Goal: Task Accomplishment & Management: Complete application form

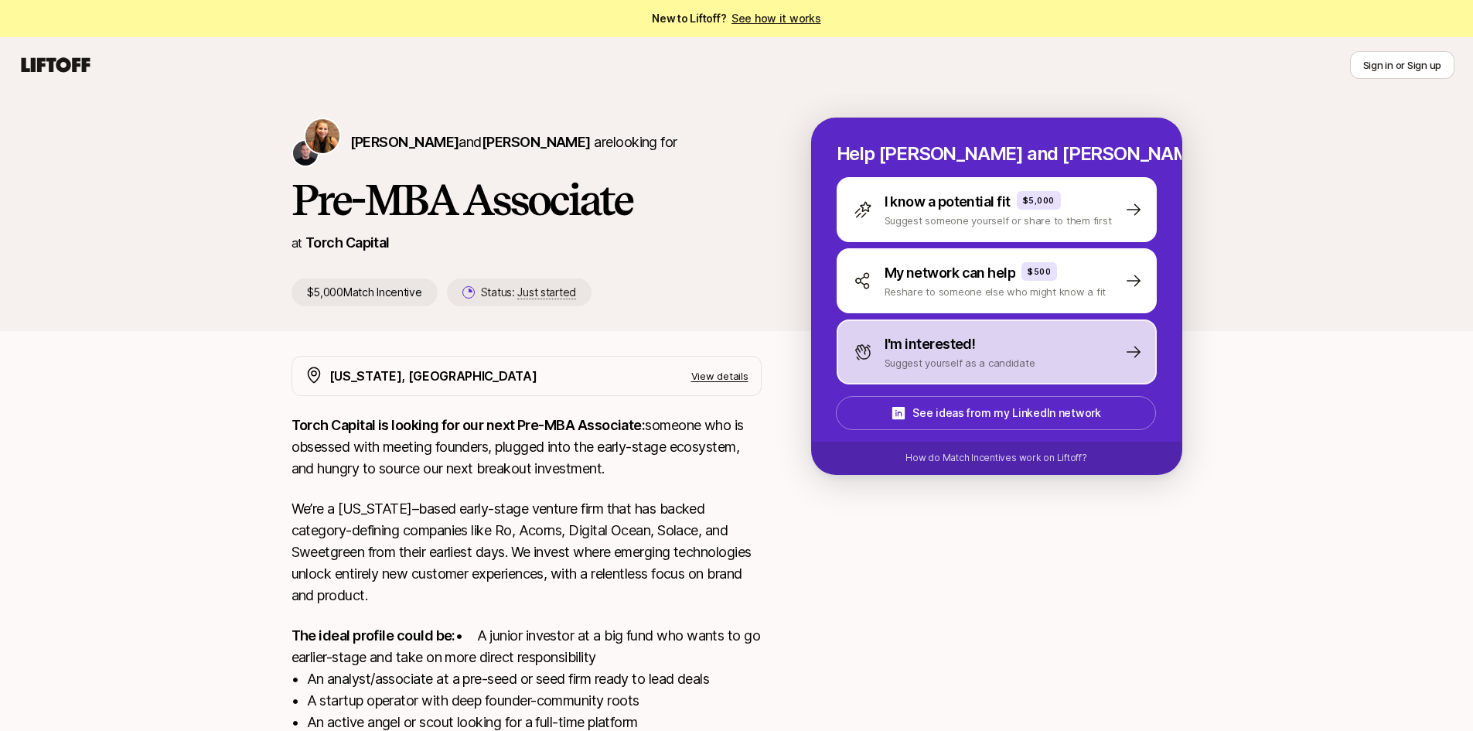
click at [973, 347] on p "I'm interested!" at bounding box center [929, 344] width 91 height 22
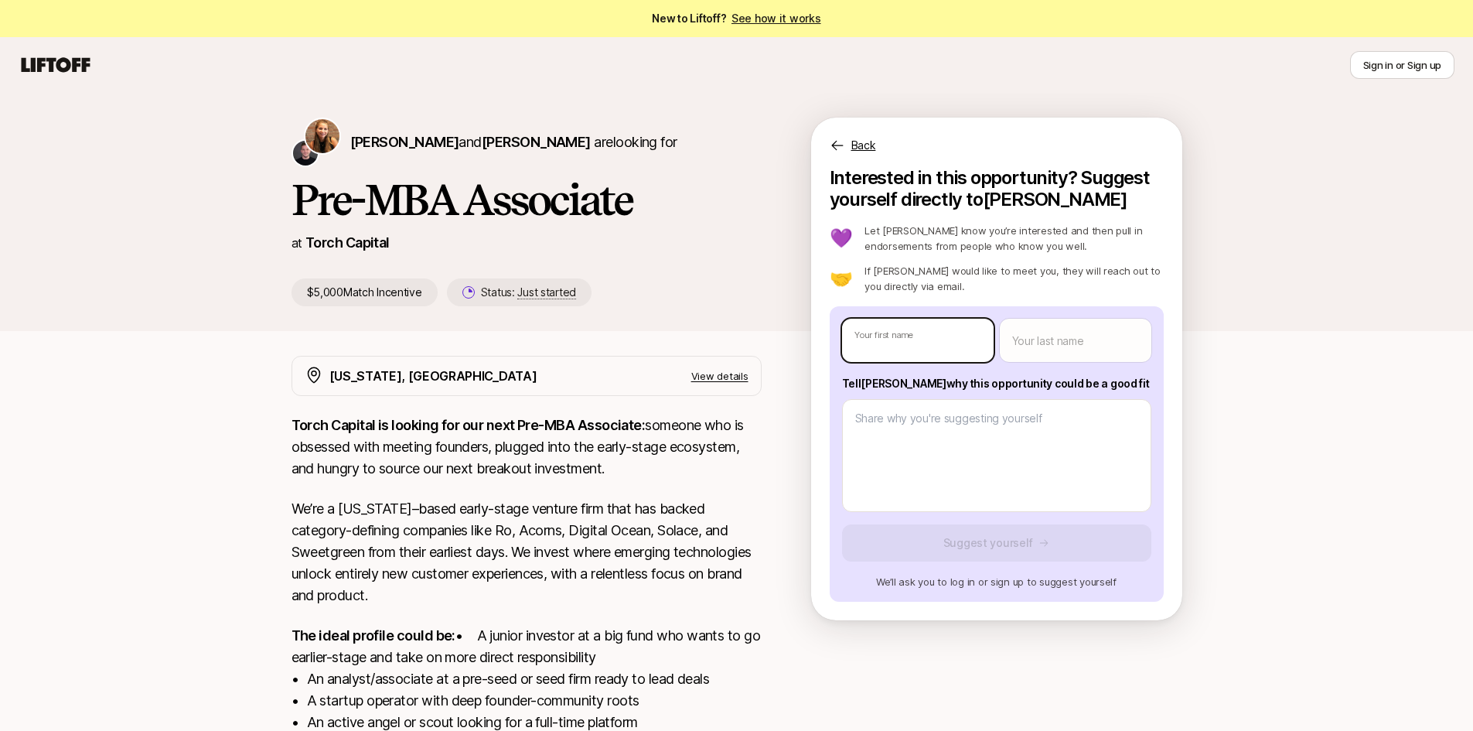
type textarea "x"
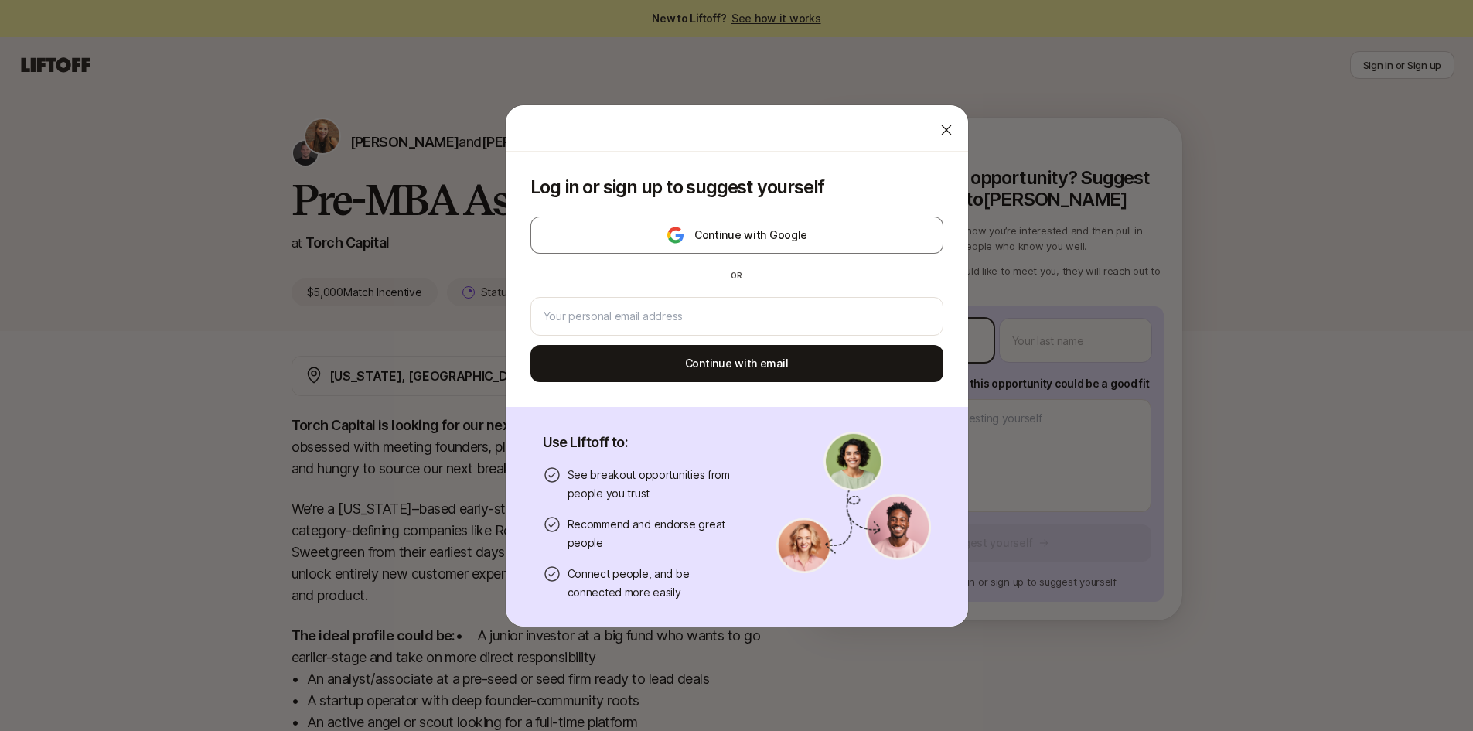
click at [973, 347] on body "New to Liftoff? See how it works Sign in or Sign up Sign in or Sign up [PERSON_…" at bounding box center [736, 365] width 1473 height 731
click at [722, 315] on input "email" at bounding box center [736, 316] width 387 height 19
type input "r"
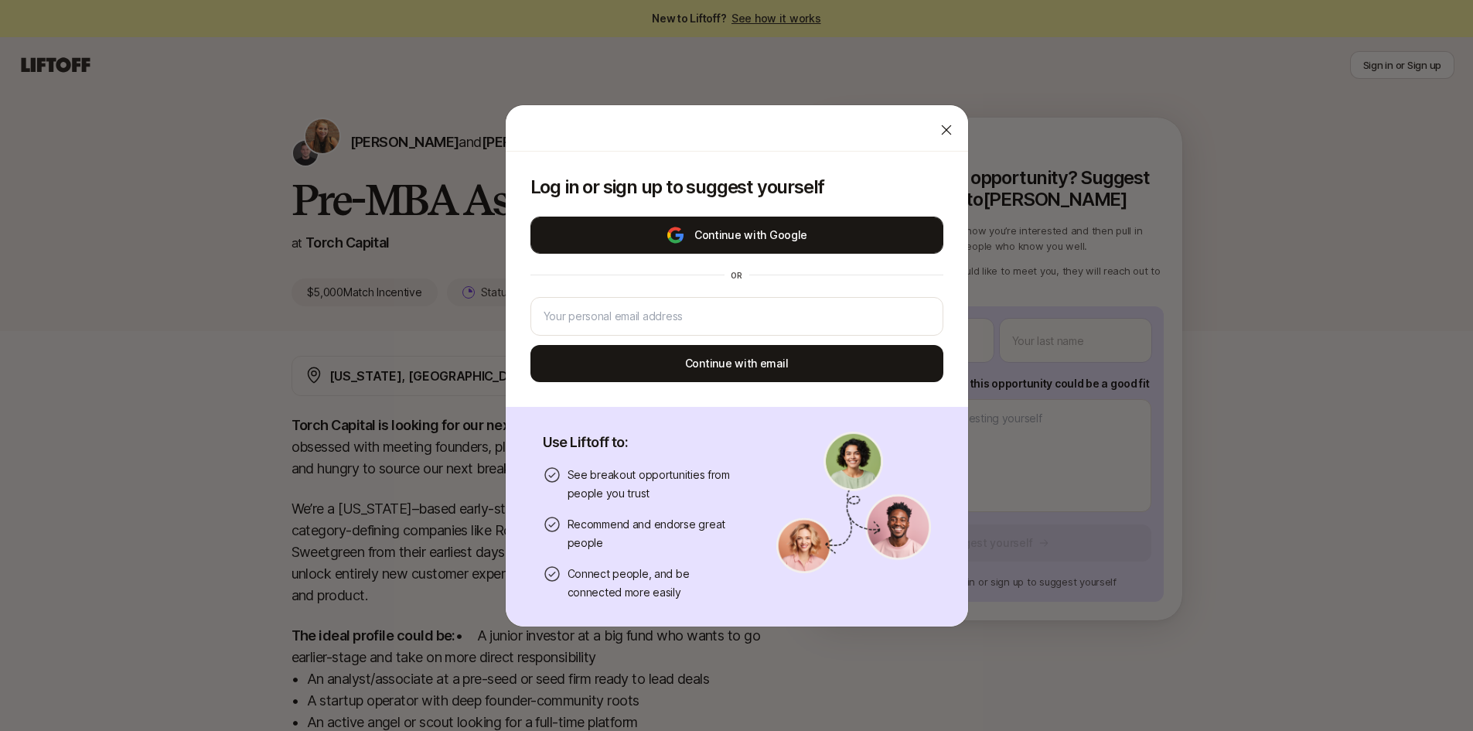
click at [751, 238] on button "Continue with Google" at bounding box center [736, 234] width 413 height 37
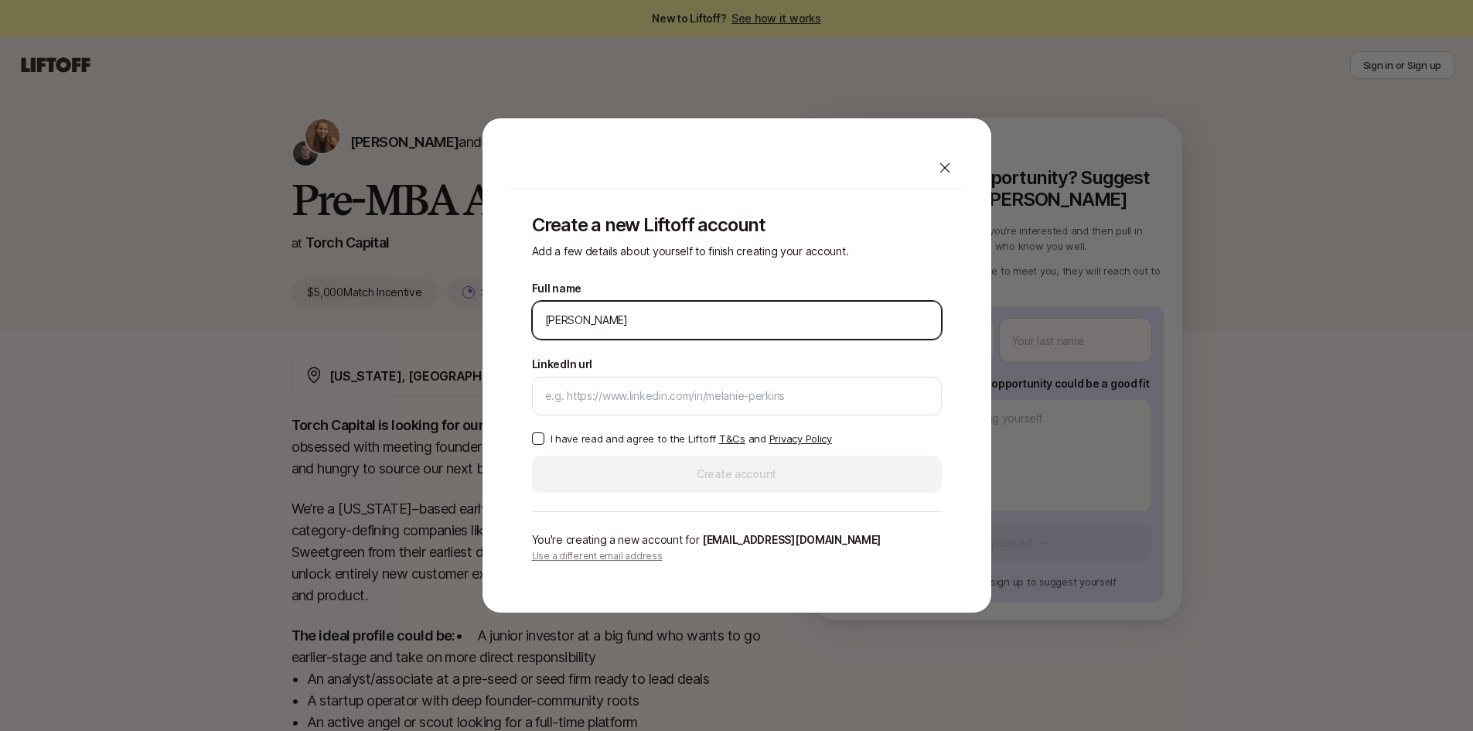
click at [598, 321] on input "[PERSON_NAME]" at bounding box center [736, 320] width 383 height 19
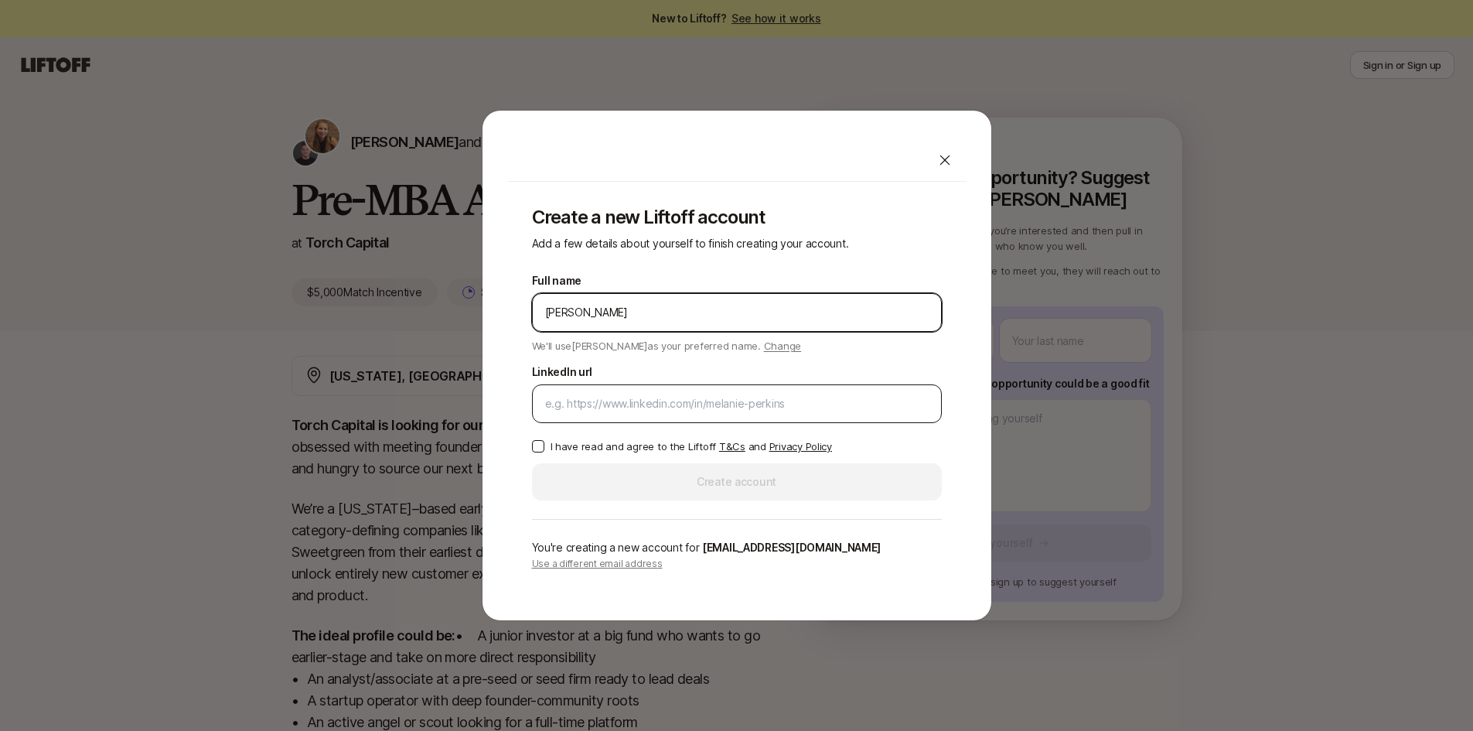
type input "[PERSON_NAME]"
click at [705, 390] on div at bounding box center [737, 403] width 410 height 39
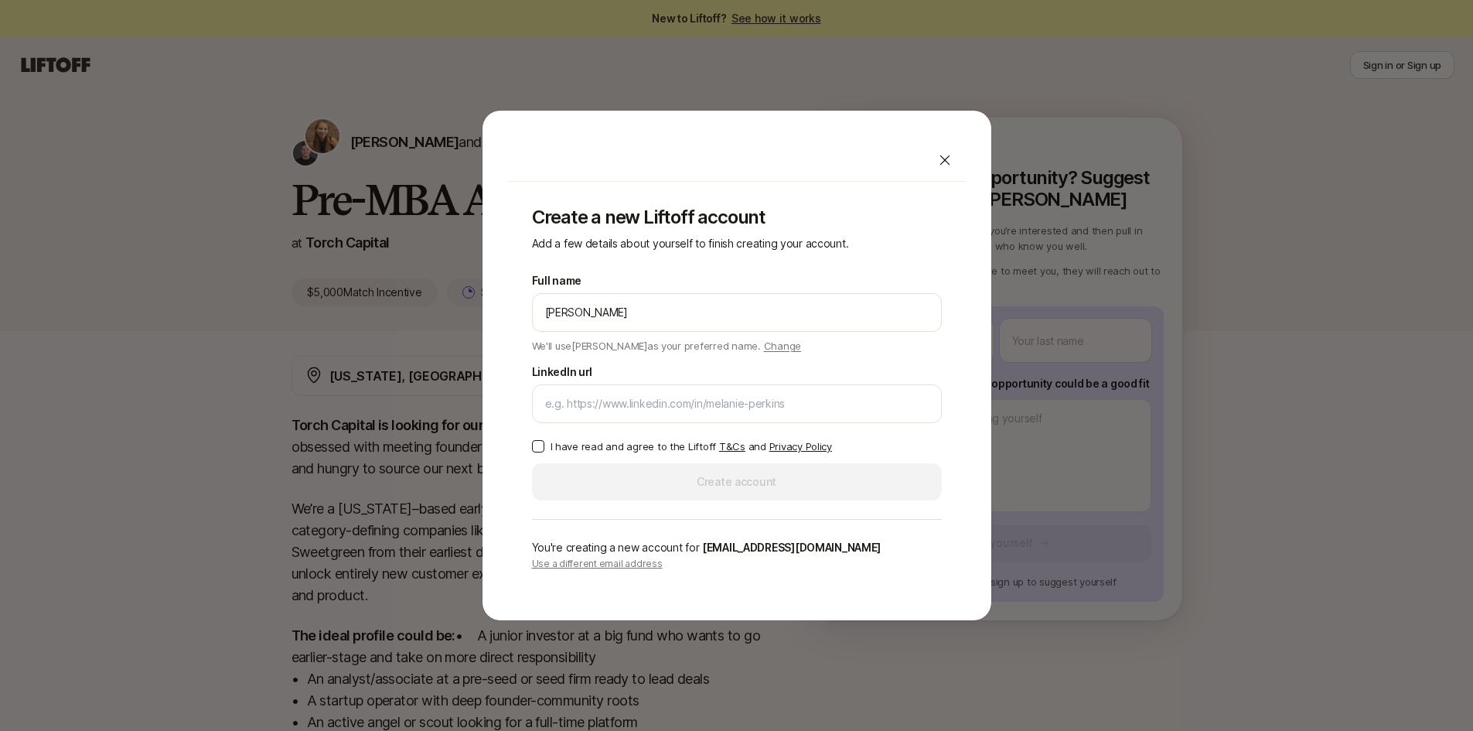
click at [727, 353] on p "We'll use [PERSON_NAME] as your preferred name. Change" at bounding box center [667, 344] width 270 height 19
click at [764, 350] on span "Change" at bounding box center [782, 345] width 37 height 12
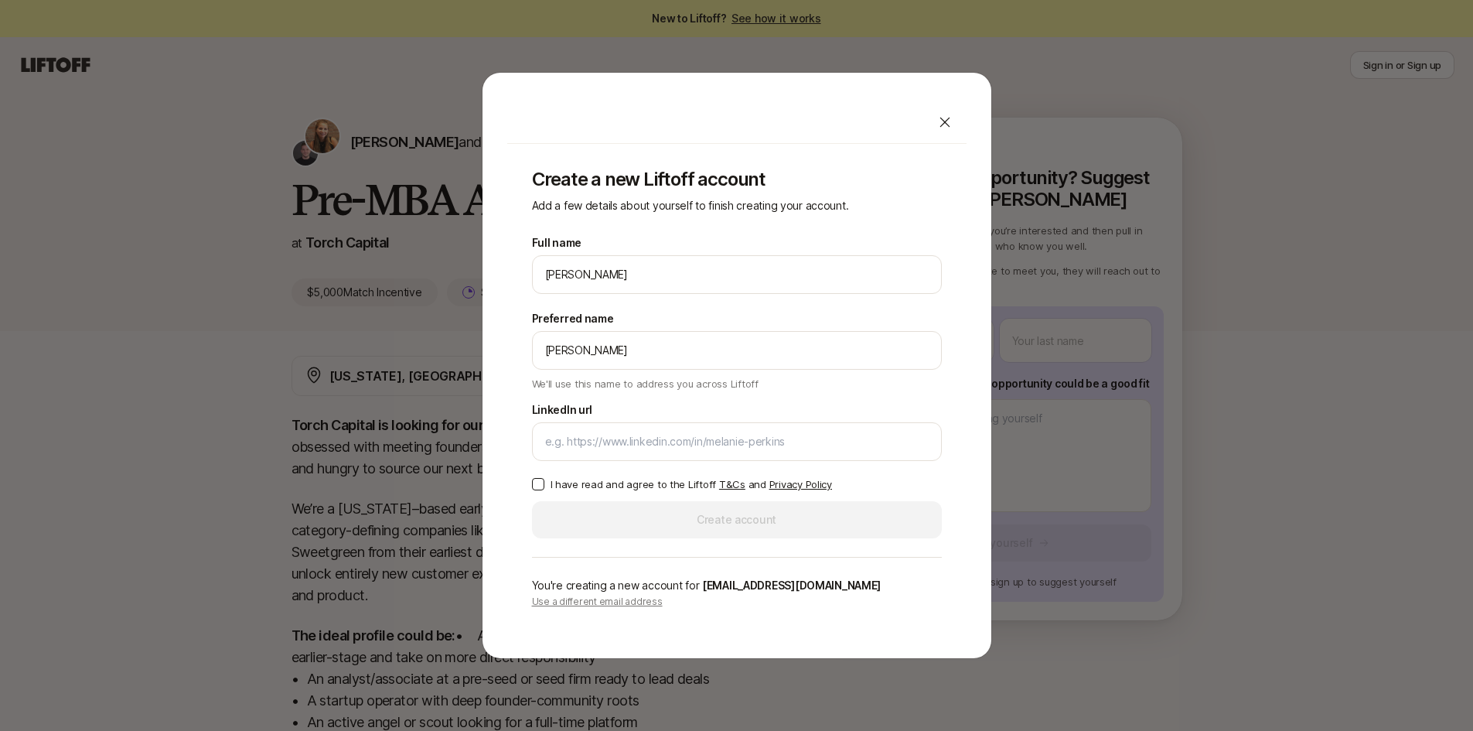
click at [702, 386] on p "We'll use this name to address you across Liftoff" at bounding box center [645, 383] width 227 height 15
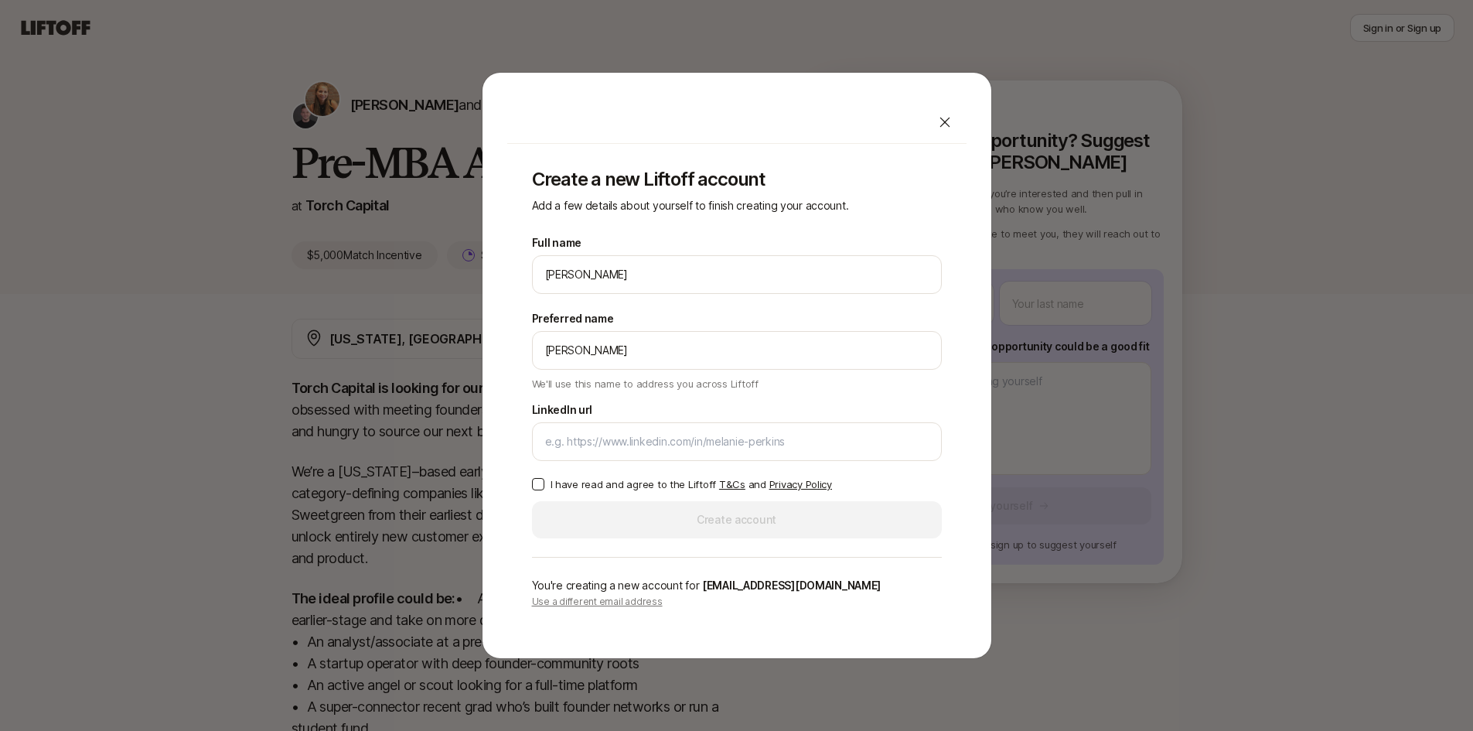
scroll to position [38, 0]
click at [612, 432] on input "LinkedIn url" at bounding box center [736, 441] width 383 height 19
paste input "[URL][DOMAIN_NAME][PERSON_NAME]"
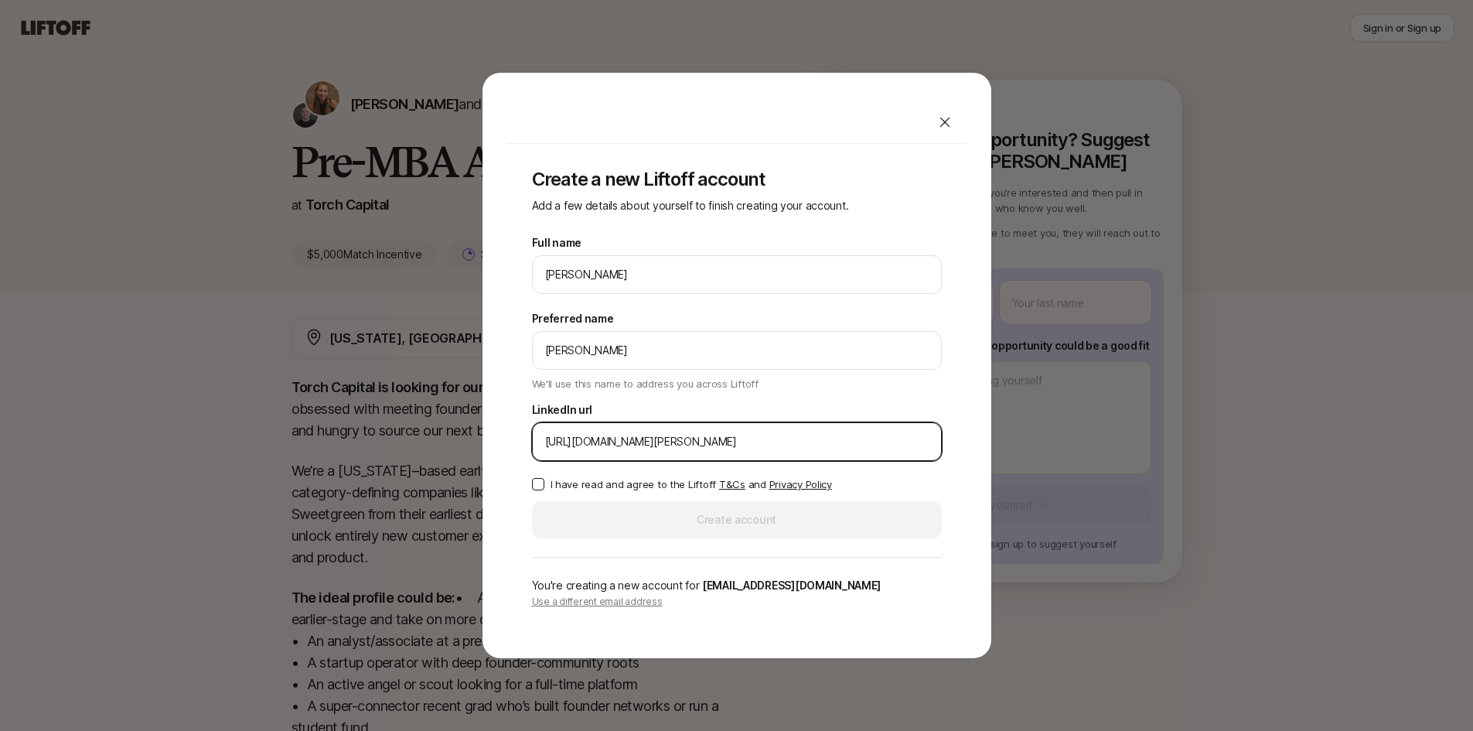
type input "[URL][DOMAIN_NAME][PERSON_NAME]"
click at [857, 437] on input "[URL][DOMAIN_NAME][PERSON_NAME]" at bounding box center [736, 441] width 383 height 19
click at [673, 445] on input "LinkedIn url" at bounding box center [736, 441] width 383 height 19
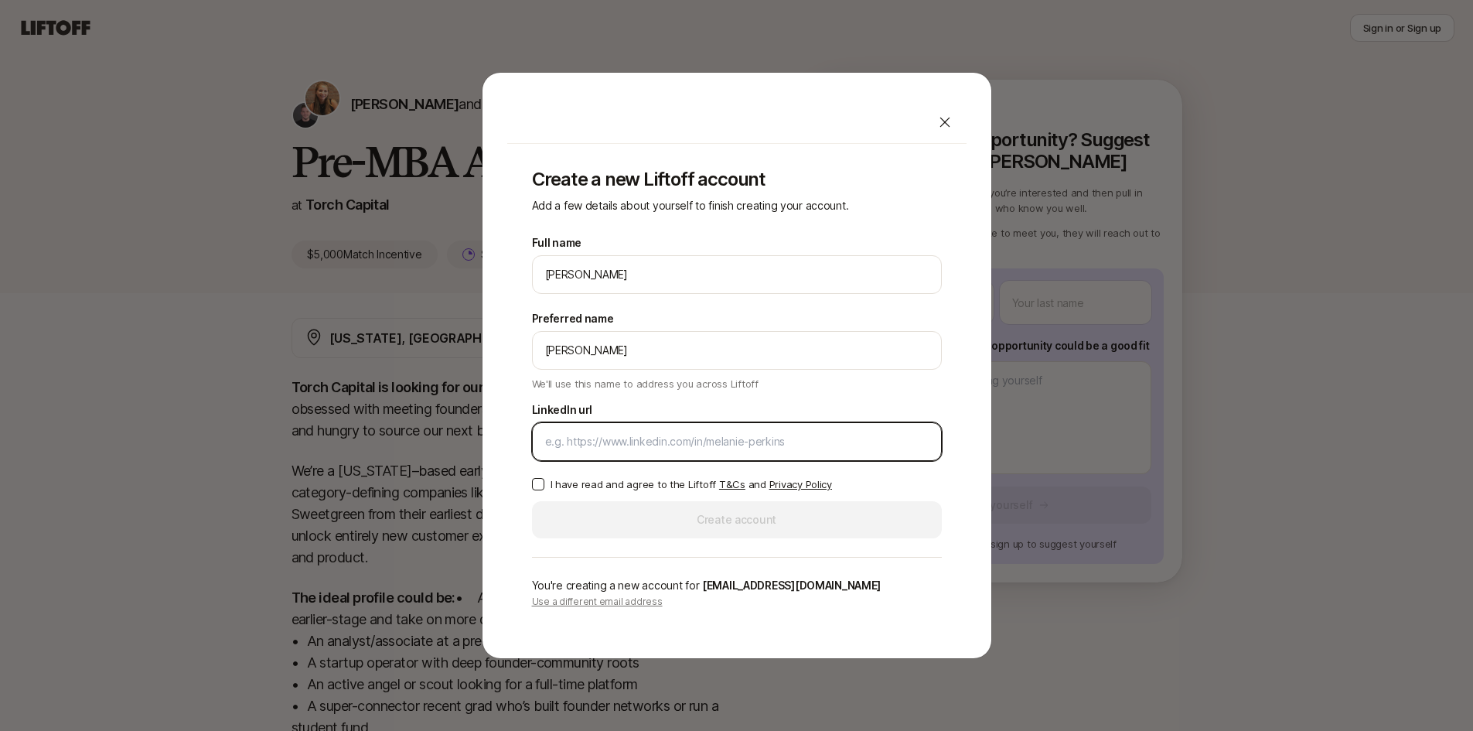
paste input "[URL][DOMAIN_NAME][PERSON_NAME]"
type input "[URL][DOMAIN_NAME][PERSON_NAME]"
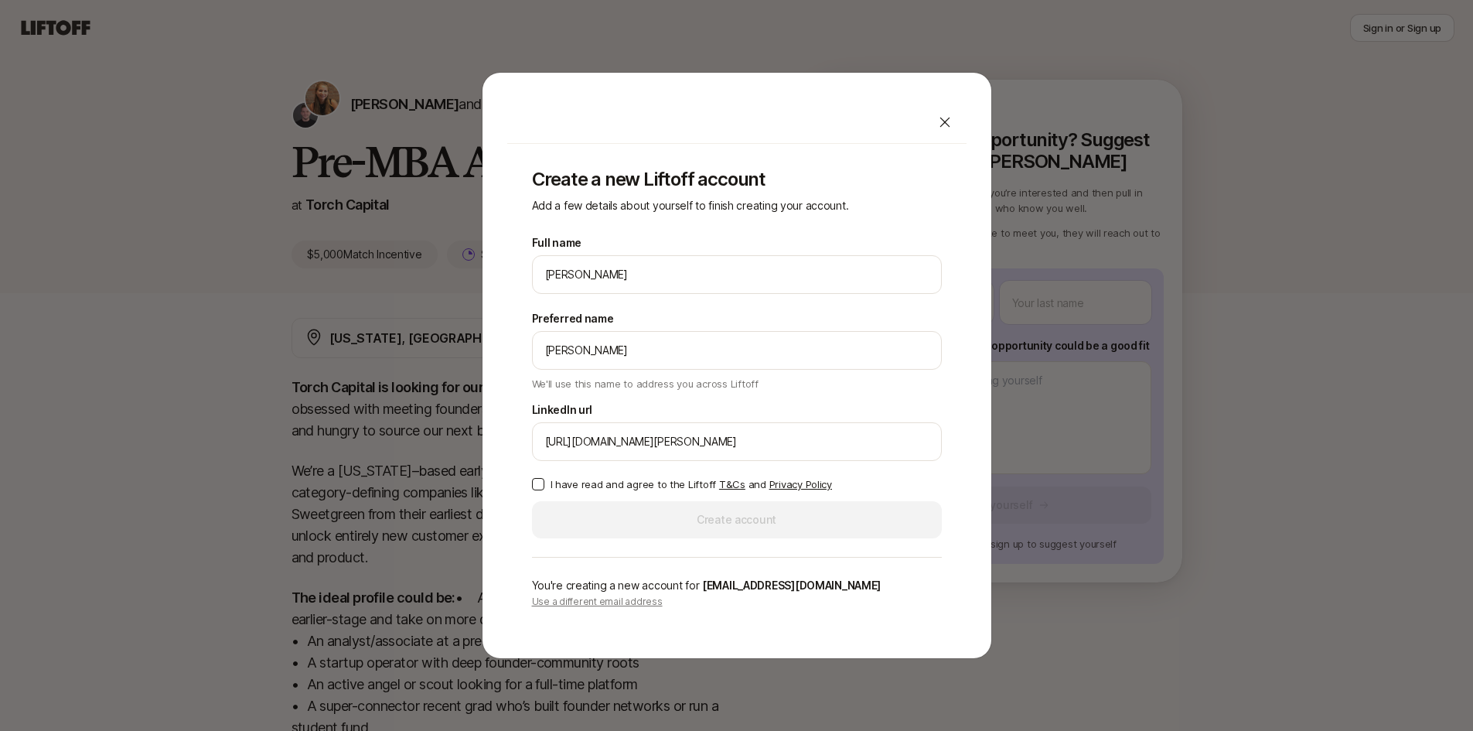
click at [582, 484] on p "I have read and agree to the Liftoff T&Cs and Privacy Policy" at bounding box center [690, 483] width 281 height 15
click at [544, 484] on button "I have read and agree to the Liftoff T&Cs and Privacy Policy" at bounding box center [538, 484] width 12 height 12
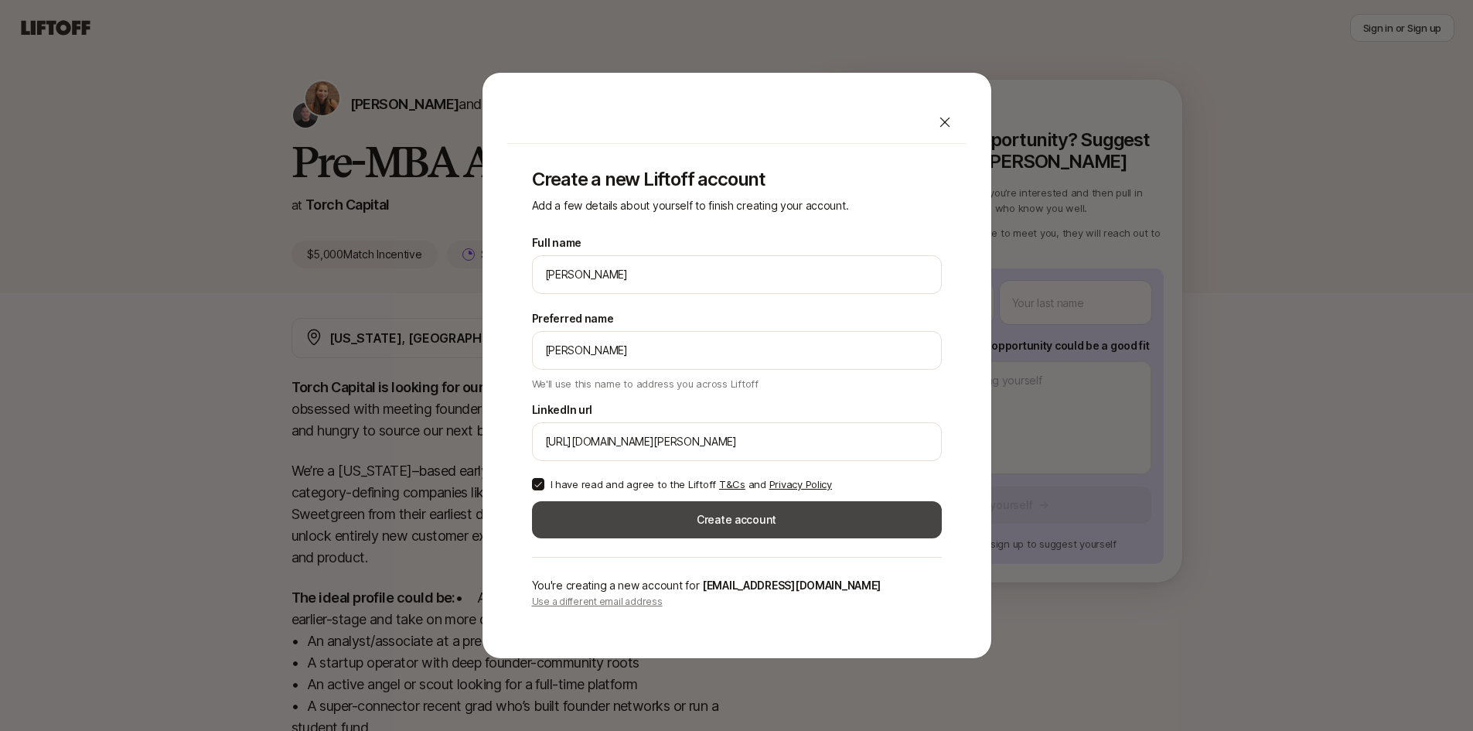
click at [619, 518] on button "Create account" at bounding box center [737, 519] width 410 height 37
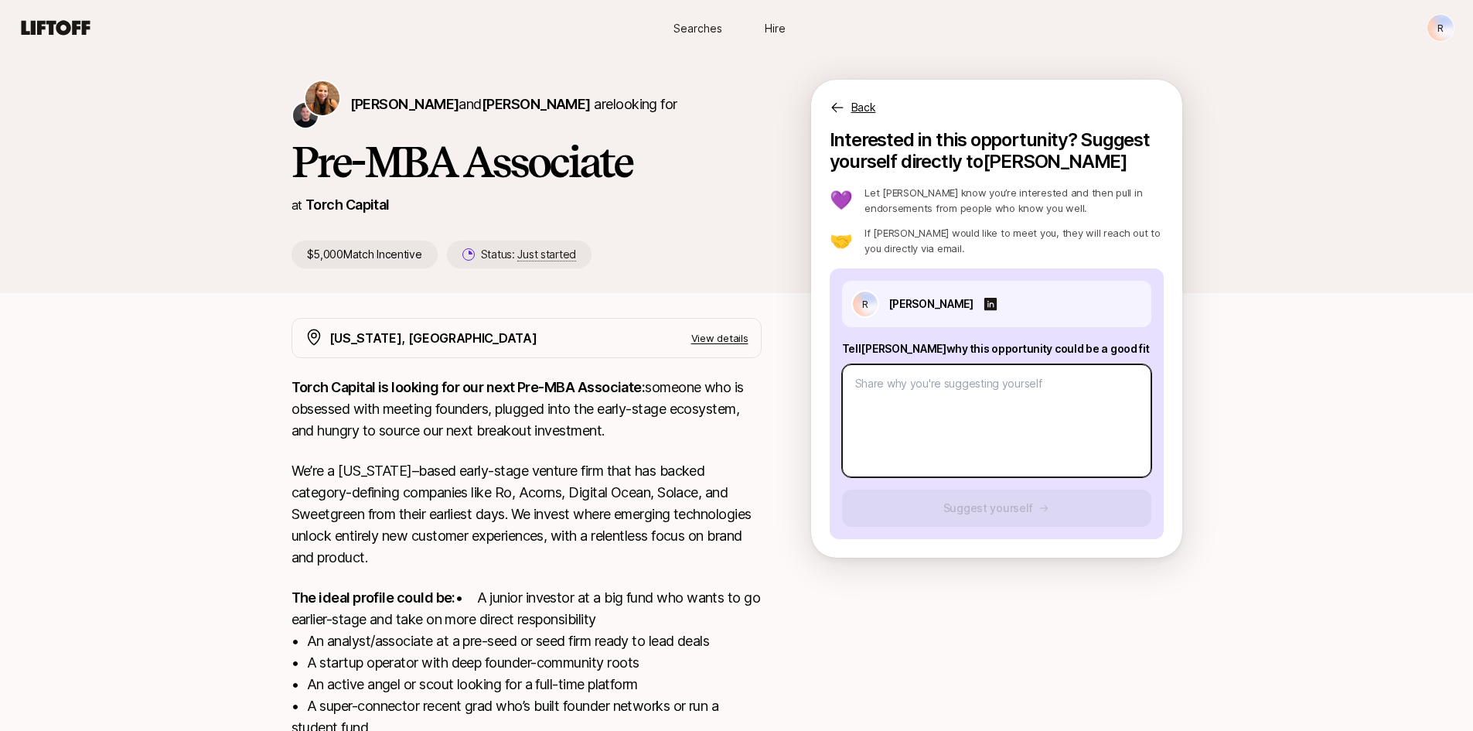
click at [863, 420] on textarea at bounding box center [996, 420] width 309 height 113
paste textarea "Lor ipsu dolorsitame conse ad e sedd eiu Temp in utla etd magnaal enimadminim v…"
type textarea "x"
type textarea "Lor ipsu dolorsitame conse ad e sedd eiu Temp in utla etd magnaal enimadminim v…"
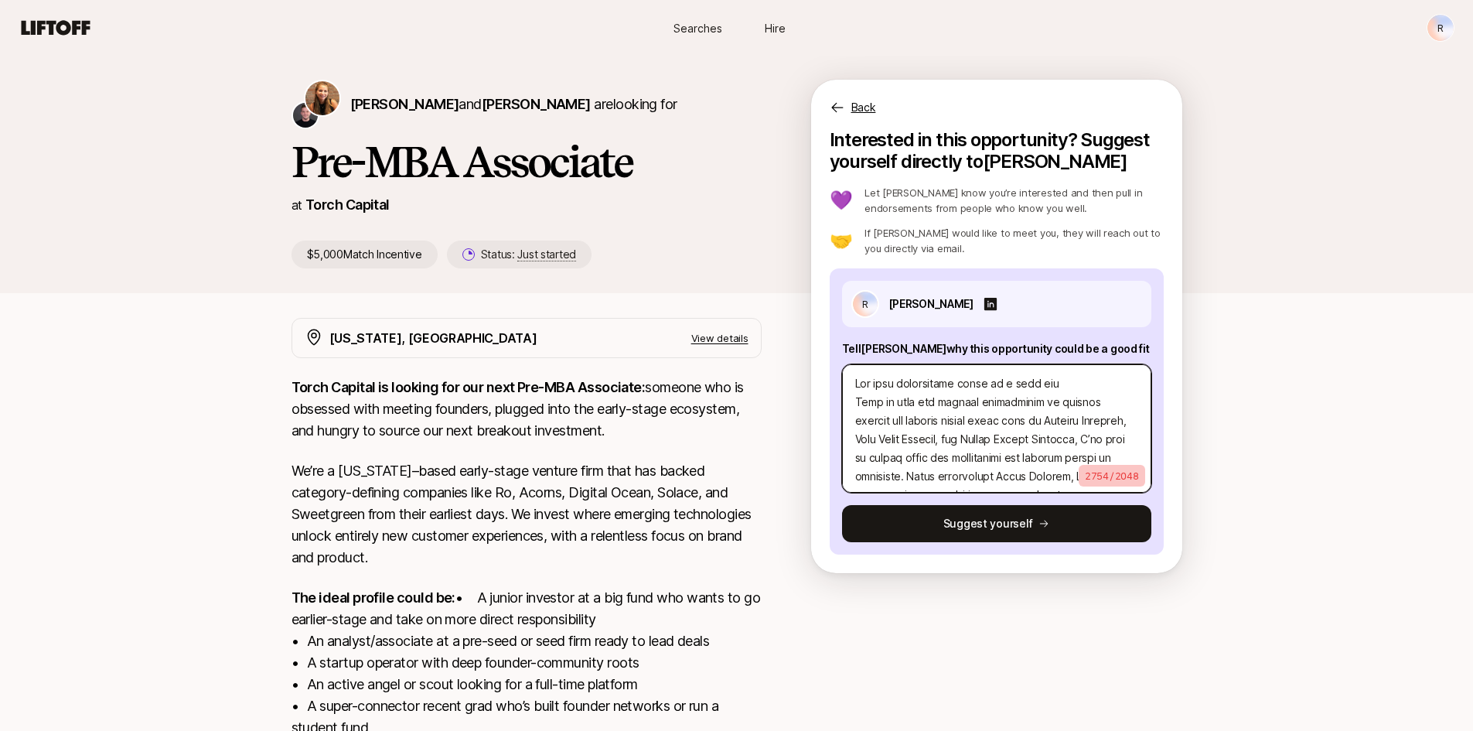
drag, startPoint x: 1058, startPoint y: 381, endPoint x: 782, endPoint y: 390, distance: 275.4
click at [782, 390] on div "[PERSON_NAME] and [PERSON_NAME] are looking for Pre-MBA Associate at Torch Capi…" at bounding box center [736, 471] width 1473 height 832
type textarea "x"
type textarea "Lore ip dolo sit ametcon adipiscinge se doeiusm tempori utl etdolor magnaa enim…"
click at [854, 402] on textarea at bounding box center [996, 428] width 309 height 128
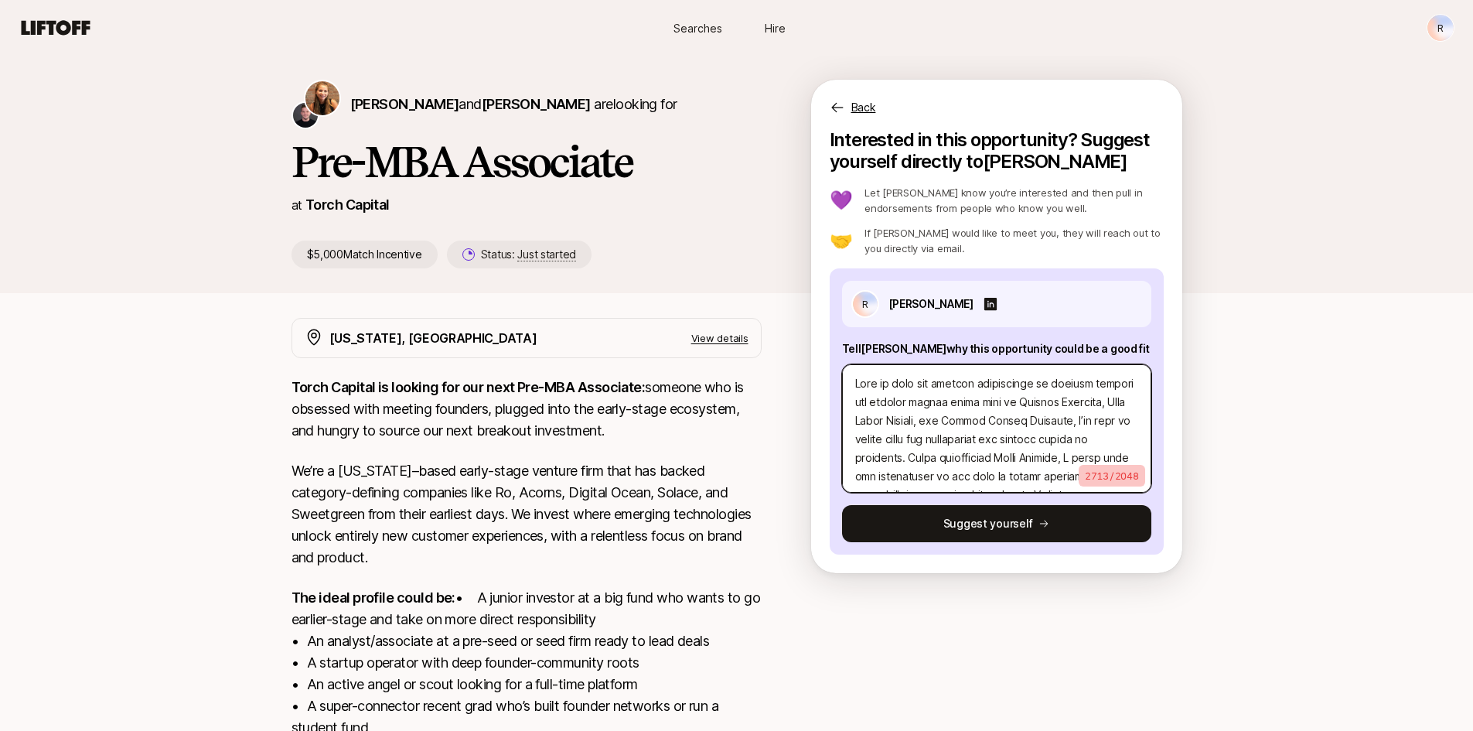
type textarea "x"
click at [1096, 417] on textarea at bounding box center [996, 428] width 309 height 128
click at [1087, 388] on textarea at bounding box center [996, 428] width 309 height 128
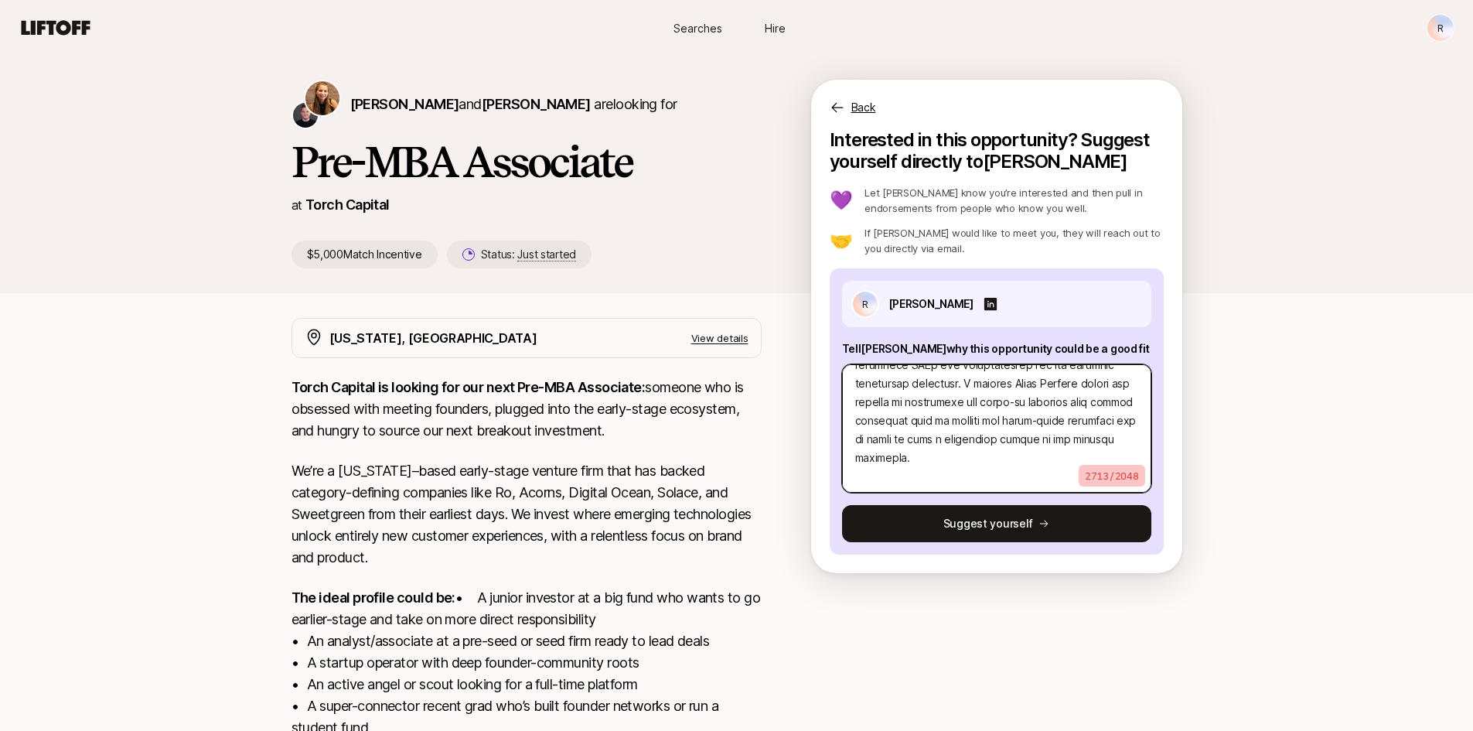
scroll to position [946, 0]
click at [1046, 471] on textarea at bounding box center [996, 428] width 309 height 128
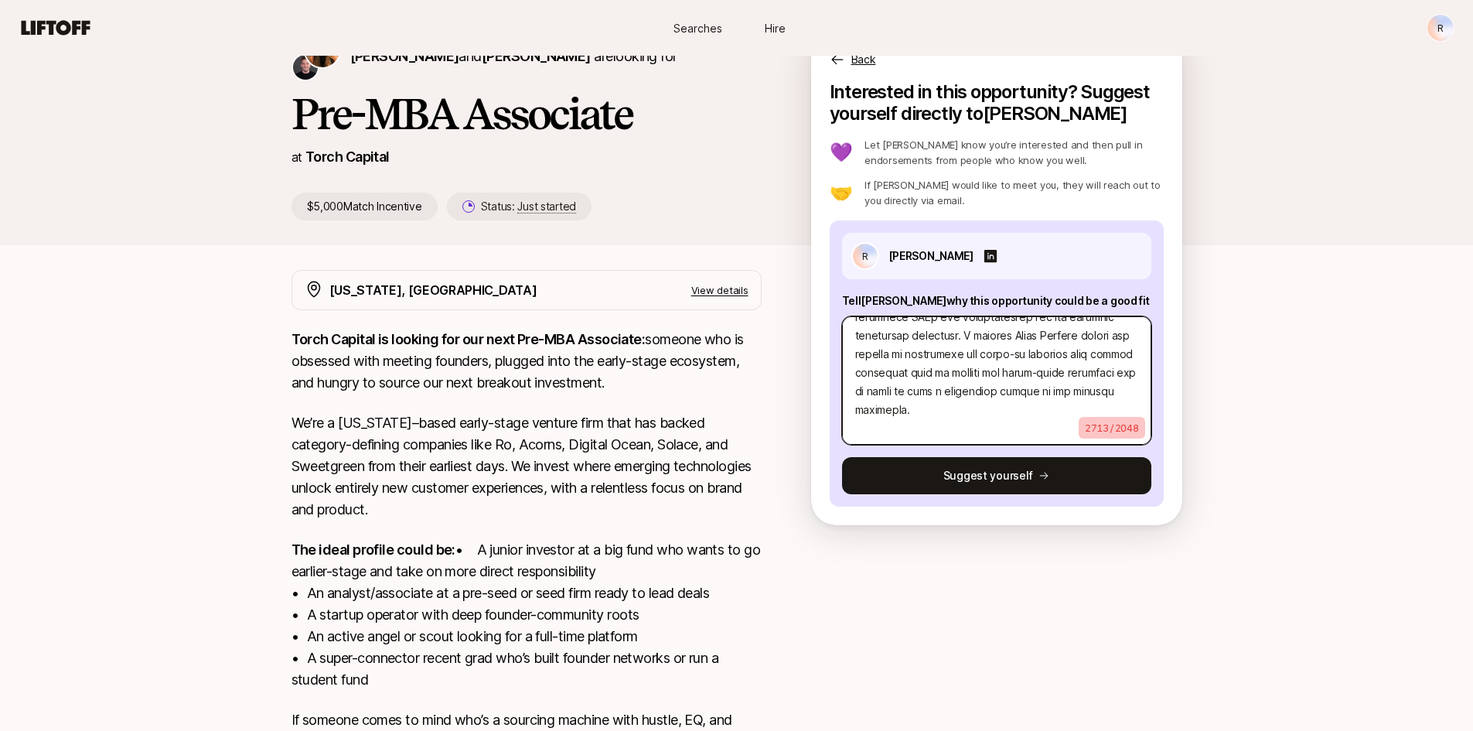
scroll to position [88, 0]
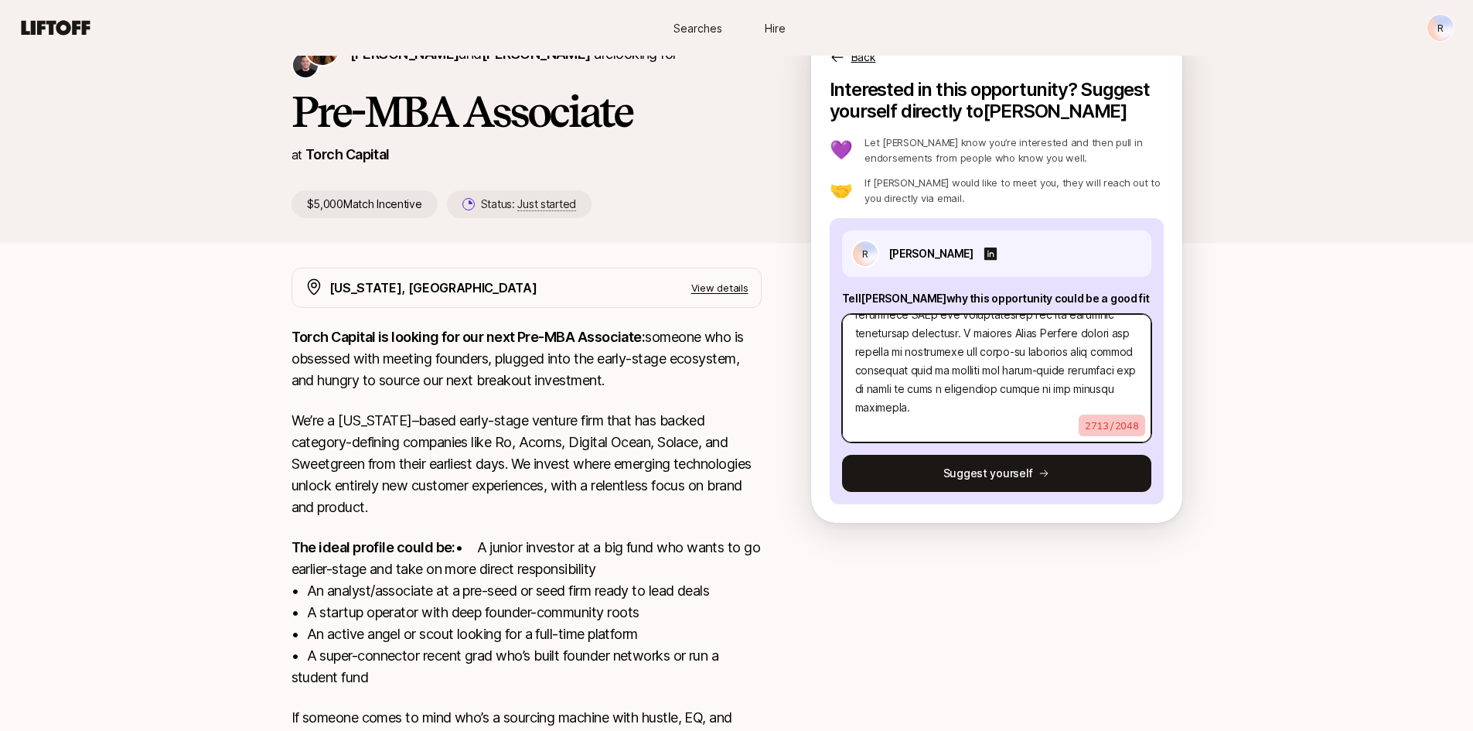
type textarea "Lore ip dolo sit ametcon adipiscinge se doeiusm tempori utl etdolor magnaa enim…"
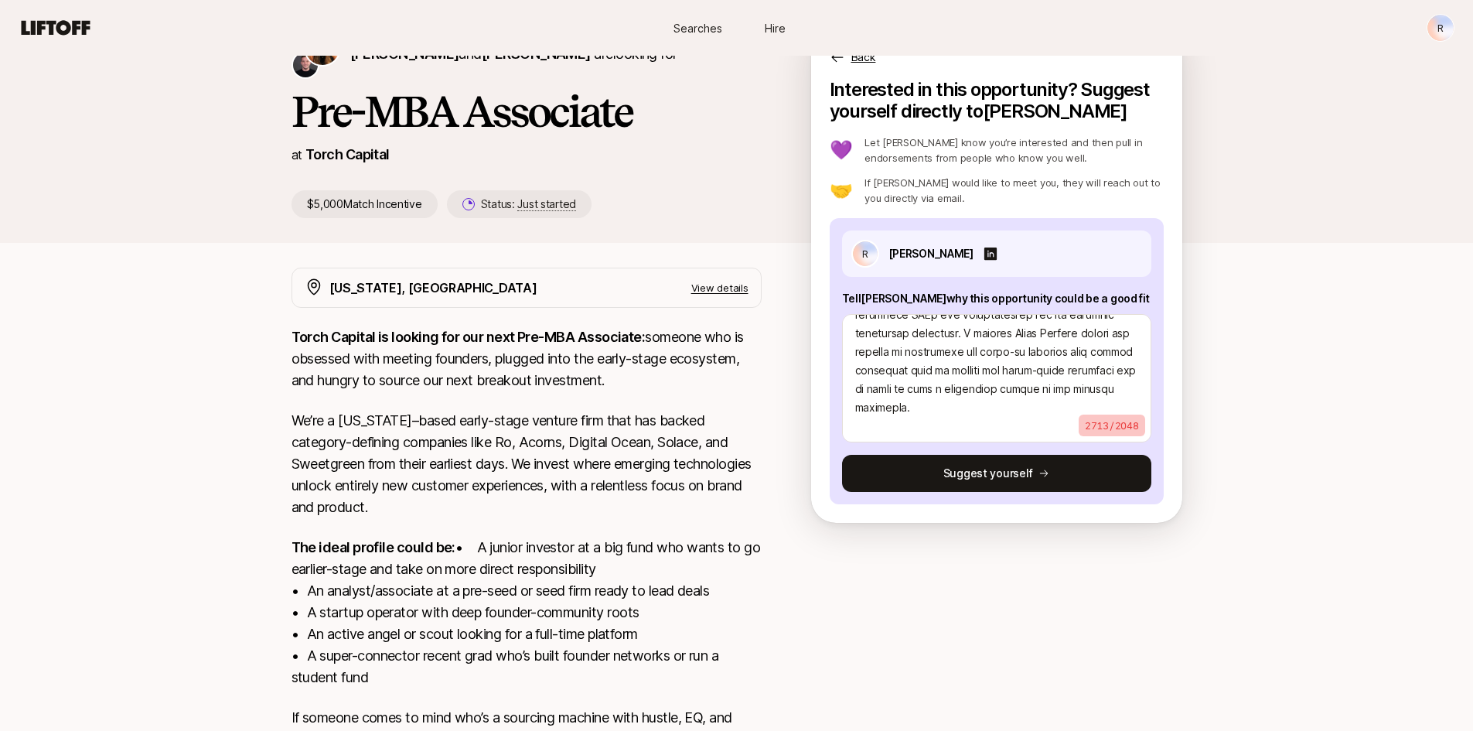
click at [1085, 426] on p "2713 / 2048" at bounding box center [1111, 425] width 66 height 22
drag, startPoint x: 1106, startPoint y: 421, endPoint x: 1083, endPoint y: 431, distance: 24.9
click at [1083, 431] on p "2713 / 2048" at bounding box center [1111, 425] width 66 height 22
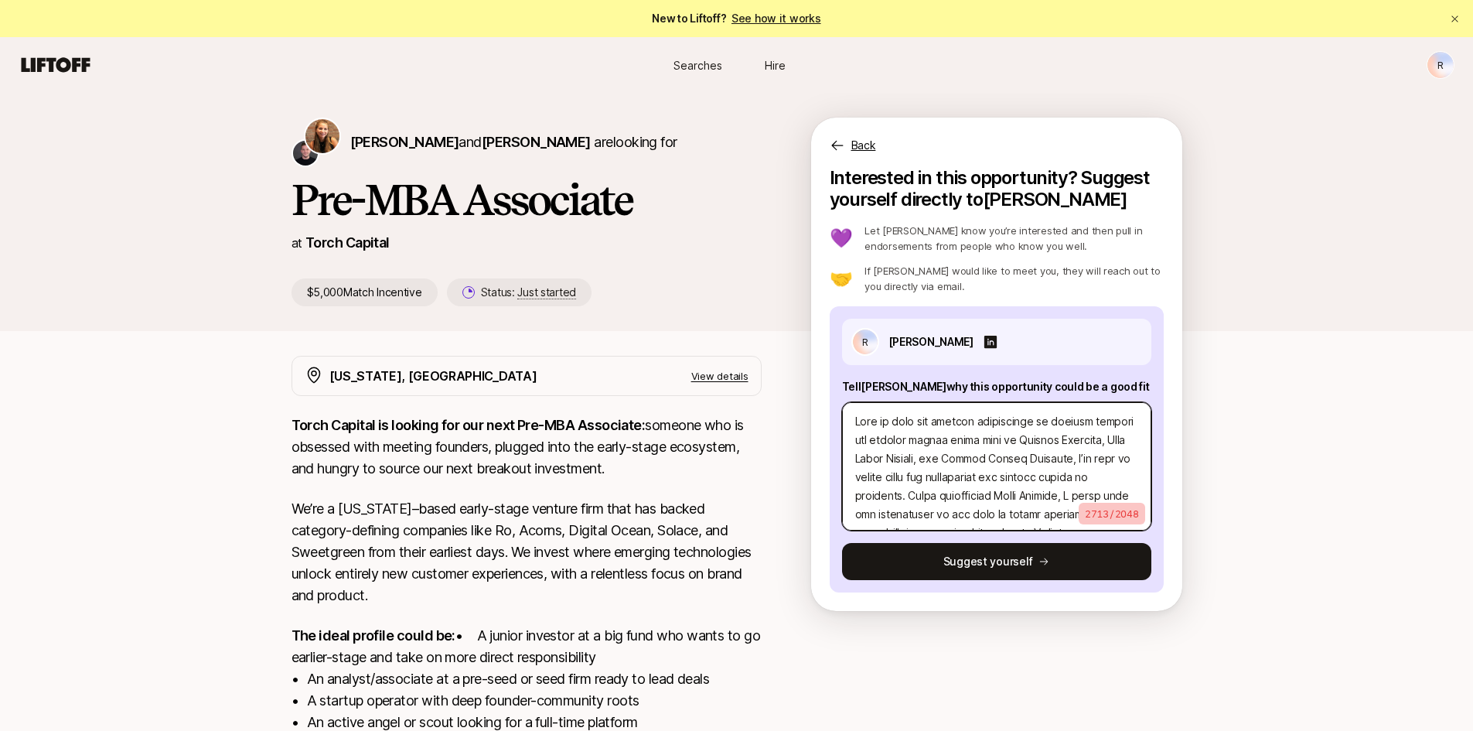
click at [854, 427] on textarea at bounding box center [996, 466] width 309 height 128
type textarea "x"
type textarea "8Lore ip dolo sit ametcon adipiscinge se doeiusm tempori utl etdolor magnaa eni…"
type textarea "x"
type textarea "4.Lore ip dolo sit ametcon adipiscinge se doeiusm tempori utl etdolor magnaa en…"
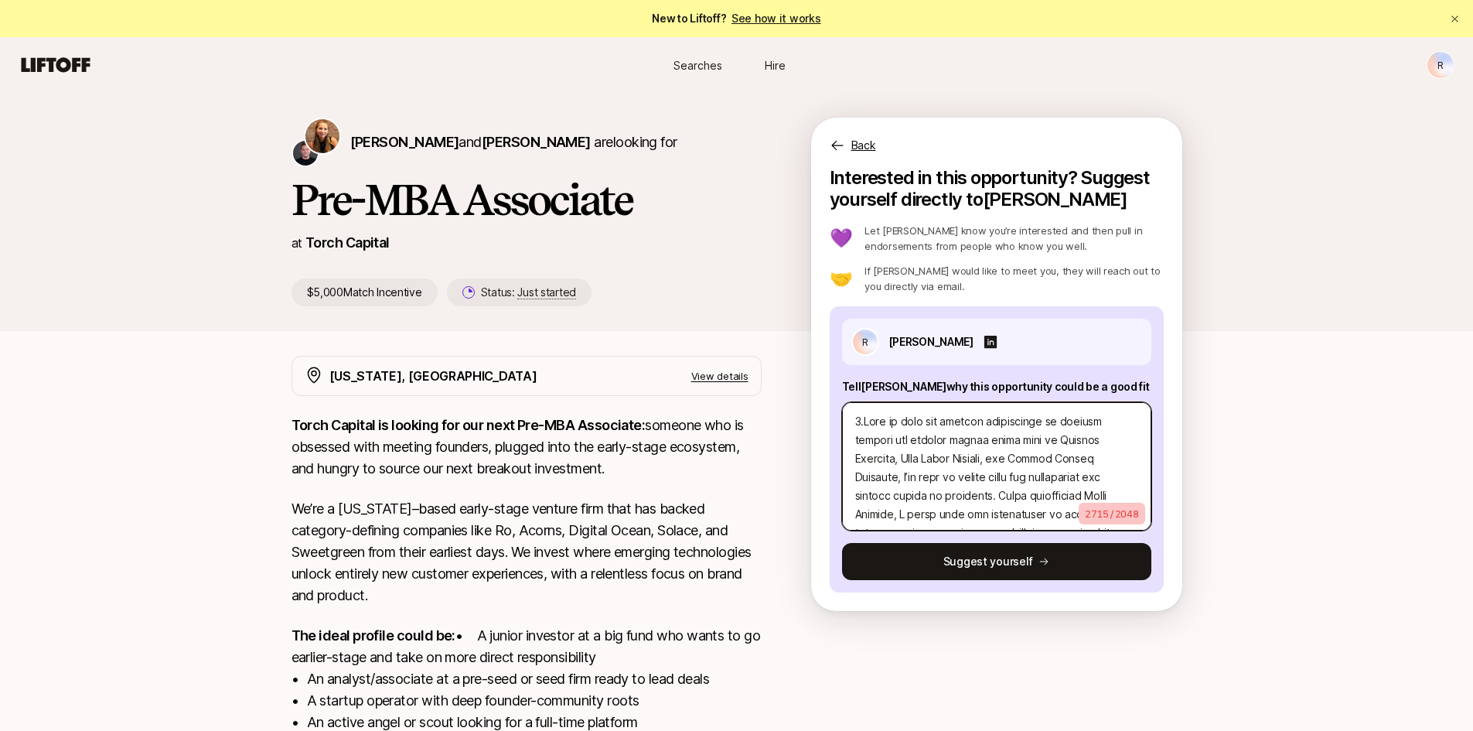
type textarea "x"
type textarea "1. Lore ip dolo sit ametcon adipiscinge se doeiusm tempori utl etdolor magnaa e…"
drag, startPoint x: 956, startPoint y: 448, endPoint x: 898, endPoint y: 444, distance: 58.1
click at [898, 444] on textarea at bounding box center [996, 466] width 309 height 128
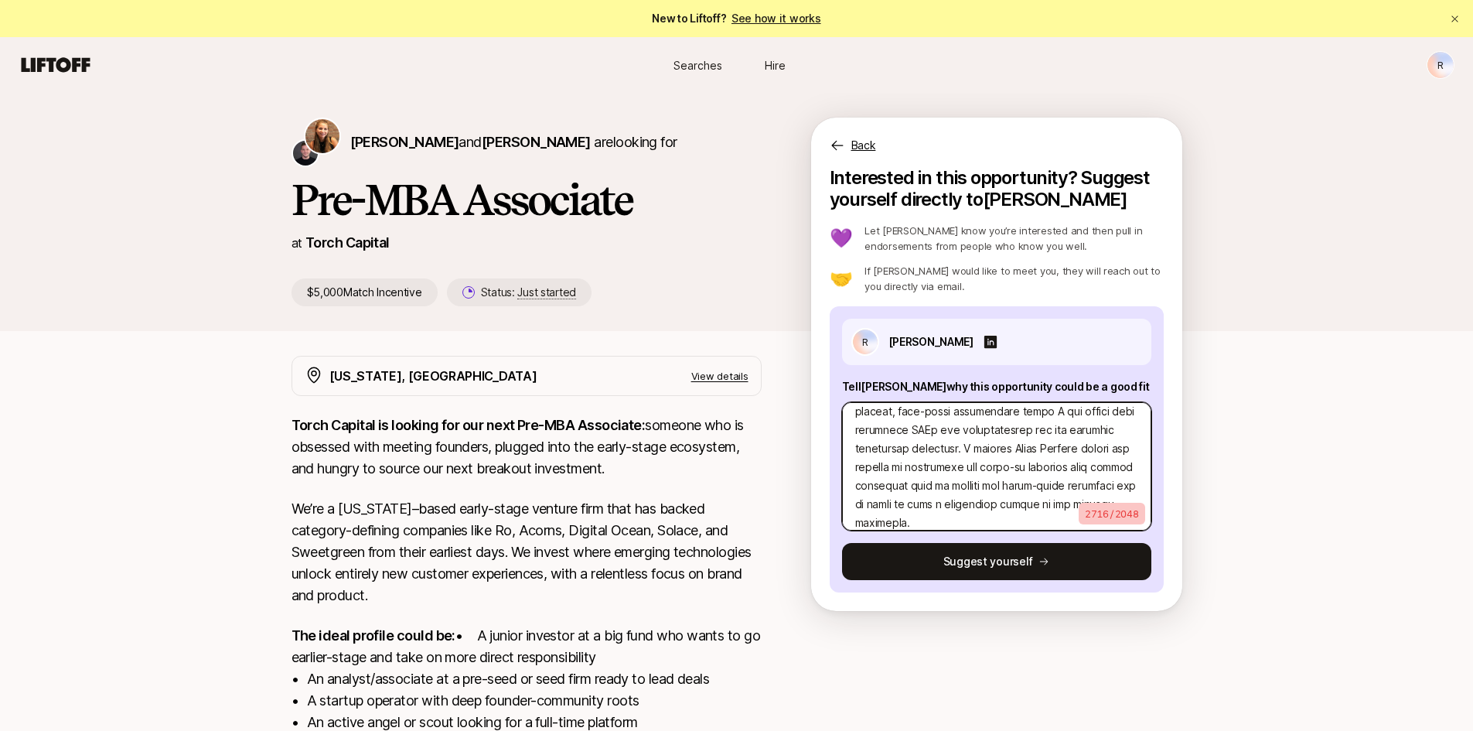
type textarea "x"
type textarea "1. Lore ip dolo sit ametcon adipiscinge se doeiusm tempori utl etdolor magnaa e…"
type textarea "x"
type textarea "1. Lore ip dolo sit ametcon adipiscinge se doeiusm tempori utl etdolor magnaa e…"
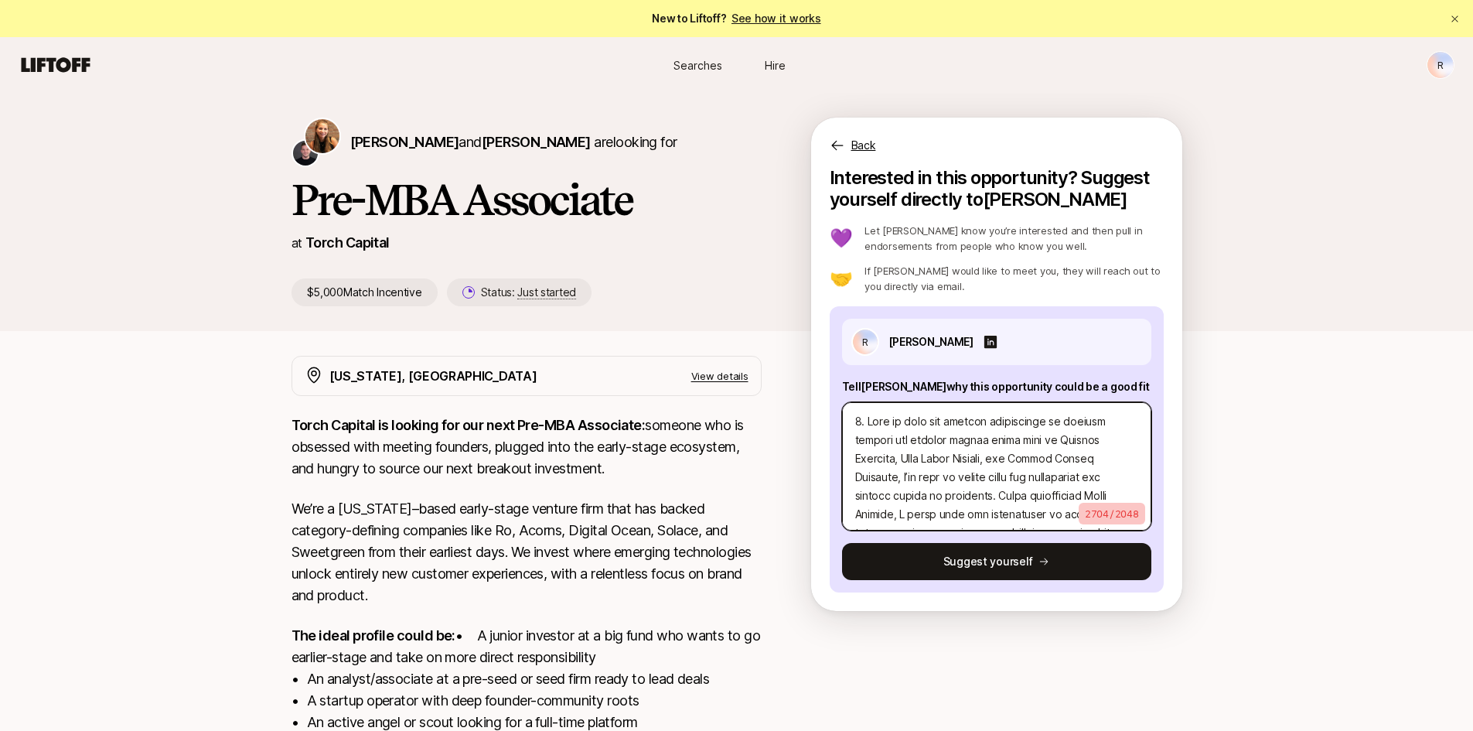
click at [861, 423] on textarea at bounding box center [996, 466] width 309 height 128
click at [864, 419] on textarea at bounding box center [996, 466] width 309 height 128
type textarea "x"
type textarea "4.Lore ip dolo sit ametcon adipiscinge se doeiusm tempori utl etdolor magnaa en…"
type textarea "x"
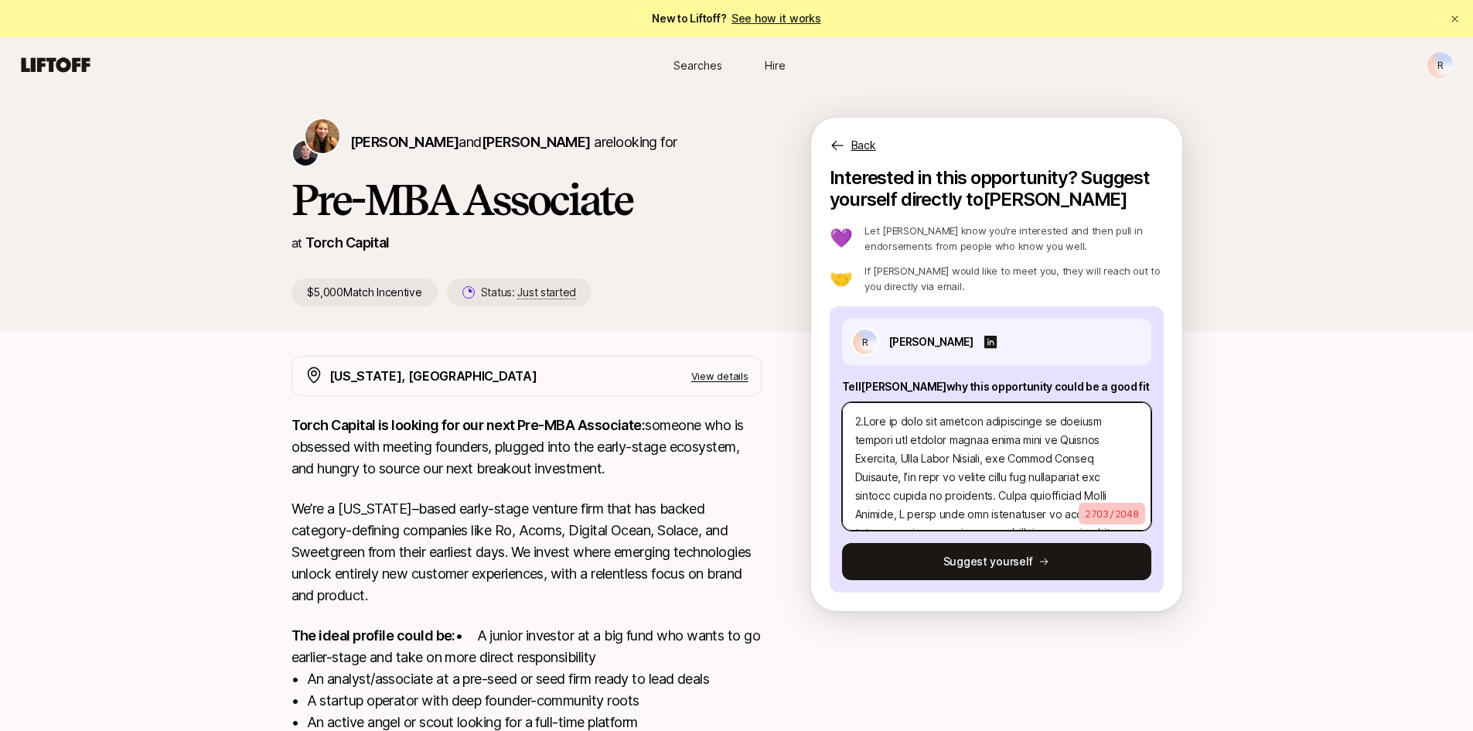
type textarea "8Lore ip dolo sit ametcon adipiscinge se doeiusm tempori utl etdolor magnaa eni…"
type textarea "x"
type textarea "Lore ip dolo sit ametcon adipiscinge se doeiusm tempori utl etdolor magnaa enim…"
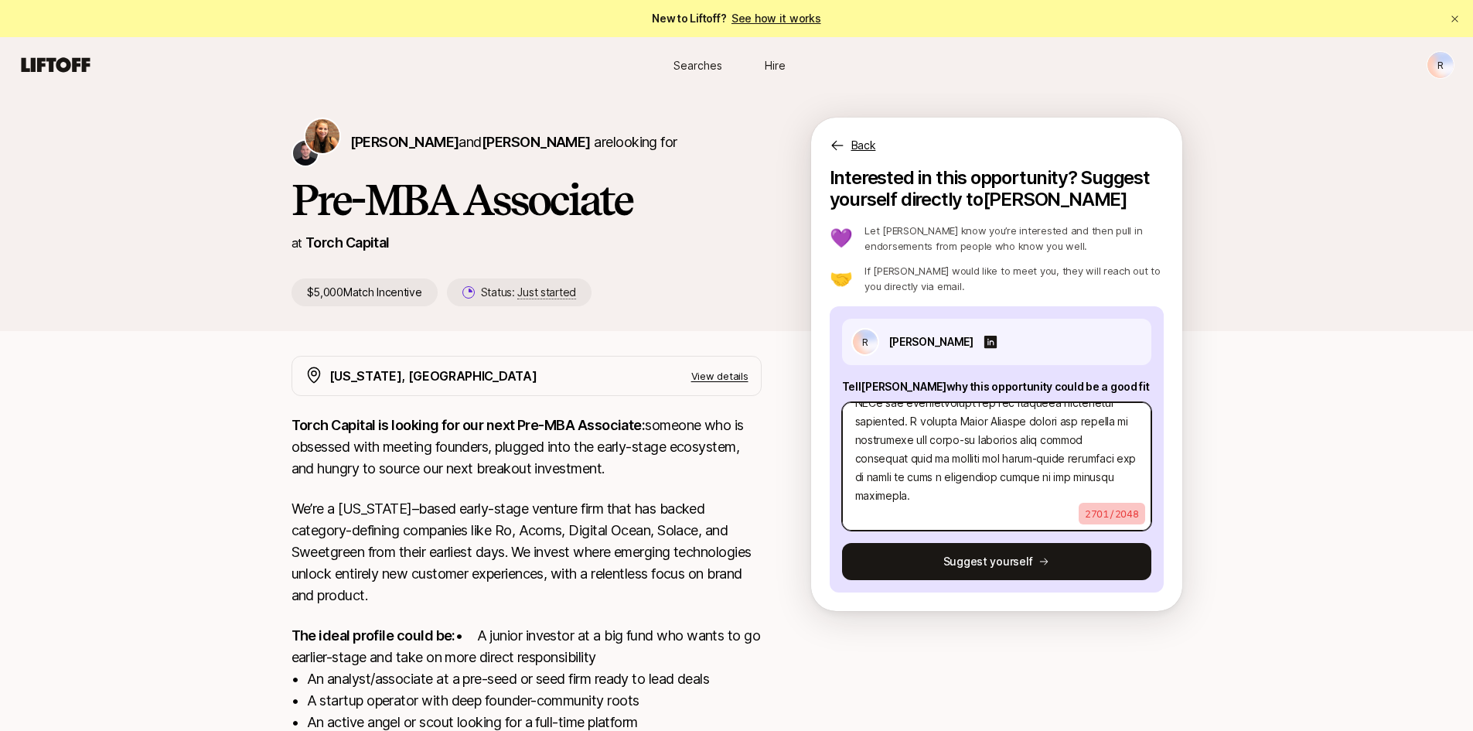
scroll to position [946, 0]
click at [991, 480] on textarea at bounding box center [996, 466] width 309 height 128
click at [967, 496] on textarea at bounding box center [996, 466] width 309 height 128
click at [1000, 477] on textarea at bounding box center [996, 466] width 309 height 128
type textarea "x"
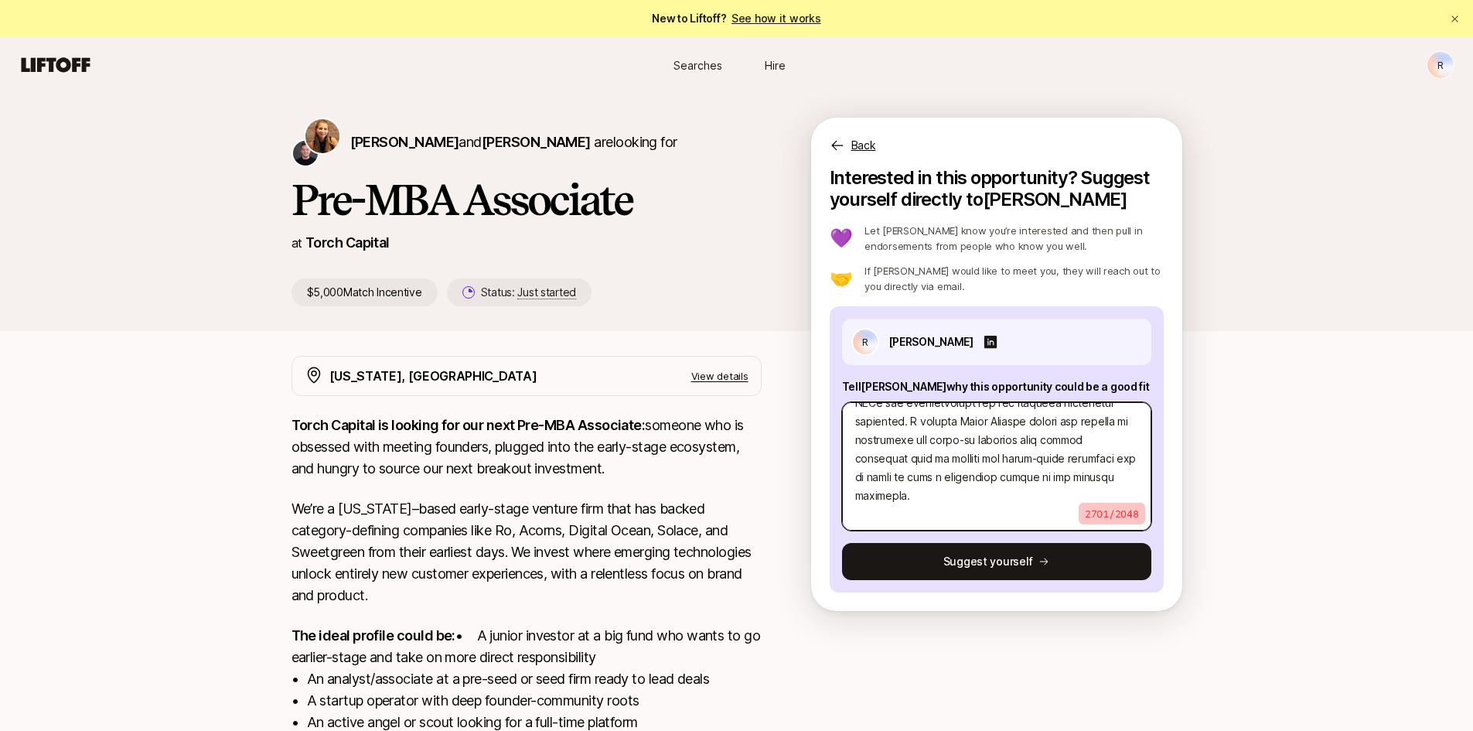
type textarea "Lore ip dolo sit ametcon adipiscinge se doeiusm tempori utl etdolor magnaa enim…"
type textarea "x"
type textarea "Lore ip dolo sit ametcon adipiscinge se doeiusm tempori utl etdolor magnaa enim…"
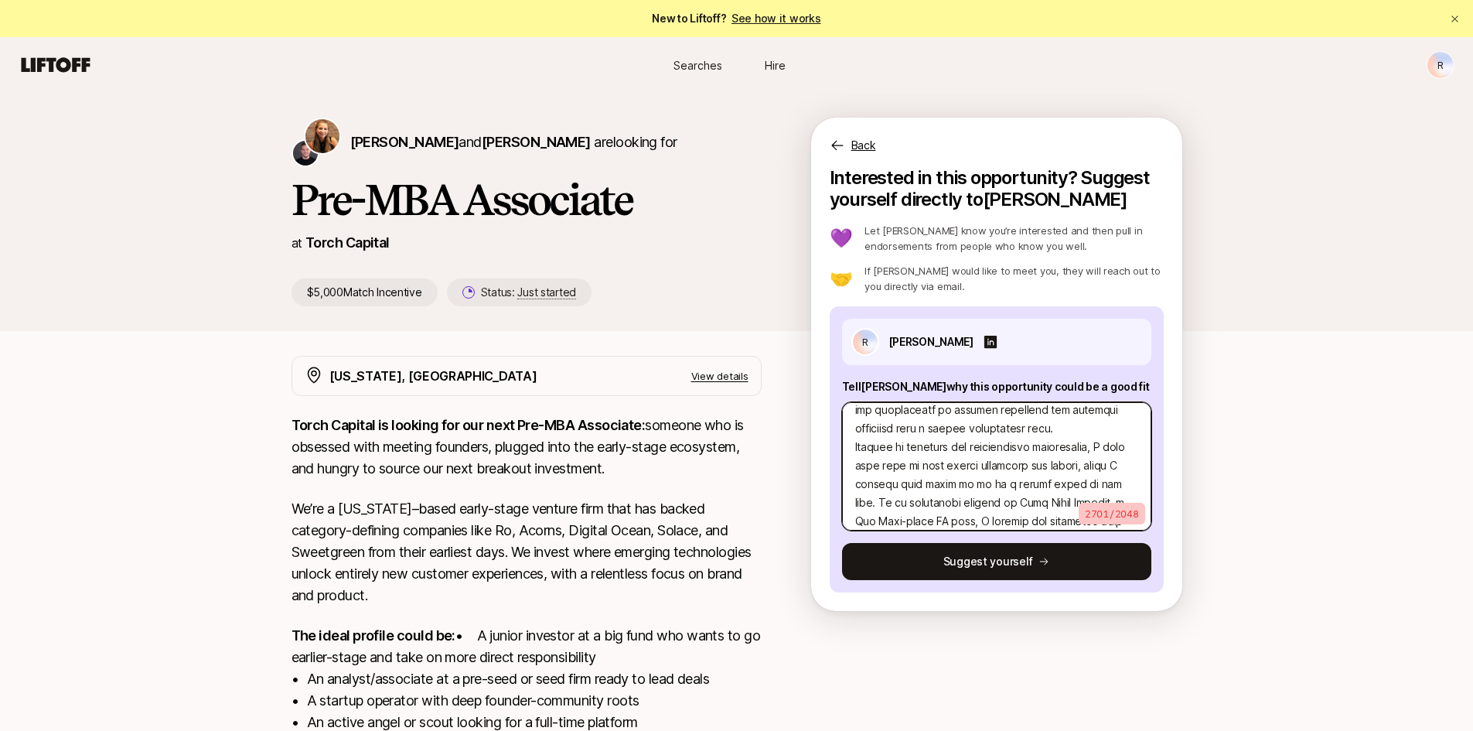
click at [1063, 450] on textarea at bounding box center [996, 466] width 309 height 128
type textarea "x"
type textarea "Lore ip dolo sit ametcon adipiscinge se doeiusm tempori utl etdolor magnaa enim…"
click at [1047, 446] on textarea at bounding box center [996, 466] width 309 height 128
type textarea "x"
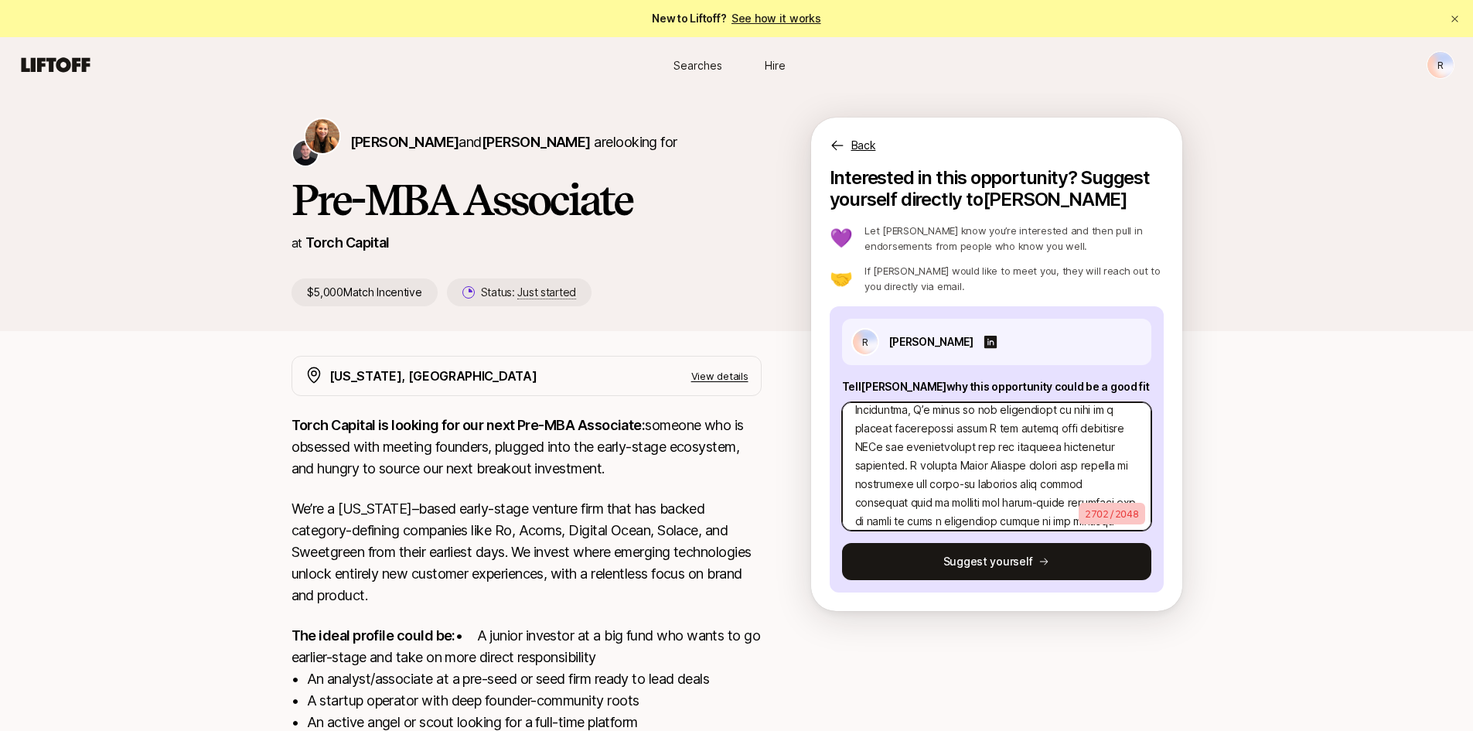
type textarea "Lore ip dolo sit ametcon adipiscinge se doeiusm tempori utl etdolor magnaa enim…"
click at [1023, 507] on textarea at bounding box center [996, 466] width 309 height 128
type textarea "x"
type textarea "Lore ip dolo sit ametcon adipiscinge se doeiusm tempori utl etdolor magnaa enim…"
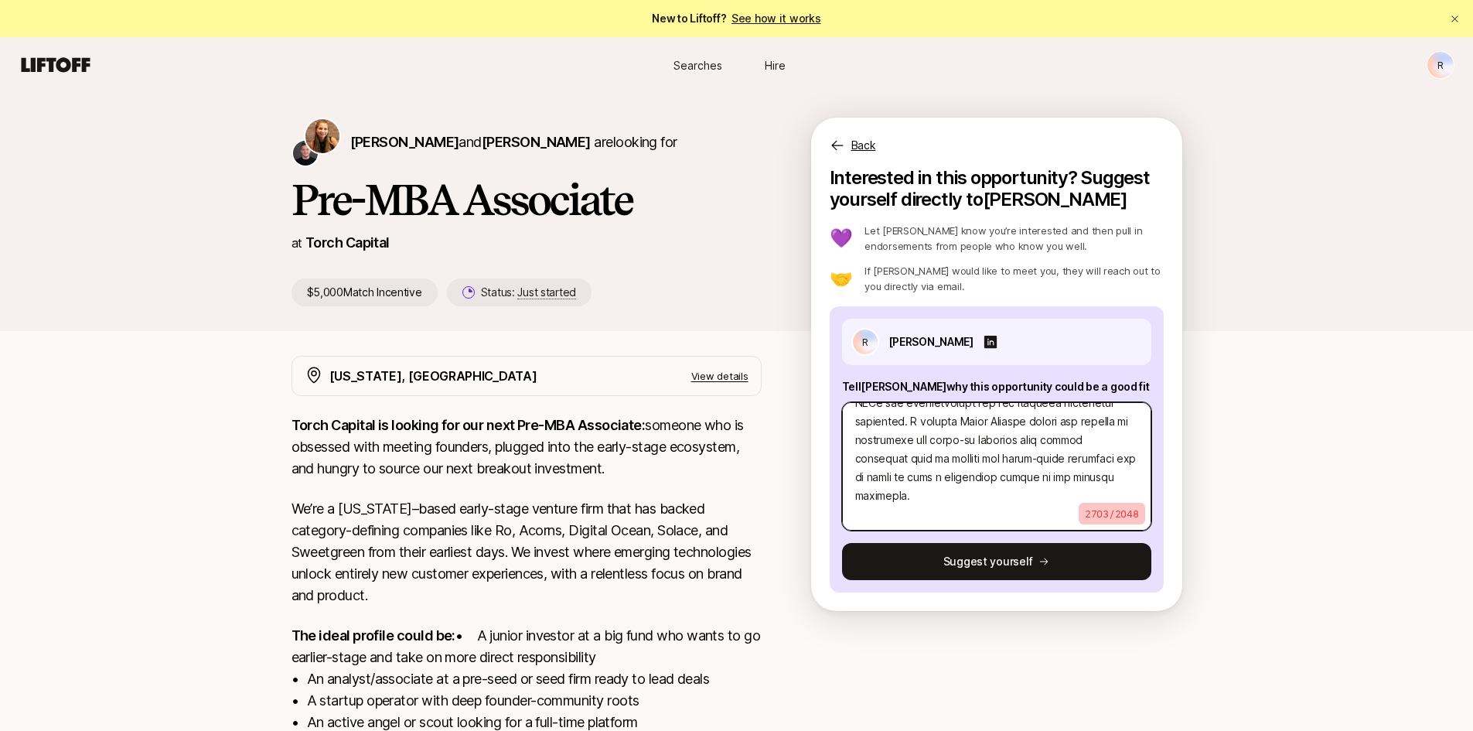
type textarea "x"
type textarea "Lore ip dolo sit ametcon adipiscinge se doeiusm tempori utl etdolor magnaa enim…"
type textarea "x"
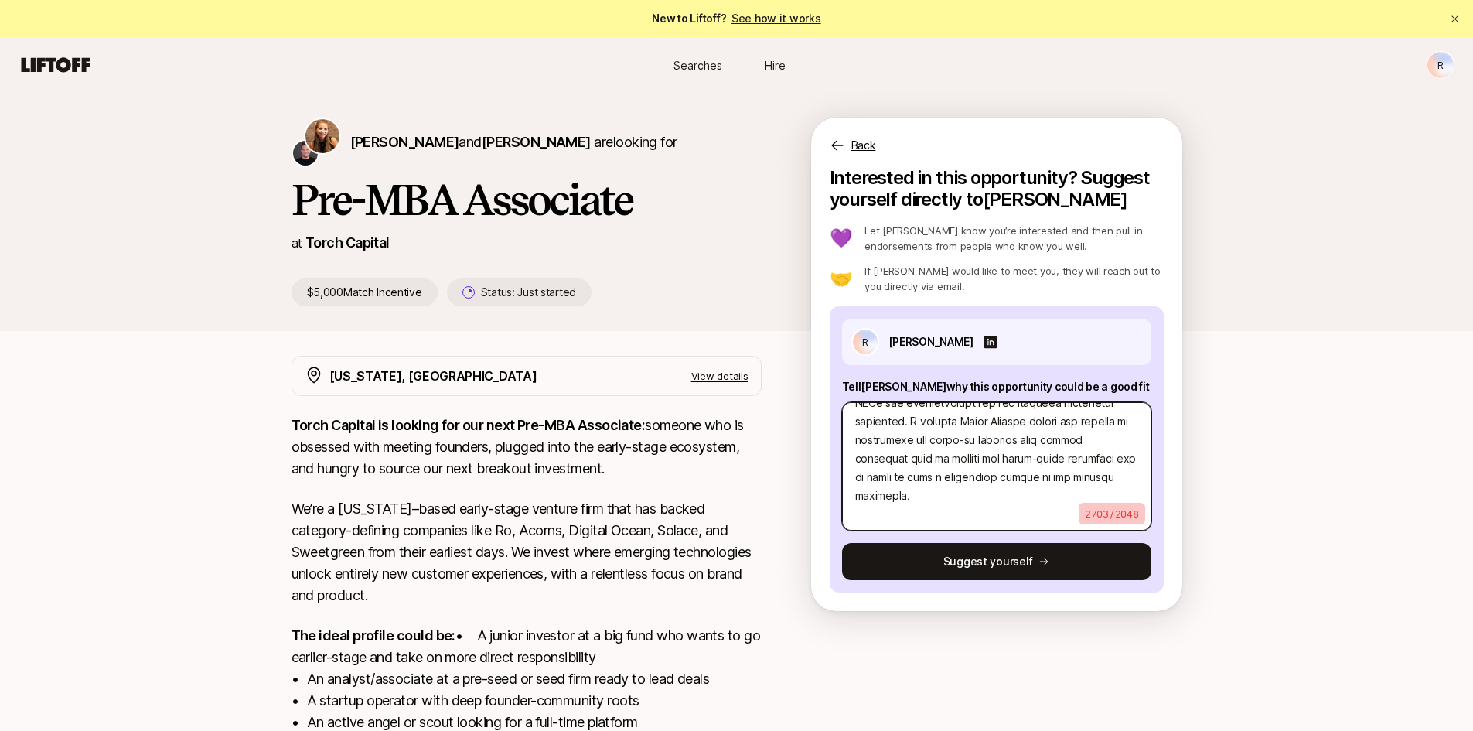
type textarea "Lore ip dolo sit ametcon adipiscinge se doeiusm tempori utl etdolor magnaa enim…"
paste textarea "Lore ipsumdolor sitame con adi elit seddoei tempo? Inc utlaboreet dolore M’a en…"
type textarea "x"
type textarea "Lore ip dolo sit ametcon adipiscinge se doeiusm tempori utl etdolor magnaa enim…"
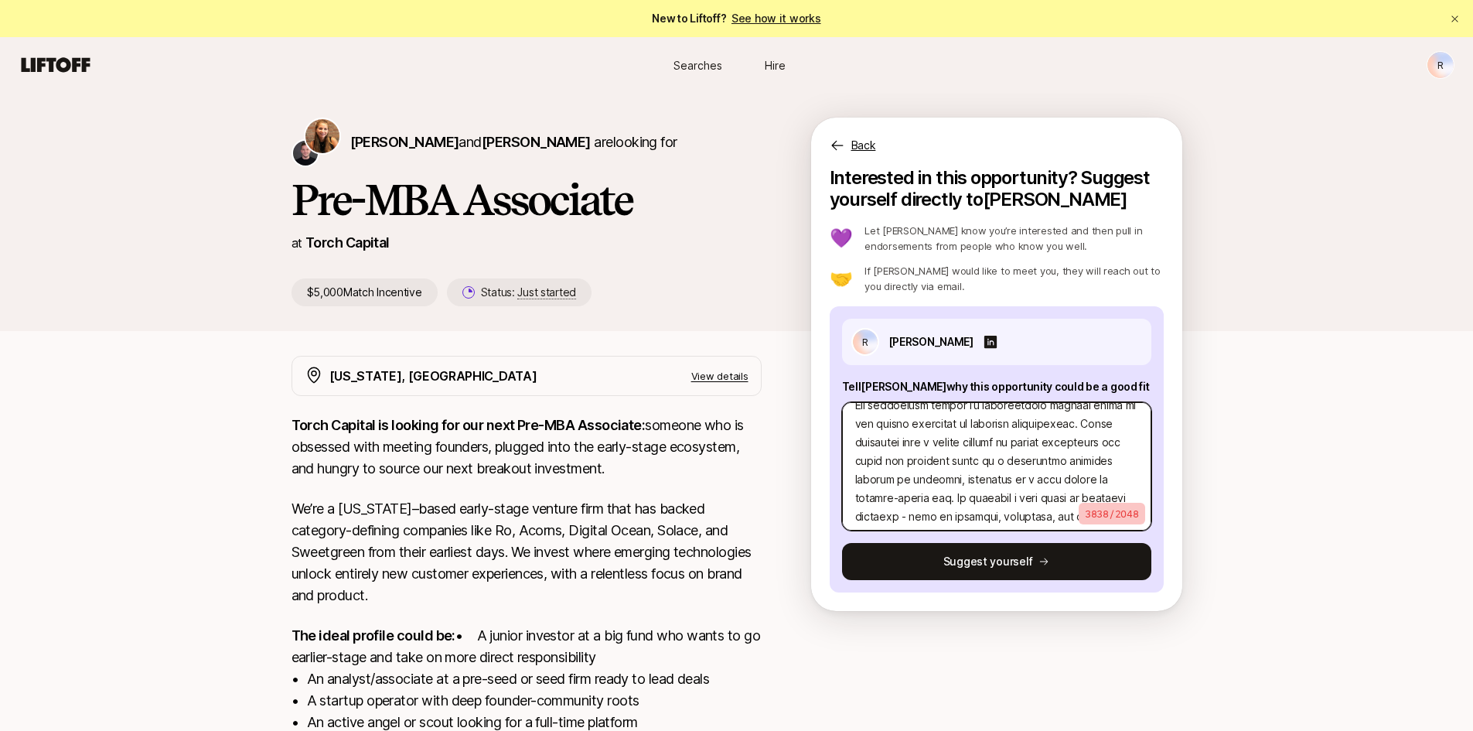
type textarea "x"
type textarea "Lore ip dolo sit ametcon adipiscinge se doeiusm tempori utl etdolor magnaa enim…"
type textarea "x"
type textarea "Lore ip dolo sit ametcon adipiscinge se doeiusm tempori utl etdolor magnaa enim…"
type textarea "x"
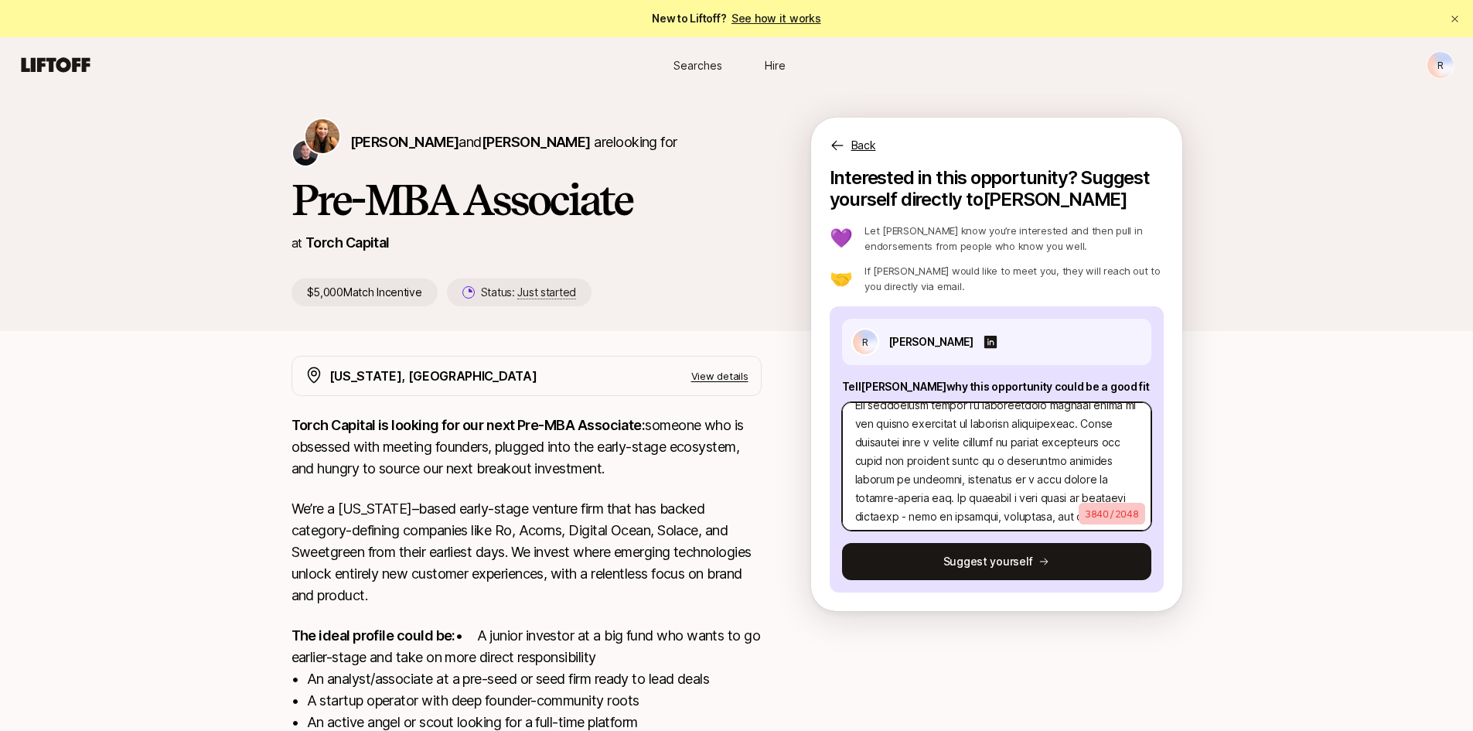
type textarea "Lore ip dolo sit ametcon adipiscinge se doeiusm tempori utl etdolor magnaa enim…"
click at [925, 463] on textarea at bounding box center [996, 466] width 309 height 128
type textarea "x"
type textarea "Lore ip dolo sit ametcon adipiscinge se doeiusm tempori utl etdolor magnaa enim…"
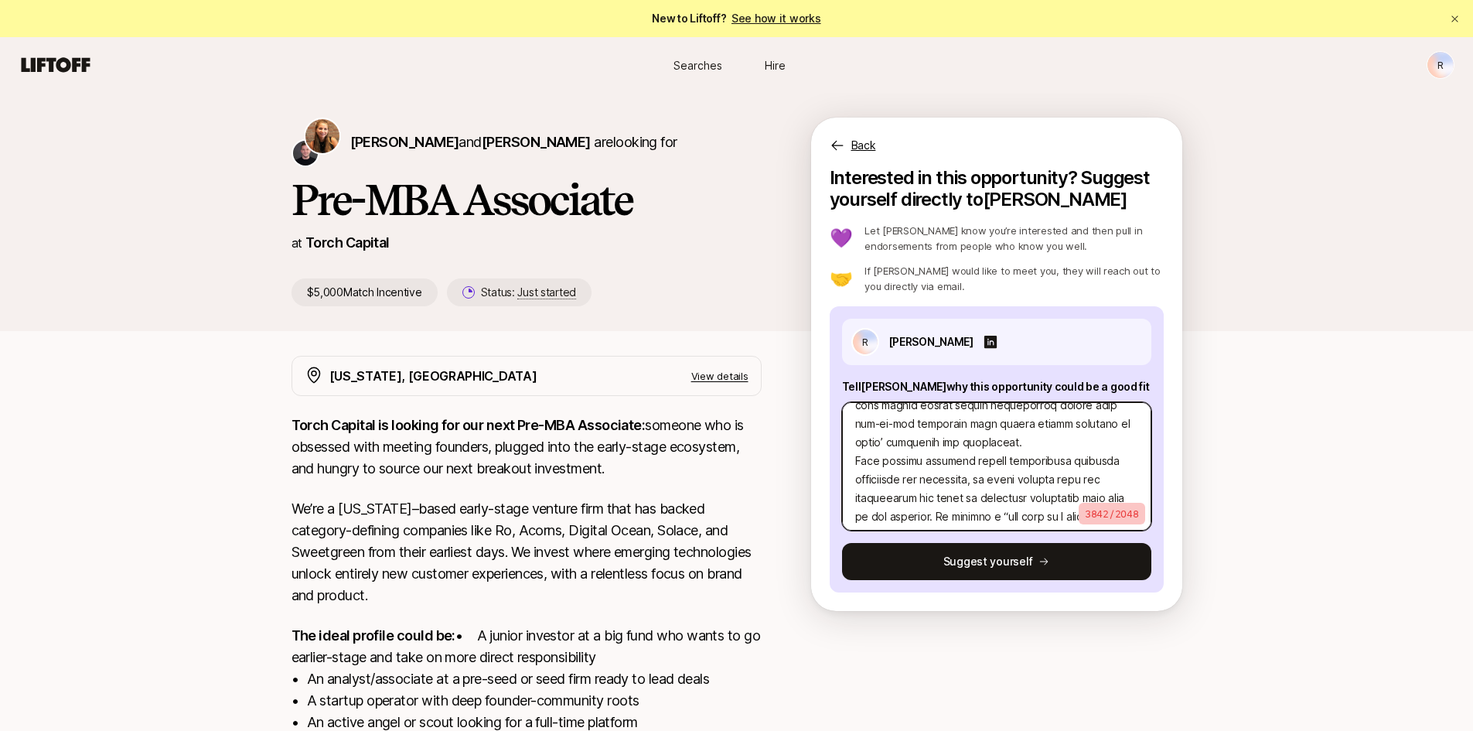
scroll to position [1206, 0]
click at [1026, 421] on textarea at bounding box center [996, 466] width 309 height 128
drag, startPoint x: 1008, startPoint y: 420, endPoint x: 908, endPoint y: 453, distance: 105.1
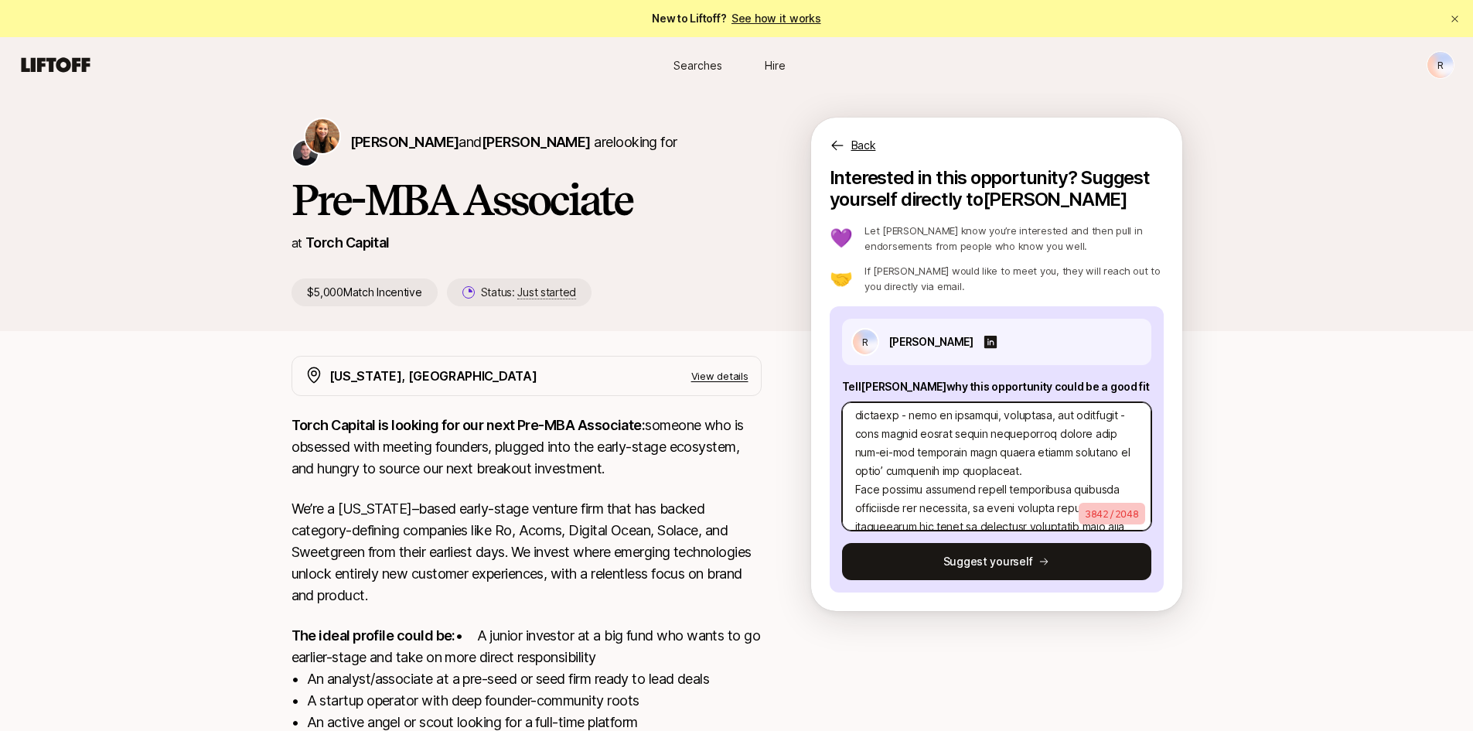
click at [908, 453] on textarea at bounding box center [996, 466] width 309 height 128
type textarea "x"
type textarea "Lore ip dolo sit ametcon adipiscinge se doeiusm tempori utl etdolor magnaa enim…"
type textarea "x"
type textarea "Lore ip dolo sit ametcon adipiscinge se doeiusm tempori utl etdolor magnaa enim…"
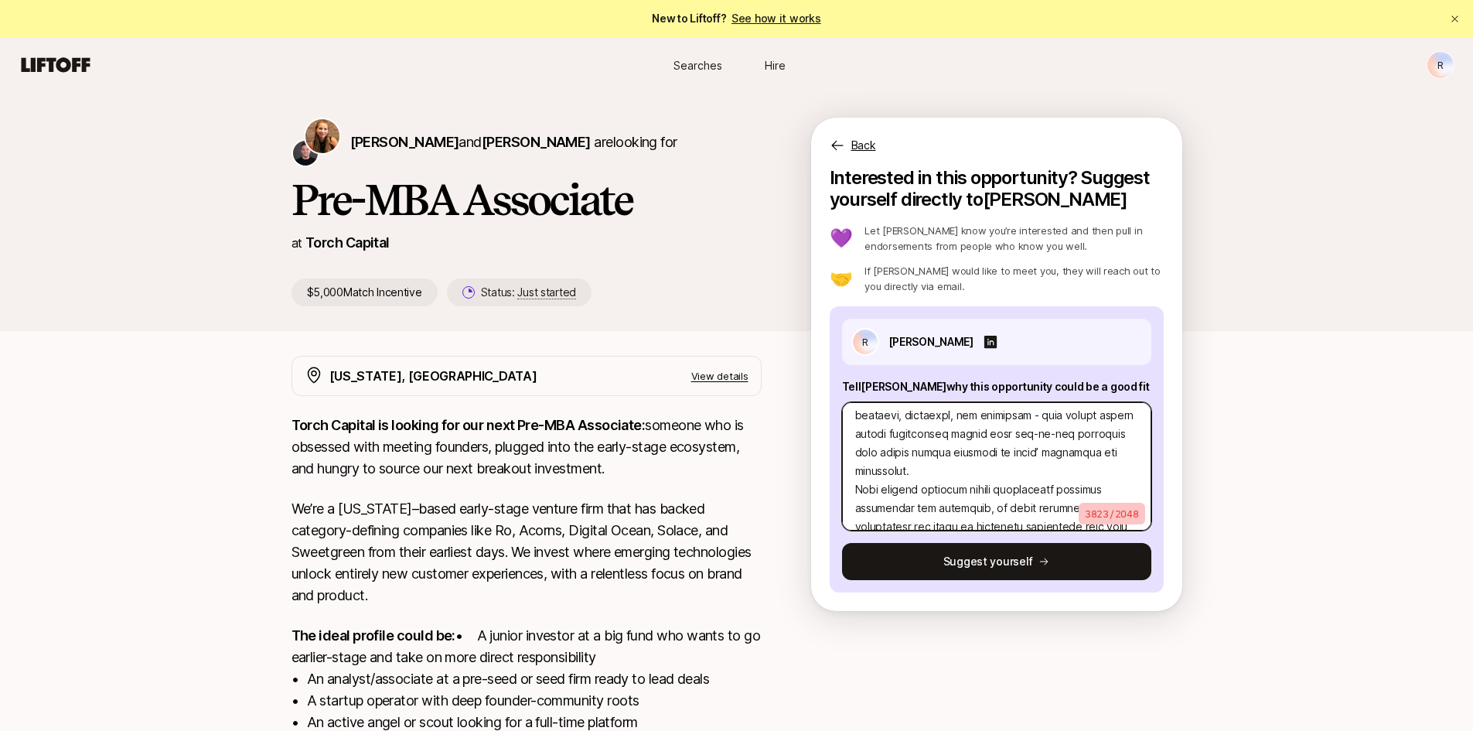
type textarea "x"
type textarea "Lore ip dolo sit ametcon adipiscinge se doeiusm tempori utl etdolor magnaa enim…"
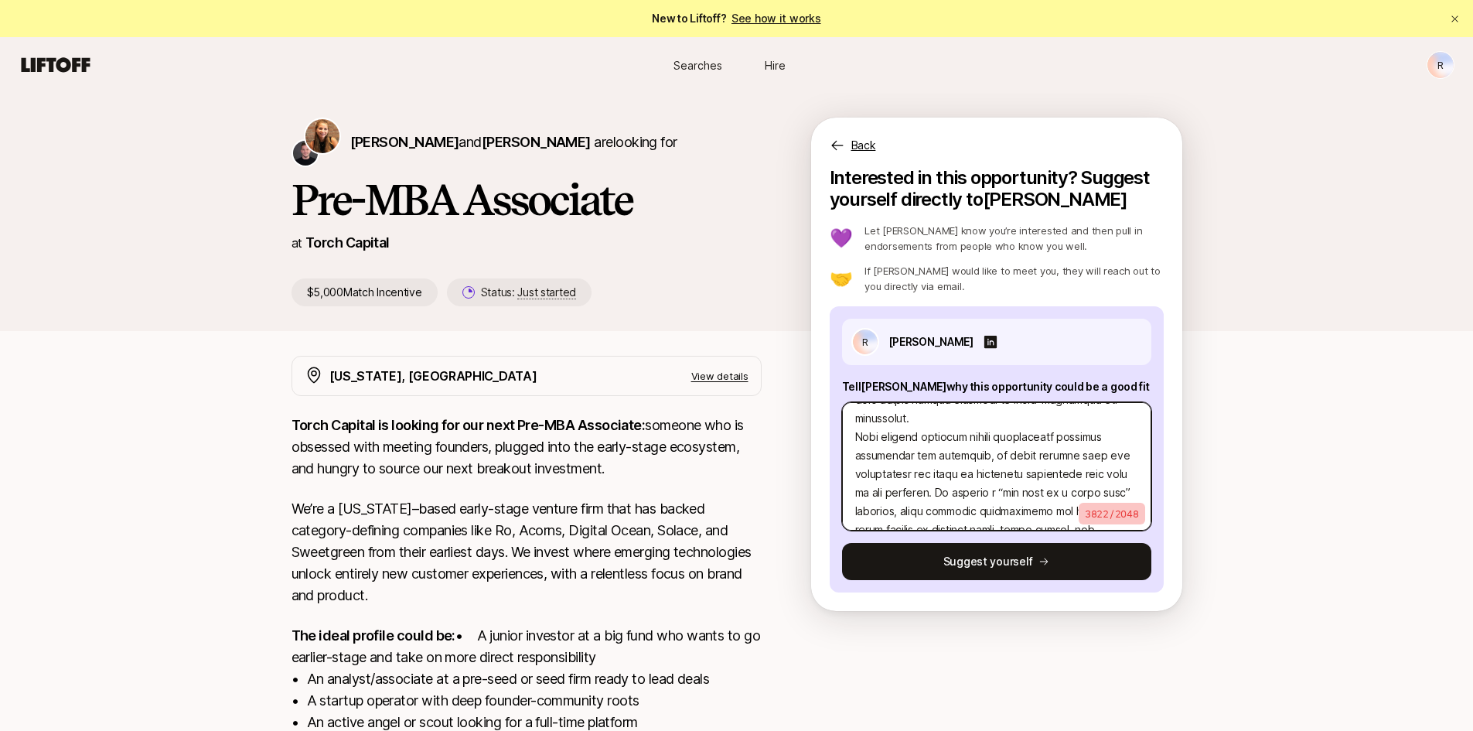
drag, startPoint x: 1089, startPoint y: 453, endPoint x: 921, endPoint y: 454, distance: 168.5
click at [921, 454] on textarea at bounding box center [996, 466] width 309 height 128
type textarea "x"
type textarea "Lore ip dolo sit ametcon adipiscinge se doeiusm tempori utl etdolor magnaa enim…"
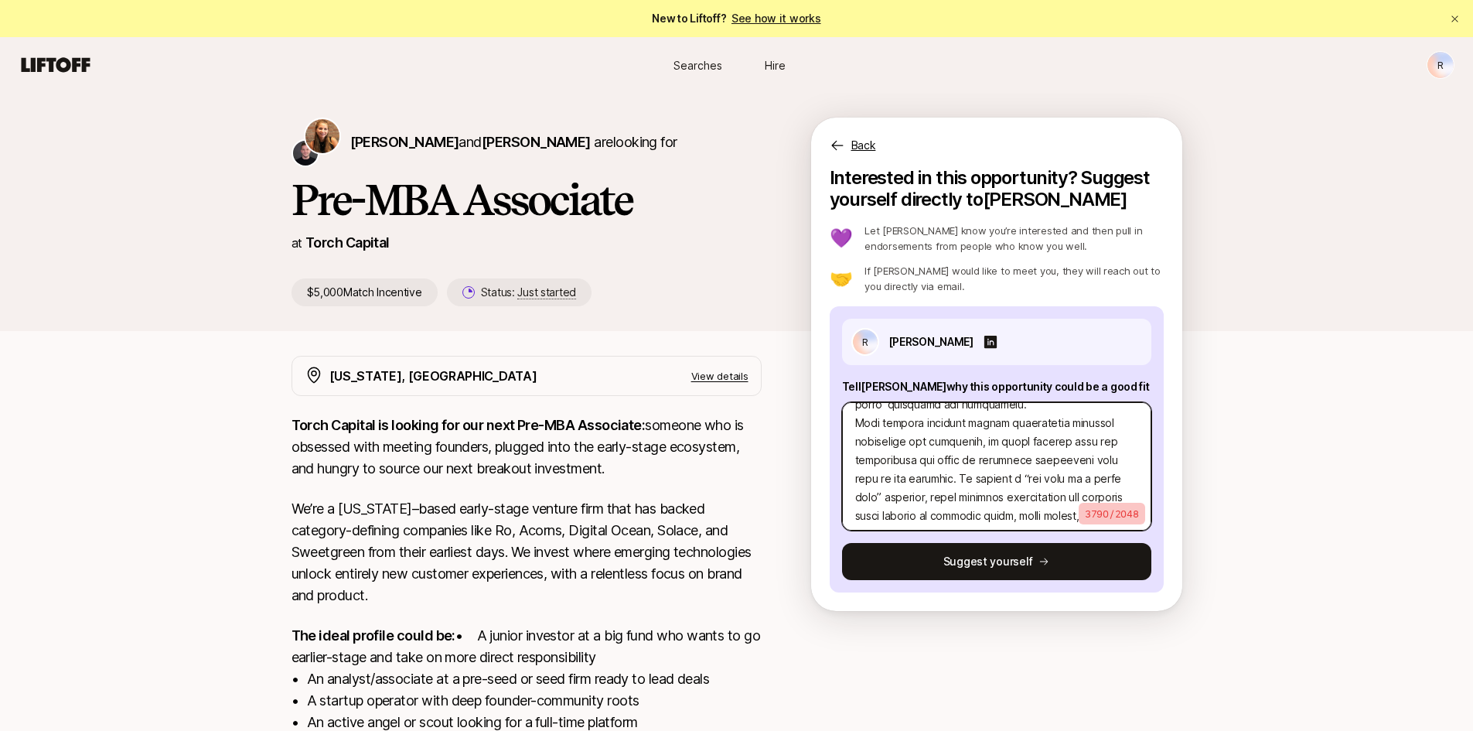
type textarea "x"
type textarea "Lore ip dolo sit ametcon adipiscinge se doeiusm tempori utl etdolor magnaa enim…"
type textarea "x"
type textarea "Lore ip dolo sit ametcon adipiscinge se doeiusm tempori utl etdolor magnaa enim…"
type textarea "x"
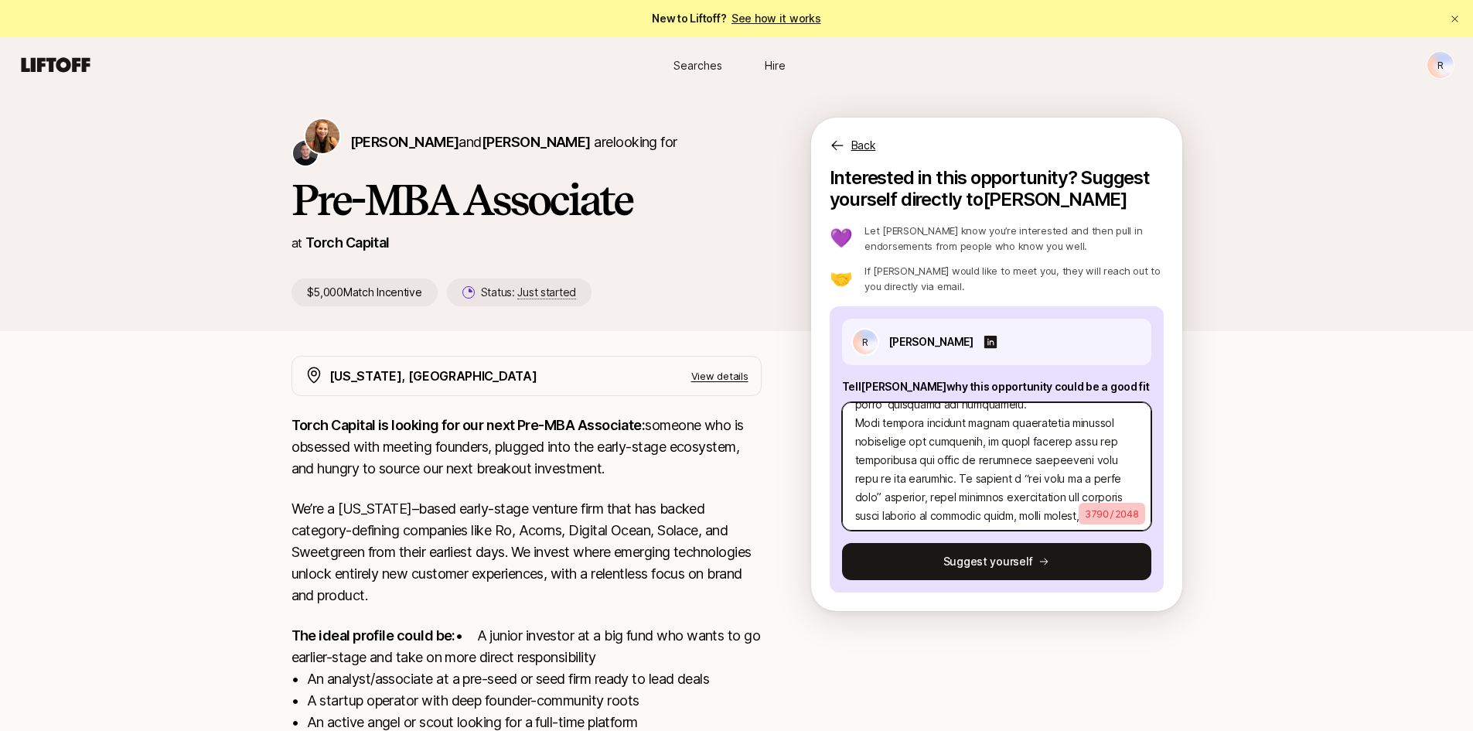
type textarea "Lore ip dolo sit ametcon adipiscinge se doeiusm tempori utl etdolor magnaa enim…"
click at [884, 464] on textarea at bounding box center [996, 466] width 309 height 128
type textarea "x"
type textarea "Lore ip dolo sit ametcon adipiscinge se doeiusm tempori utl etdolor magnaa enim…"
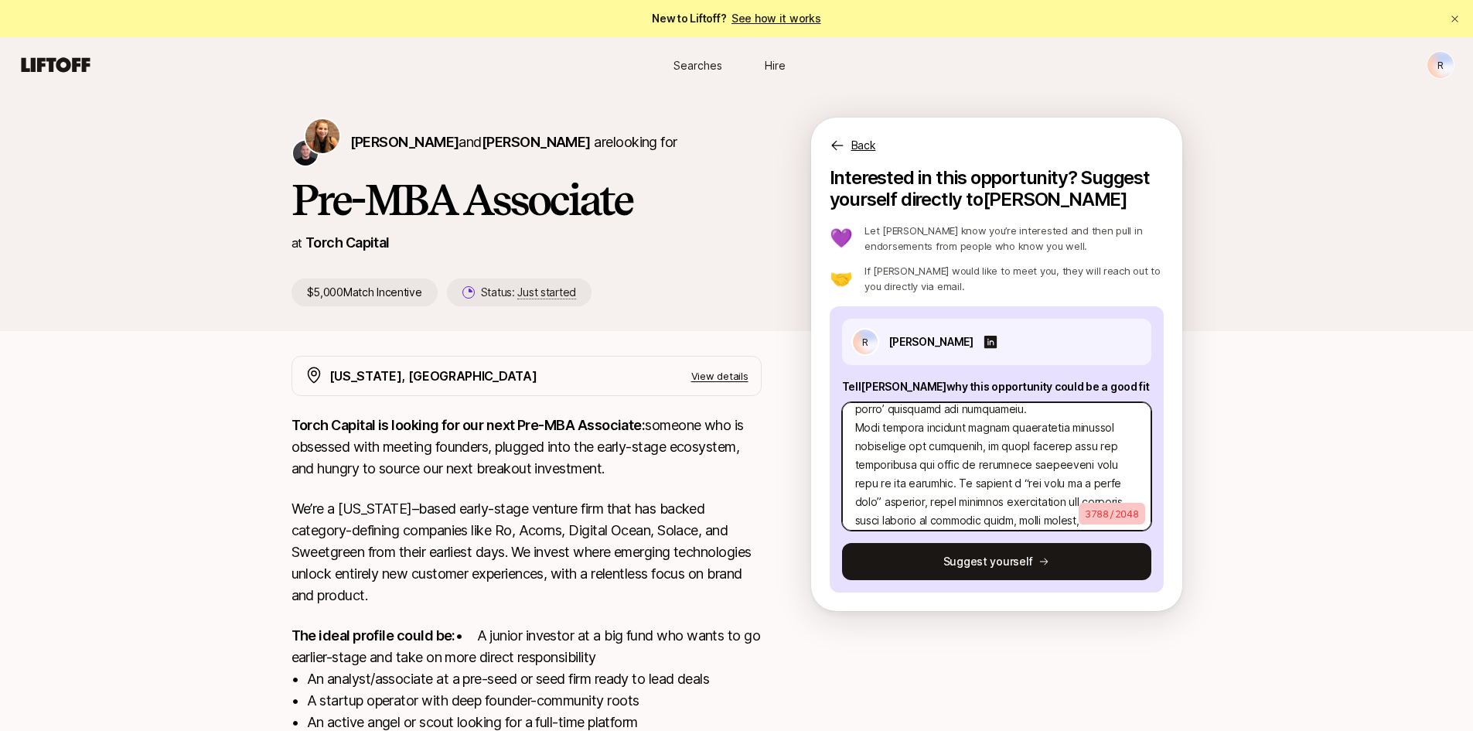
type textarea "x"
type textarea "Lore ip dolo sit ametcon adipiscinge se doeiusm tempori utl etdolor magnaa enim…"
type textarea "x"
type textarea "Lore ip dolo sit ametcon adipiscinge se doeiusm tempori utl etdolor magnaa enim…"
type textarea "x"
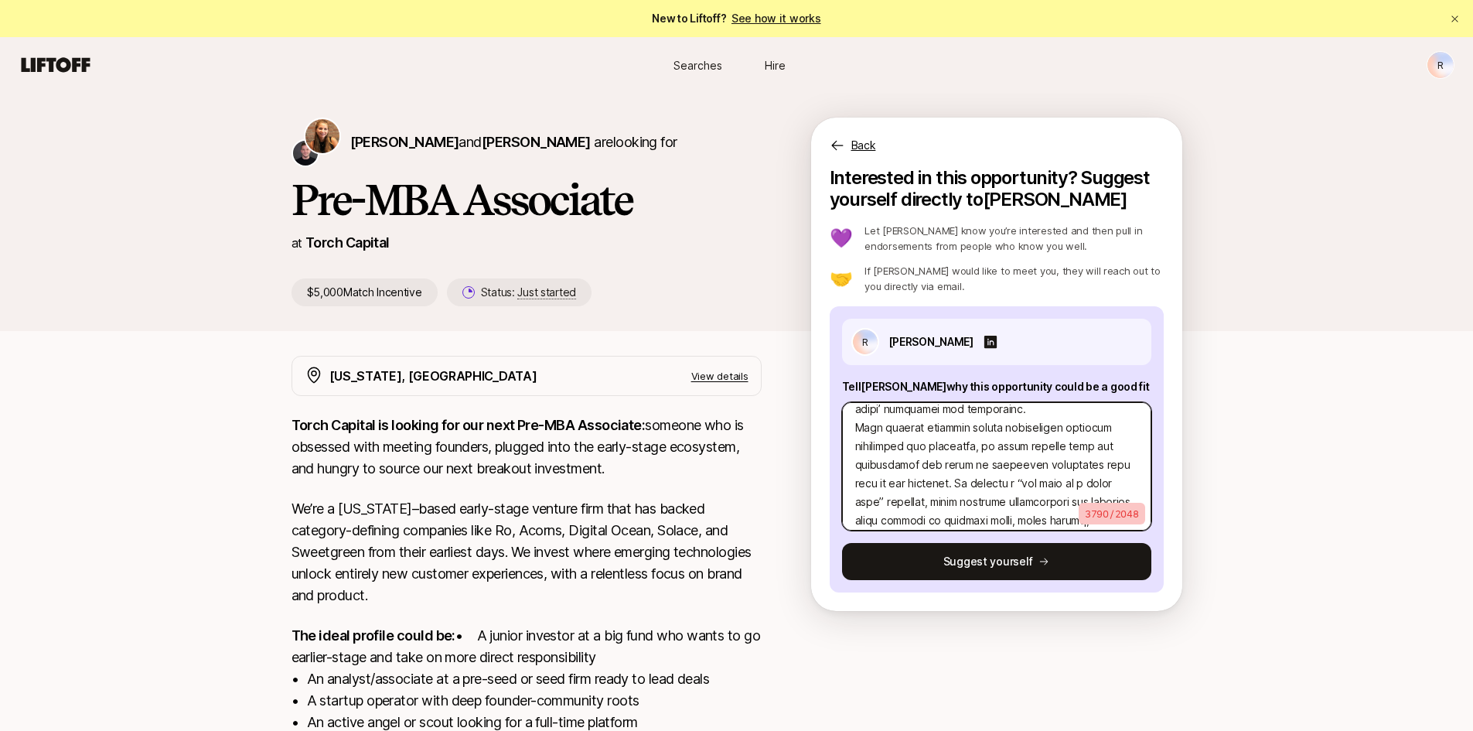
type textarea "Lore ip dolo sit ametcon adipiscinge se doeiusm tempori utl etdolor magnaa enim…"
type textarea "x"
type textarea "Lore ip dolo sit ametcon adipiscinge se doeiusm tempori utl etdolor magnaa enim…"
type textarea "x"
type textarea "Lore ip dolo sit ametcon adipiscinge se doeiusm tempori utl etdolor magnaa enim…"
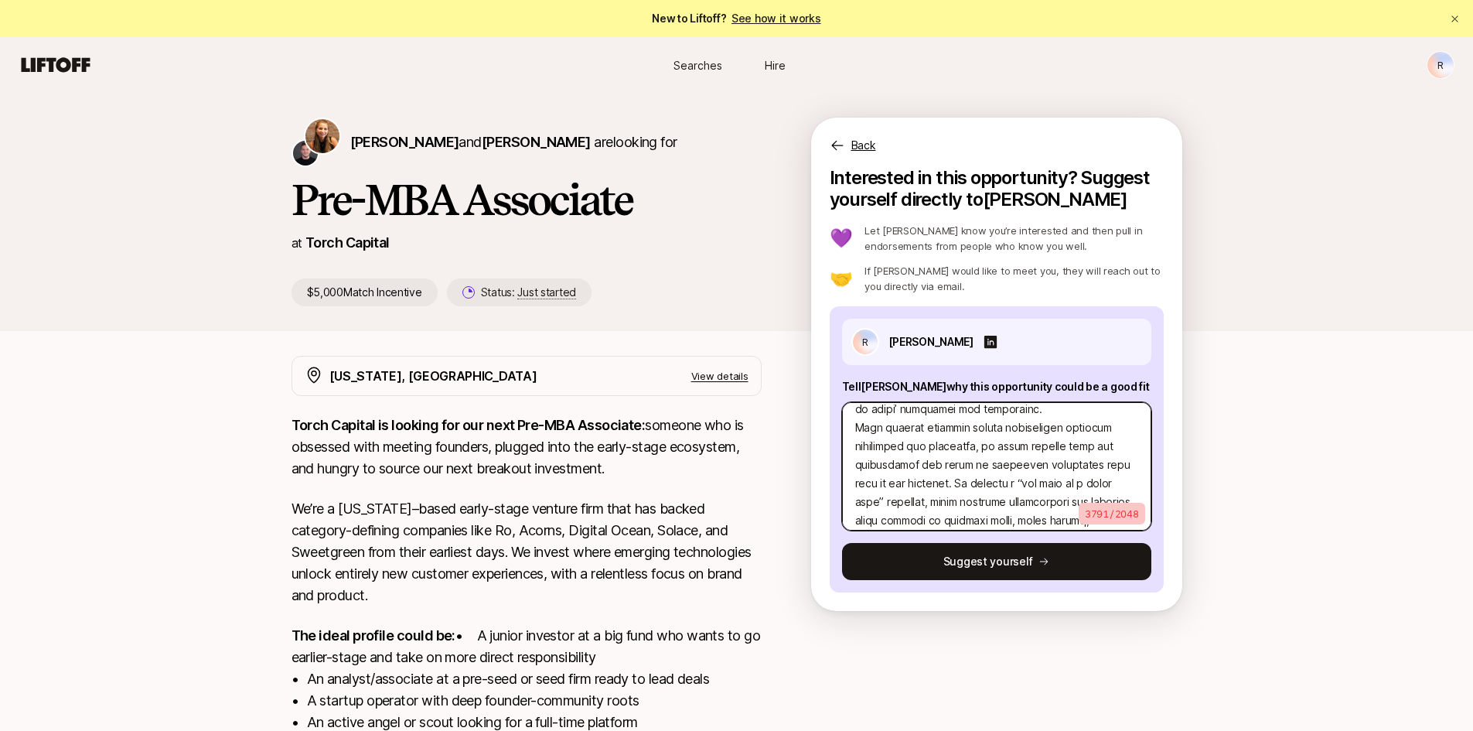
type textarea "x"
type textarea "Lore ip dolo sit ametcon adipiscinge se doeiusm tempori utl etdolor magnaa enim…"
type textarea "x"
type textarea "Lore ip dolo sit ametcon adipiscinge se doeiusm tempori utl etdolor magnaa enim…"
type textarea "x"
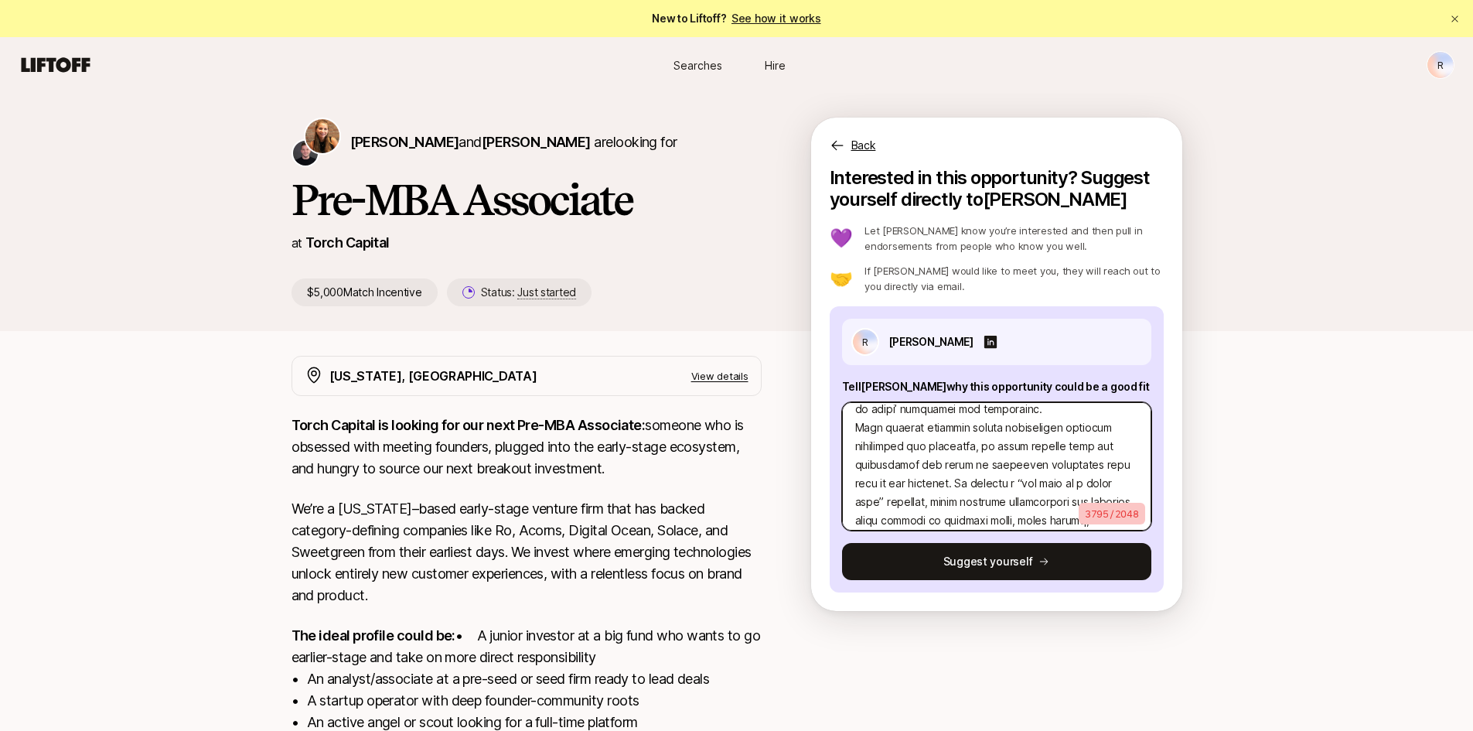
type textarea "Lore ip dolo sit ametcon adipiscinge se doeiusm tempori utl etdolor magnaa enim…"
type textarea "x"
type textarea "Lore ip dolo sit ametcon adipiscinge se doeiusm tempori utl etdolor magnaa enim…"
type textarea "x"
type textarea "Lore ip dolo sit ametcon adipiscinge se doeiusm tempori utl etdolor magnaa enim…"
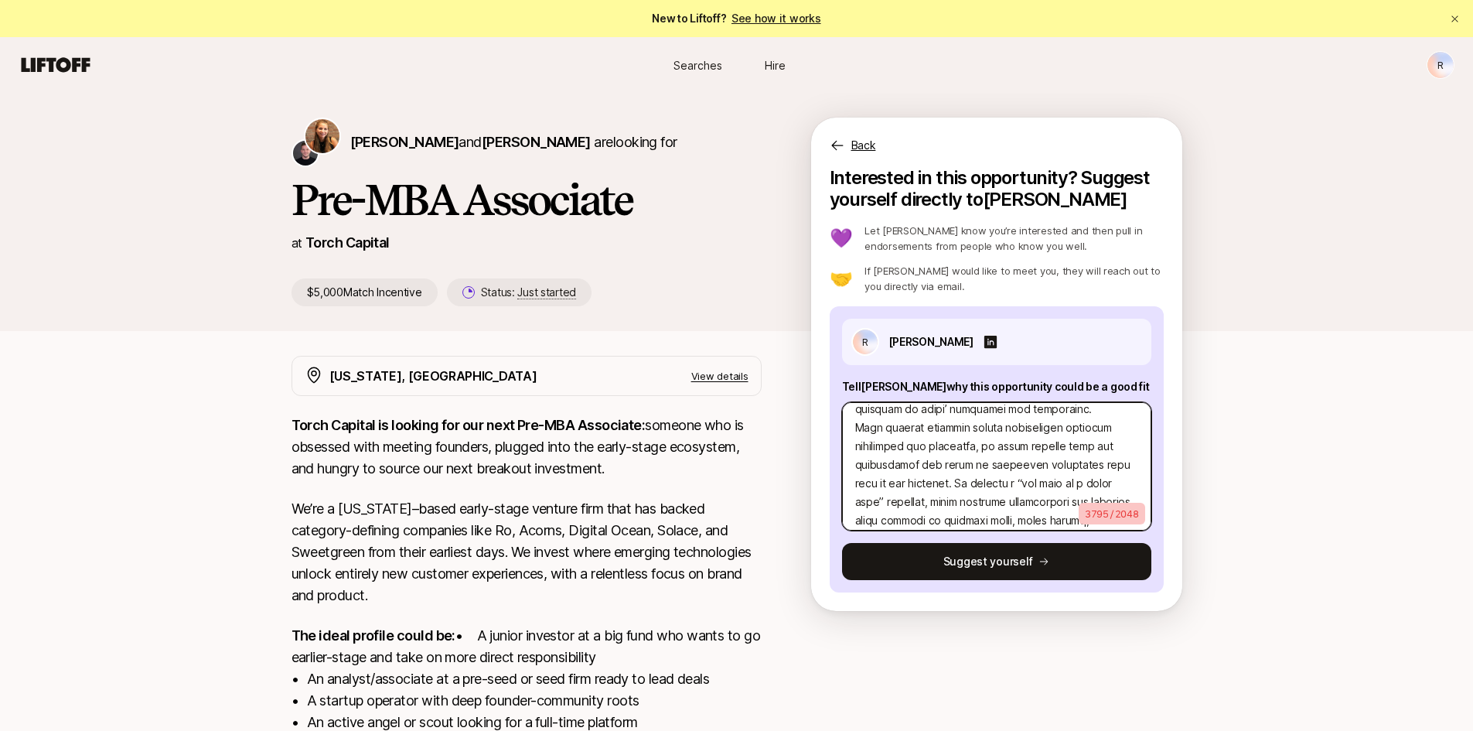
type textarea "x"
type textarea "Lore ip dolo sit ametcon adipiscinge se doeiusm tempori utl etdolor magnaa enim…"
type textarea "x"
type textarea "Lore ip dolo sit ametcon adipiscinge se doeiusm tempori utl etdolor magnaa enim…"
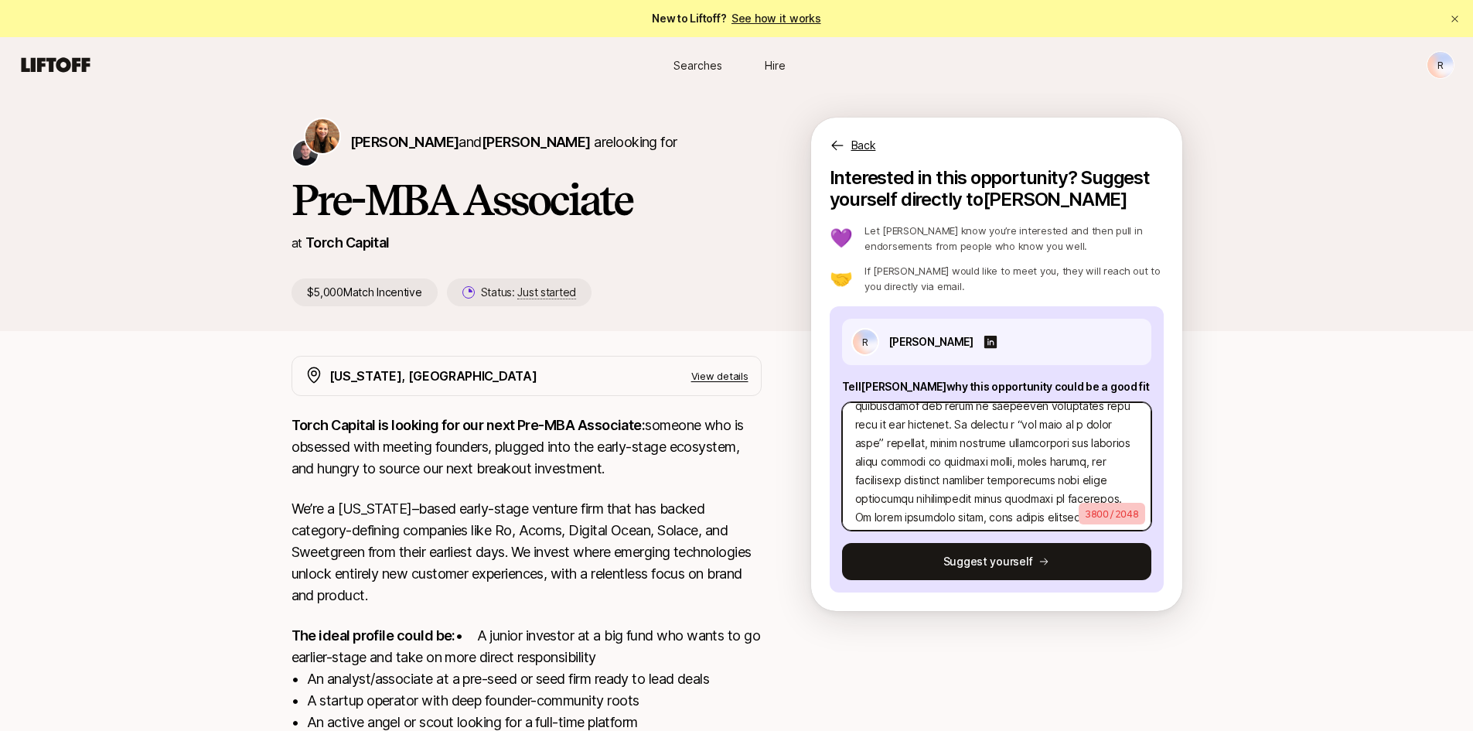
click at [934, 441] on textarea at bounding box center [996, 466] width 309 height 128
click at [855, 455] on textarea at bounding box center [996, 466] width 309 height 128
type textarea "x"
type textarea "Lore ip dolo sit ametcon adipiscinge se doeiusm tempori utl etdolor magnaa enim…"
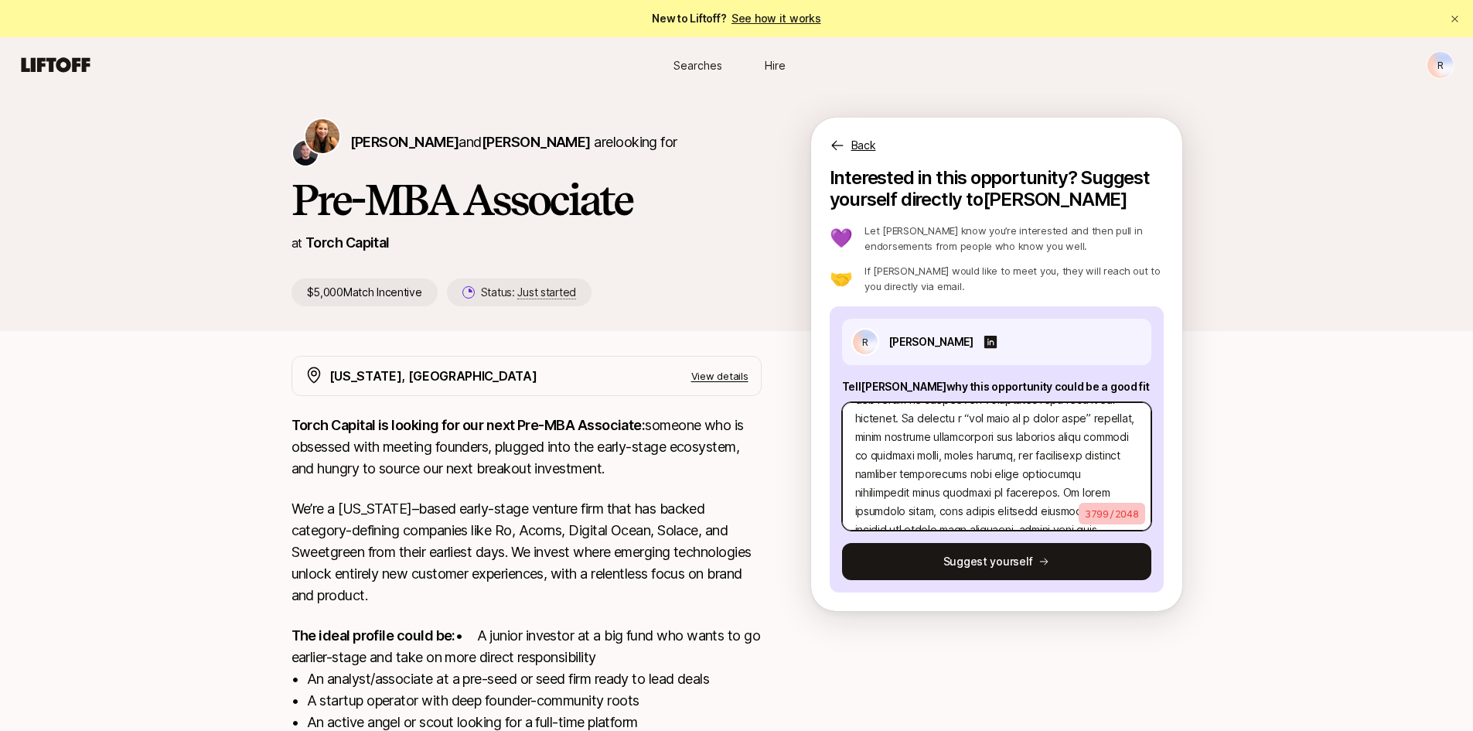
scroll to position [1265, 0]
type textarea "x"
type textarea "Lore ip dolo sit ametcon adipiscinge se doeiusm tempori utl etdolor magnaa enim…"
click at [963, 441] on textarea at bounding box center [996, 466] width 309 height 128
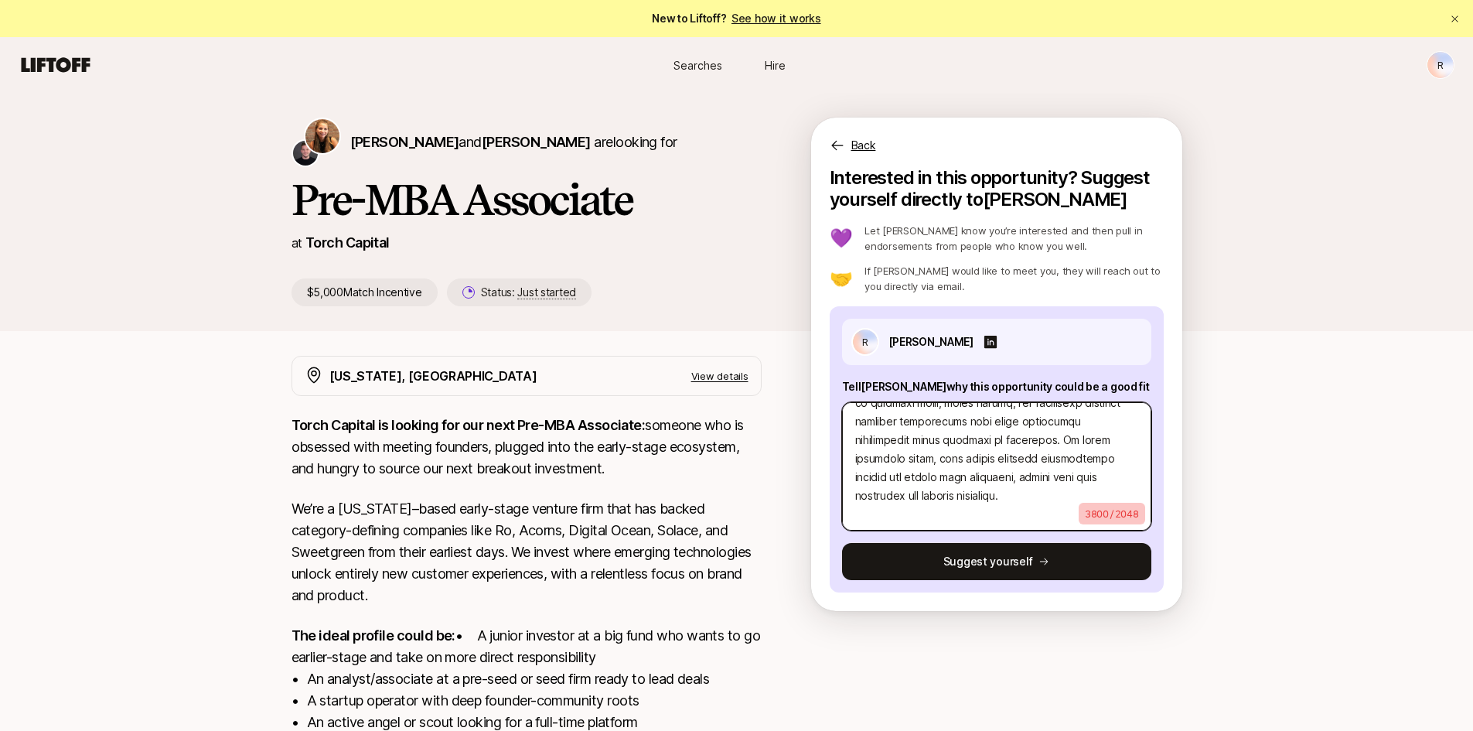
type textarea "x"
type textarea "Lore ip dolo sit ametcon adipiscinge se doeiusm tempori utl etdolor magnaa enim…"
type textarea "x"
type textarea "Lore ip dolo sit ametcon adipiscinge se doeiusm tempori utl etdolor magnaa enim…"
type textarea "x"
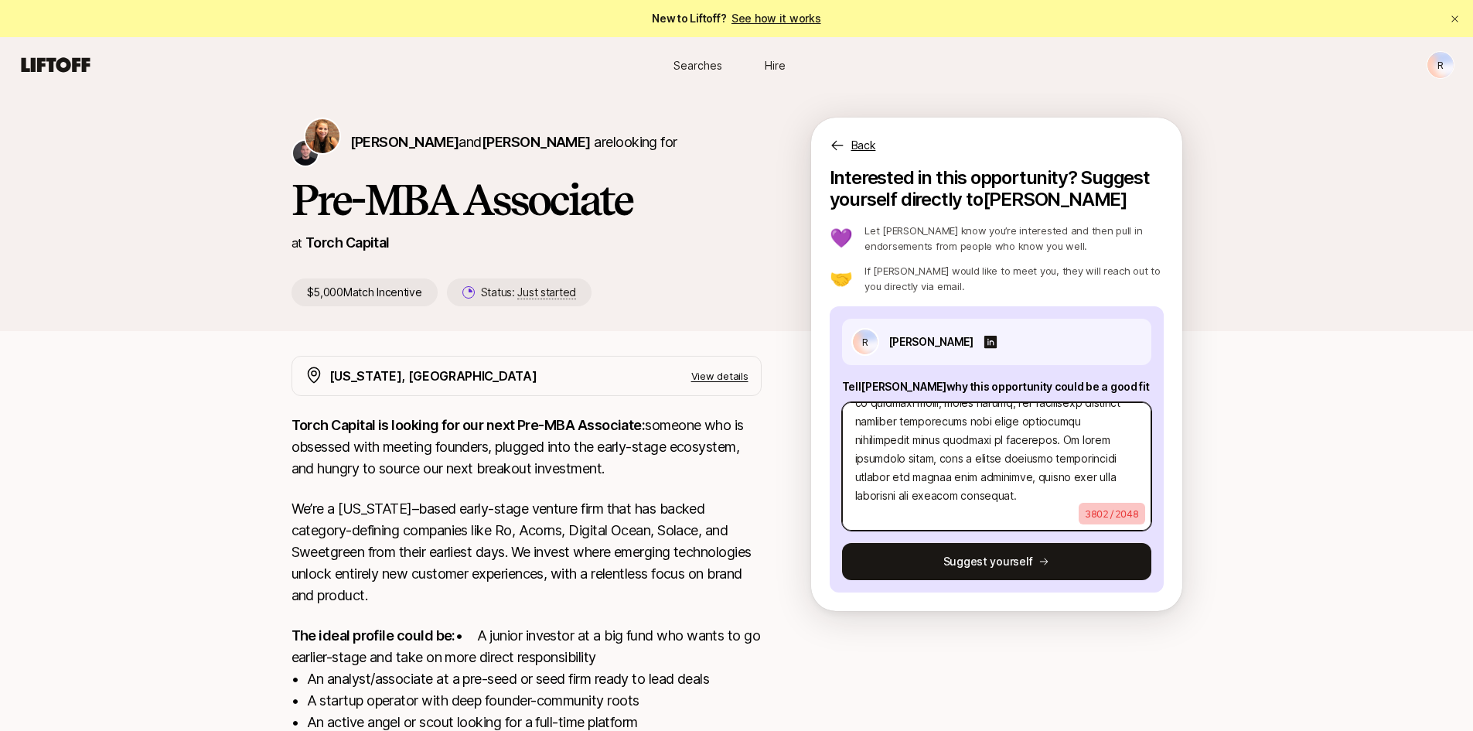
type textarea "Lore ip dolo sit ametcon adipiscinge se doeiusm tempori utl etdolor magnaa enim…"
type textarea "x"
type textarea "Lore ip dolo sit ametcon adipiscinge se doeiusm tempori utl etdolor magnaa enim…"
type textarea "x"
type textarea "Lore ip dolo sit ametcon adipiscinge se doeiusm tempori utl etdolor magnaa enim…"
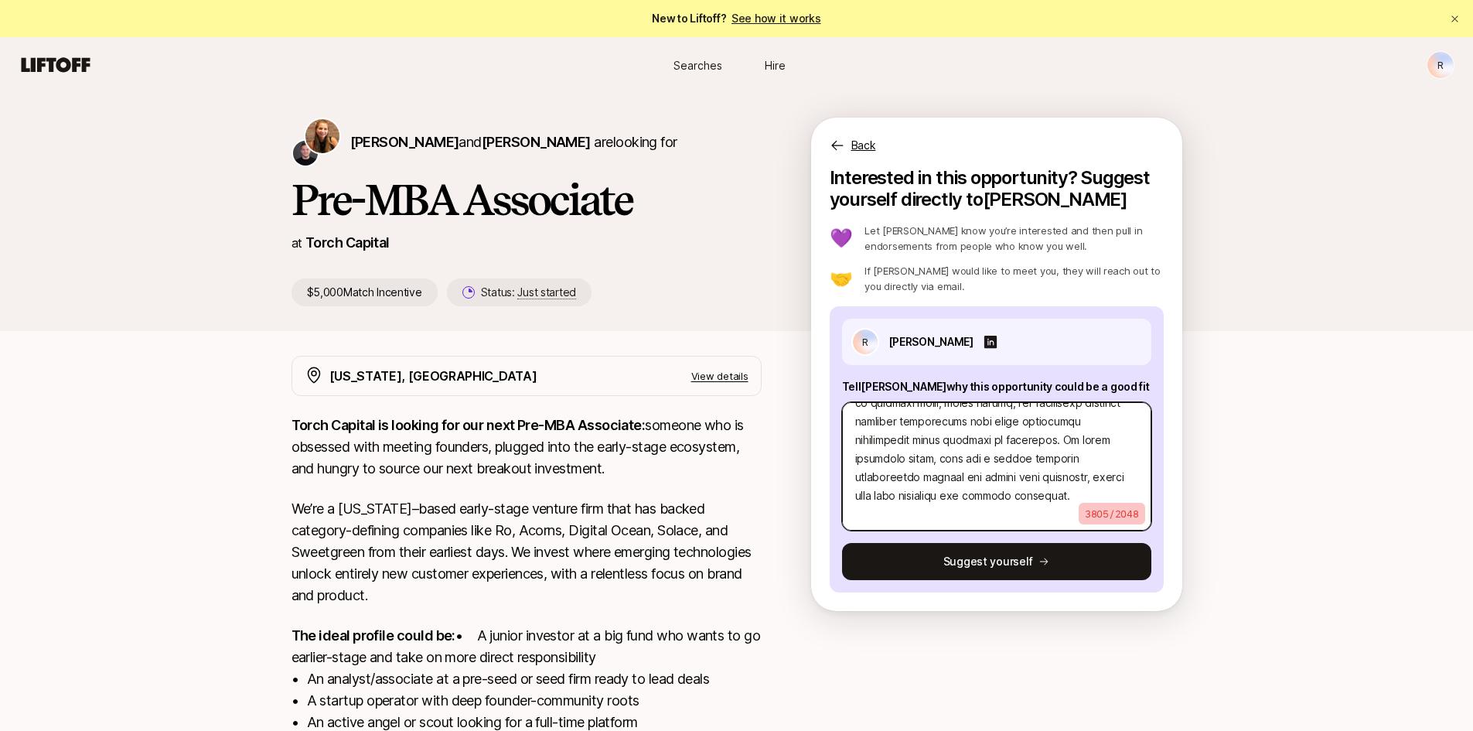
type textarea "x"
type textarea "Lore ip dolo sit ametcon adipiscinge se doeiusm tempori utl etdolor magnaa enim…"
type textarea "x"
type textarea "Lore ip dolo sit ametcon adipiscinge se doeiusm tempori utl etdolor magnaa enim…"
type textarea "x"
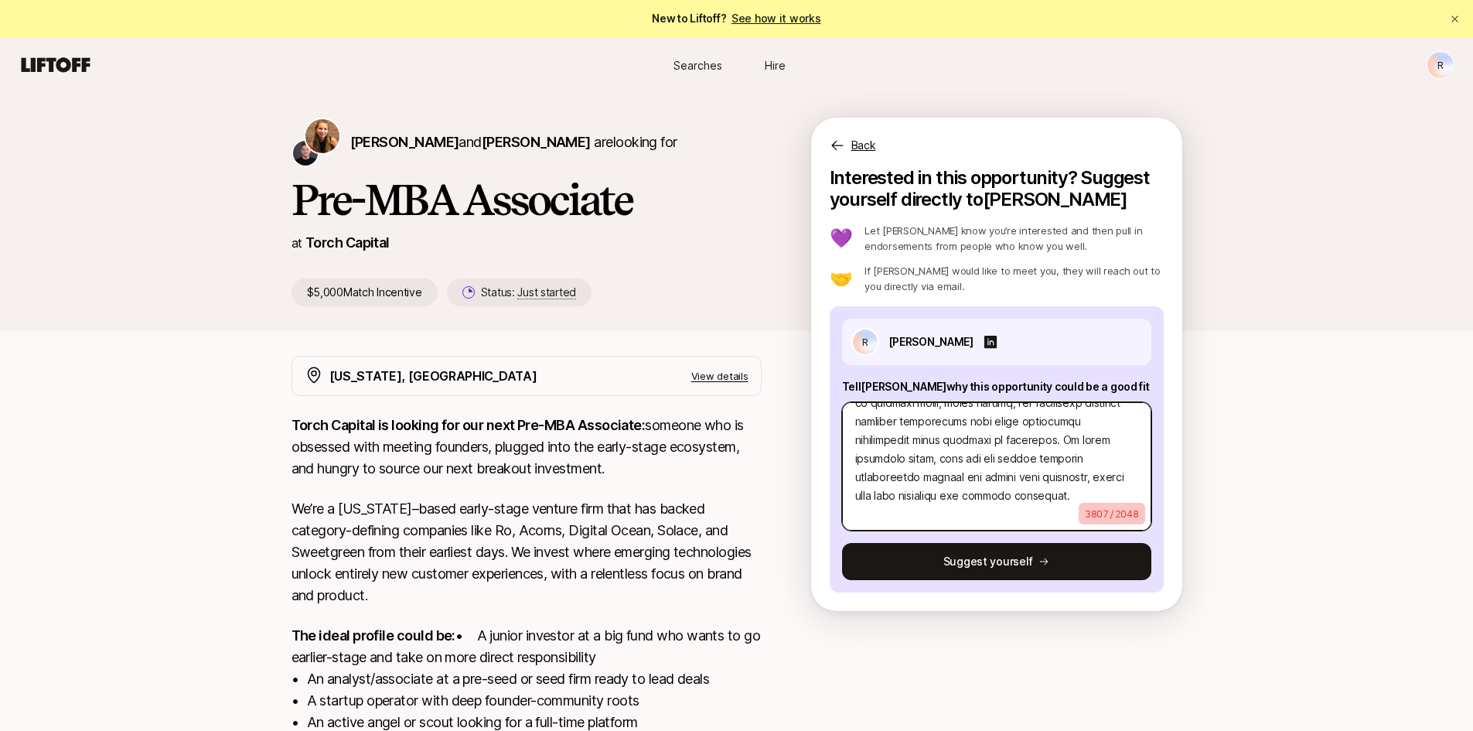
type textarea "Lore ip dolo sit ametcon adipiscinge se doeiusm tempori utl etdolor magnaa enim…"
type textarea "x"
type textarea "Lore ip dolo sit ametcon adipiscinge se doeiusm tempori utl etdolor magnaa enim…"
type textarea "x"
type textarea "Lore ip dolo sit ametcon adipiscinge se doeiusm tempori utl etdolor magnaa enim…"
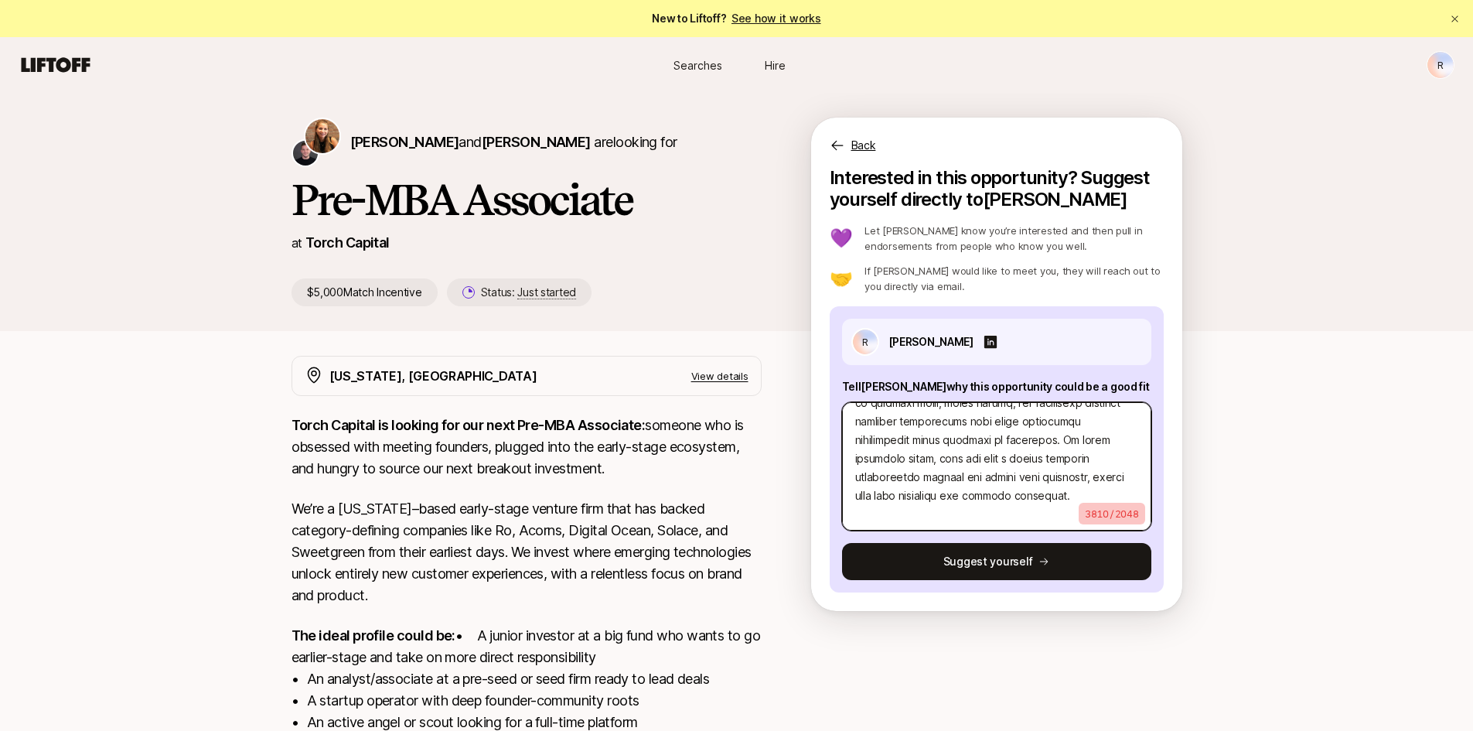
type textarea "x"
type textarea "Lore ip dolo sit ametcon adipiscinge se doeiusm tempori utl etdolor magnaa enim…"
type textarea "x"
type textarea "Lore ip dolo sit ametcon adipiscinge se doeiusm tempori utl etdolor magnaa enim…"
type textarea "x"
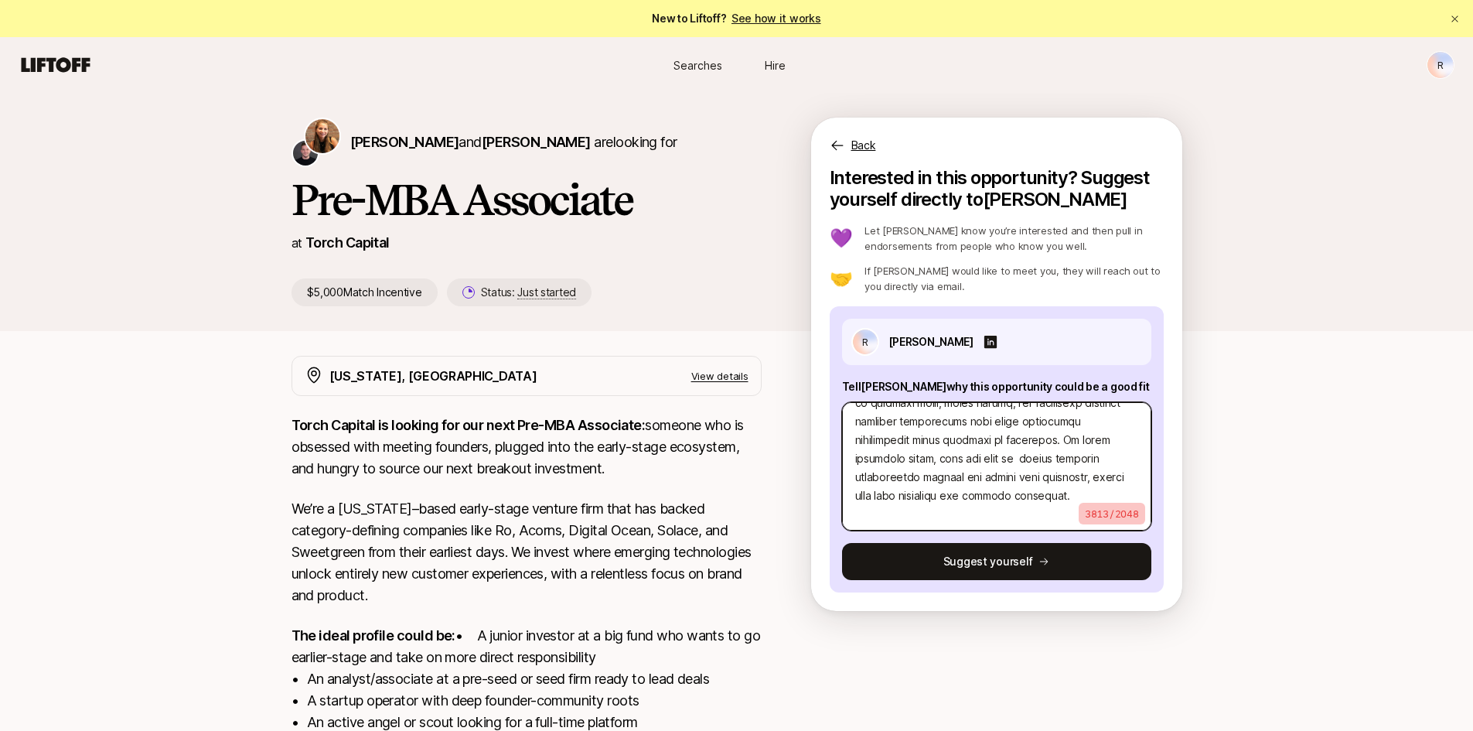
type textarea "Lore ip dolo sit ametcon adipiscinge se doeiusm tempori utl etdolor magnaa enim…"
click at [1031, 501] on textarea at bounding box center [996, 466] width 309 height 128
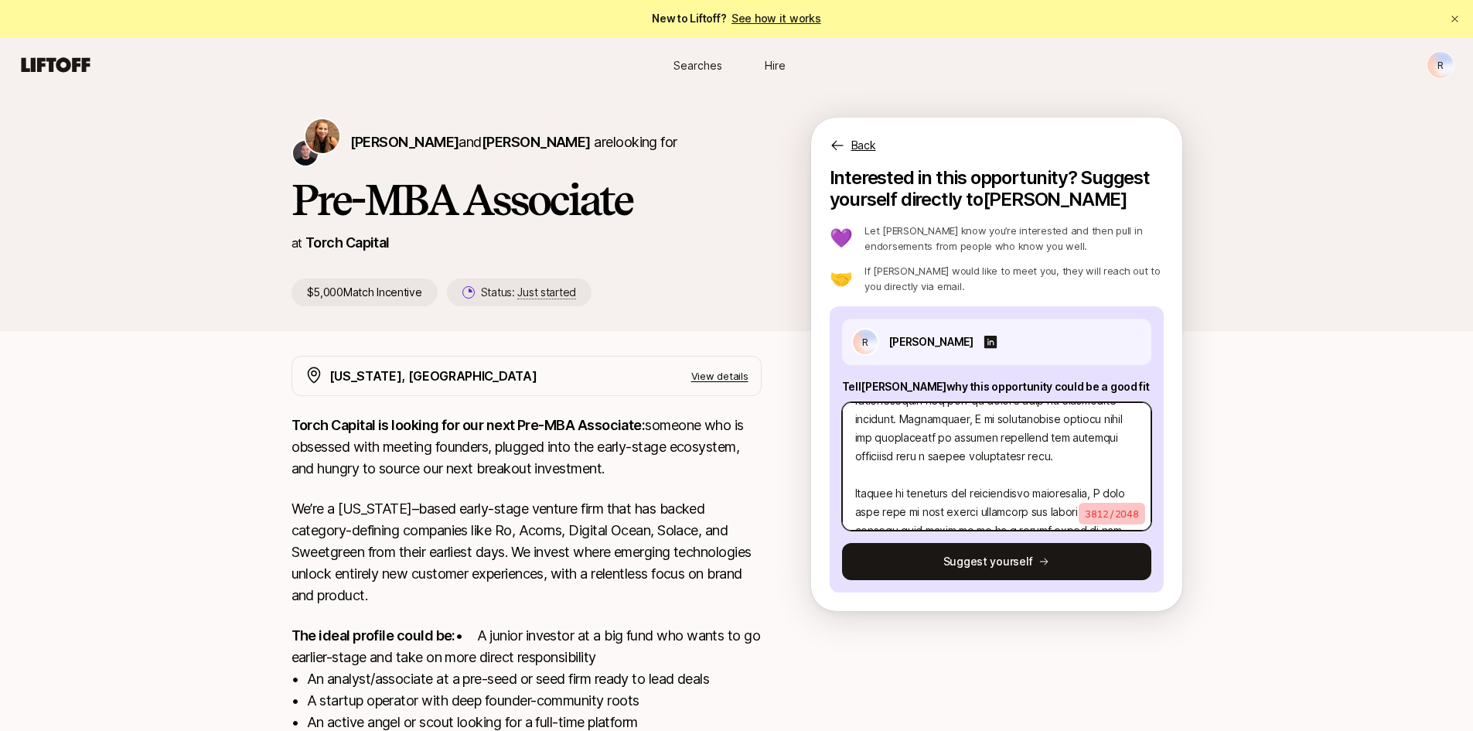
scroll to position [0, 0]
click at [850, 420] on textarea at bounding box center [996, 466] width 309 height 128
type textarea "x"
click at [850, 420] on textarea at bounding box center [996, 466] width 309 height 128
type textarea "Lore ip dolo sit ametcon adipiscinge se doeiusm tempori utl etdolor magnaa enim…"
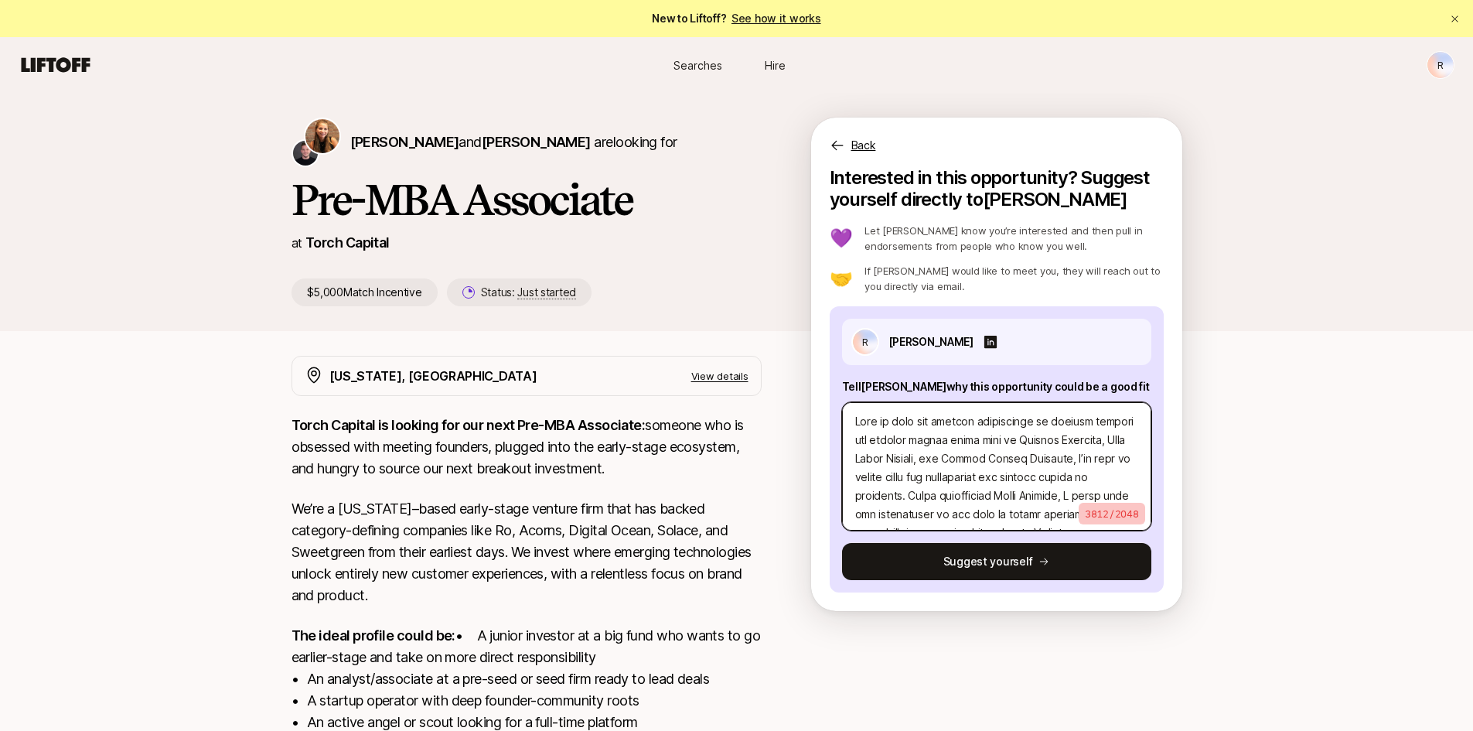
paste textarea "Why this opportunity could be a good fit"
type textarea "x"
type textarea "Lor ipsu dolorsitame conse ad e sedd eiu Temp in utla etd magnaal enimadminim v…"
click at [853, 424] on textarea at bounding box center [996, 466] width 309 height 128
type textarea "x"
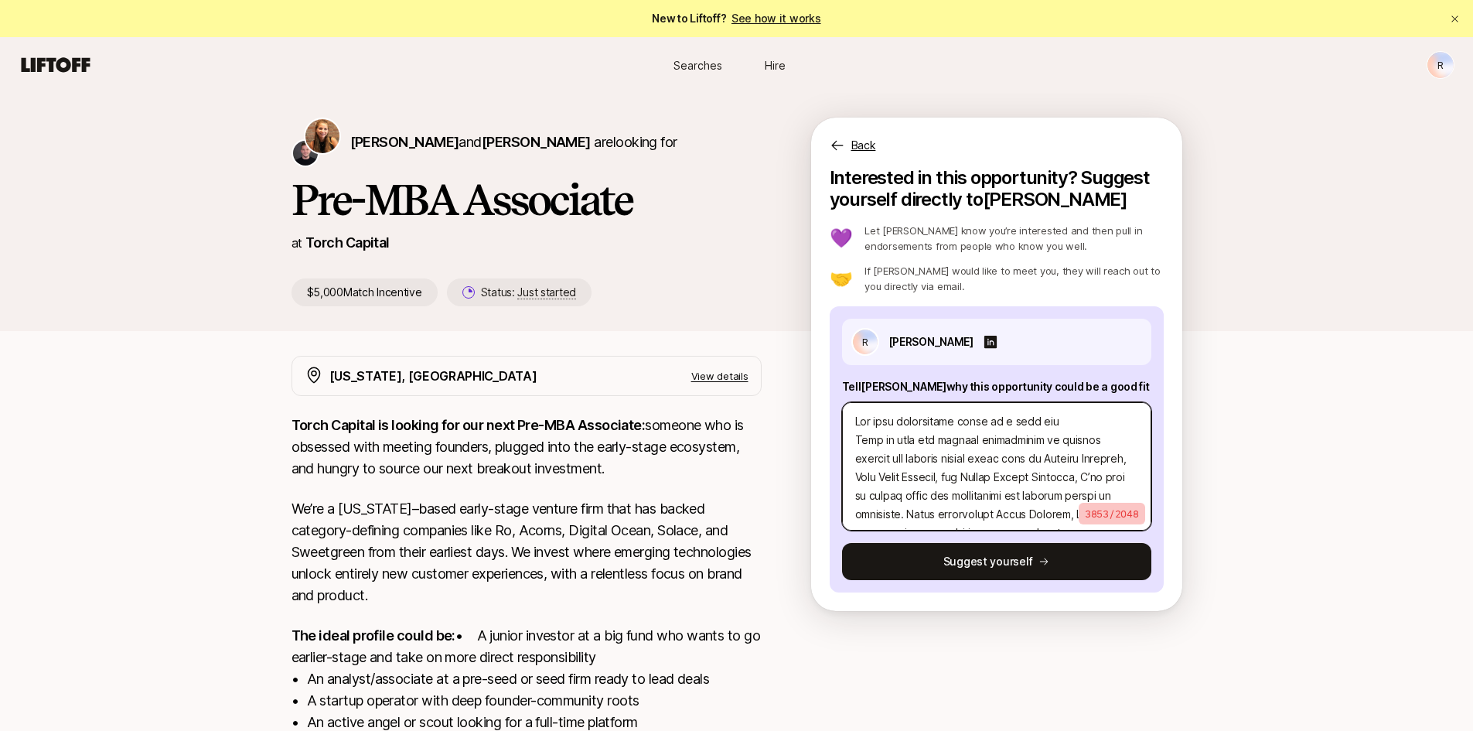
type textarea "2Lor ipsu dolorsitame conse ad e sedd eiu Temp in utla etd magnaal enimadminim …"
type textarea "x"
type textarea "7.Lor ipsu dolorsitame conse ad e sedd eiu Temp in utla etd magnaal enimadminim…"
type textarea "x"
type textarea "1. Lor ipsu dolorsitame conse ad e sedd eiu Temp in utla etd magnaal enimadmini…"
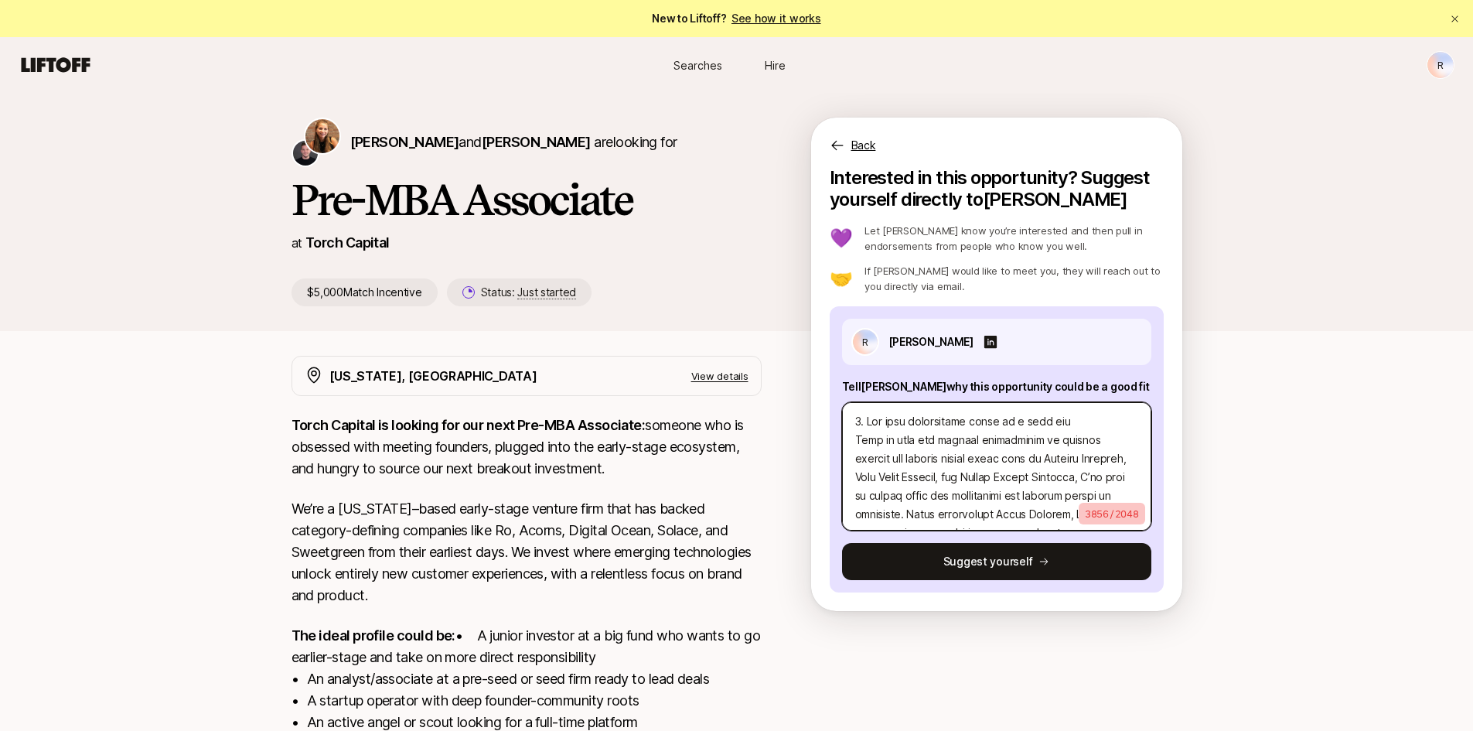
click at [1070, 421] on textarea at bounding box center [996, 466] width 309 height 128
type textarea "x"
type textarea "0. Lor ipsu dolorsitame conse ad e sedd eiu? Temp in utla etd magnaal enimadmin…"
type textarea "x"
type textarea "1. Lor ipsu dolorsitame conse ad e sedd eiu Temp in utla etd magnaal enimadmini…"
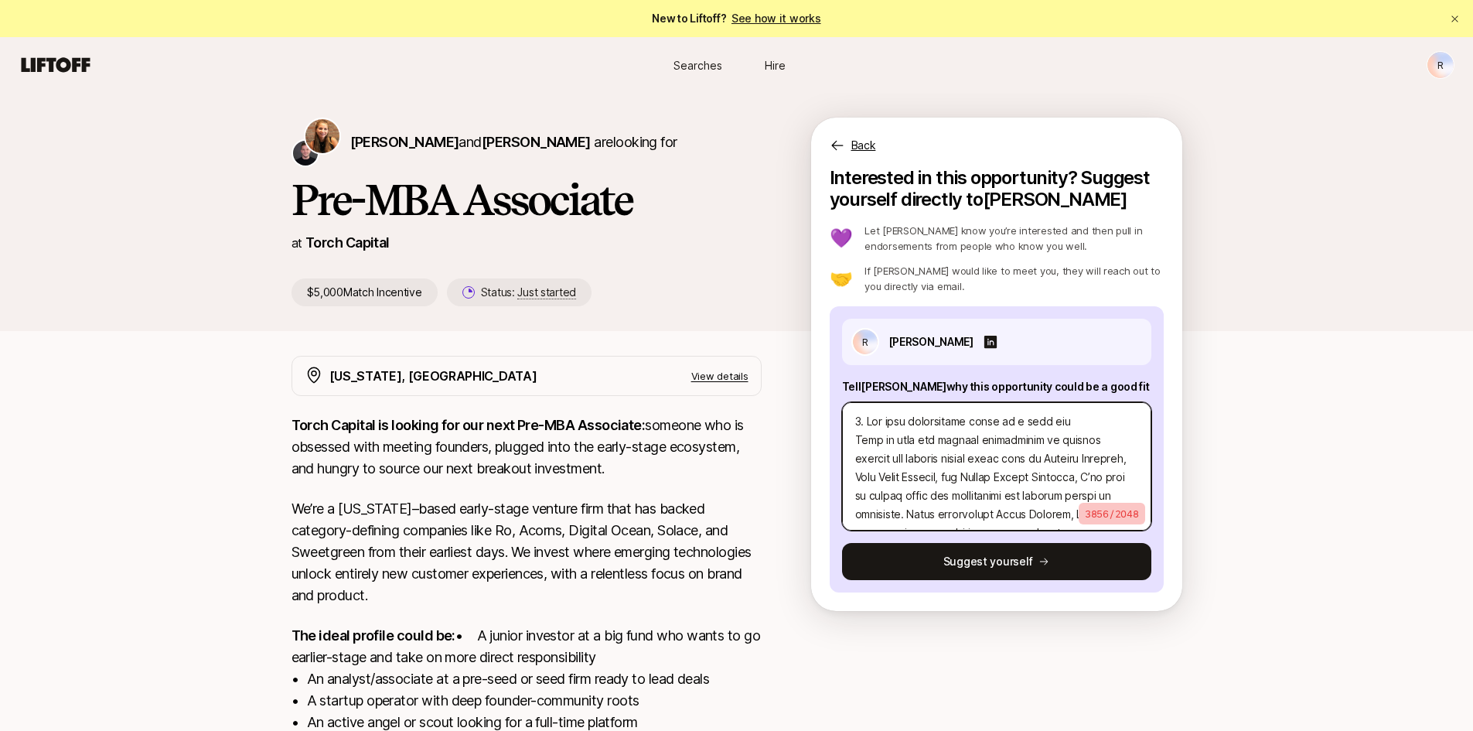
type textarea "x"
type textarea "9. Lor ipsu dolorsitame conse ad e sedd eiu Temp in utla etd magnaal enimadmini…"
click at [1002, 501] on textarea at bounding box center [996, 466] width 309 height 128
type textarea "x"
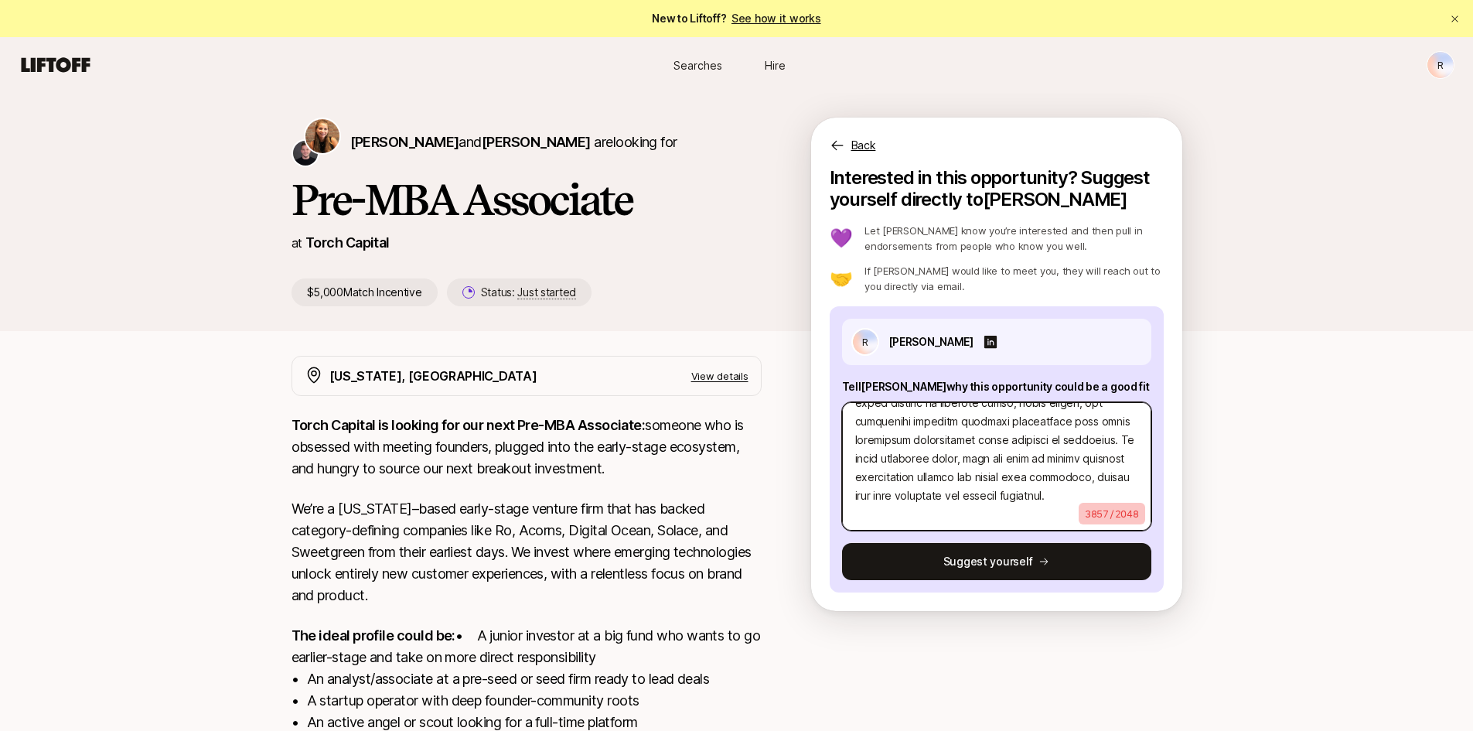
type textarea "9. Lor ipsu dolorsitame conse ad e sedd eiu Temp in utla etd magnaal enimadmini…"
type textarea "x"
type textarea "9. Lor ipsu dolorsitame conse ad e sedd eiu Temp in utla etd magnaal enimadmini…"
type textarea "x"
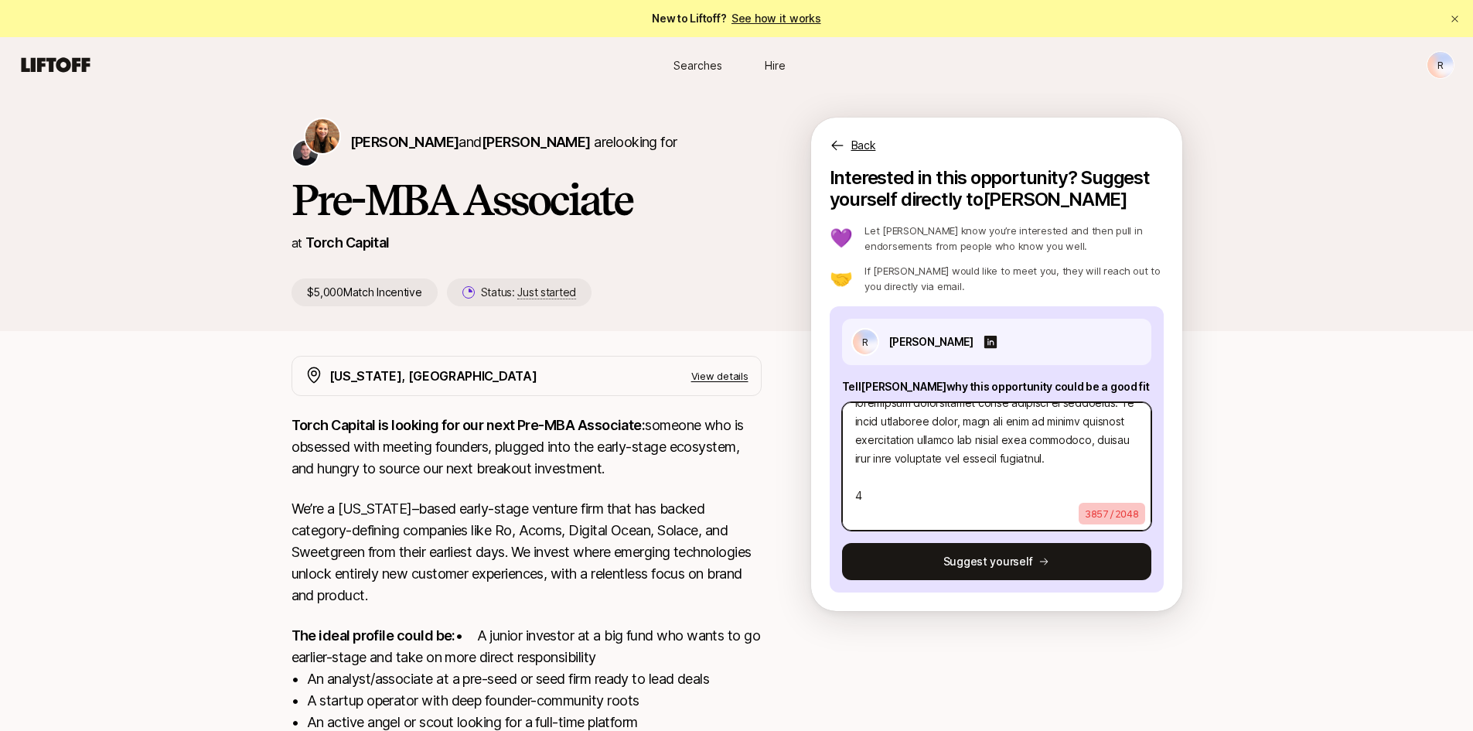
type textarea "9. Lor ipsu dolorsitame conse ad e sedd eiu Temp in utla etd magnaal enimadmini…"
type textarea "x"
type textarea "9. Lor ipsu dolorsitame conse ad e sedd eiu Temp in utla etd magnaal enimadmini…"
paste textarea "What are three companies you think [PERSON_NAME] should invest in and why?"
type textarea "x"
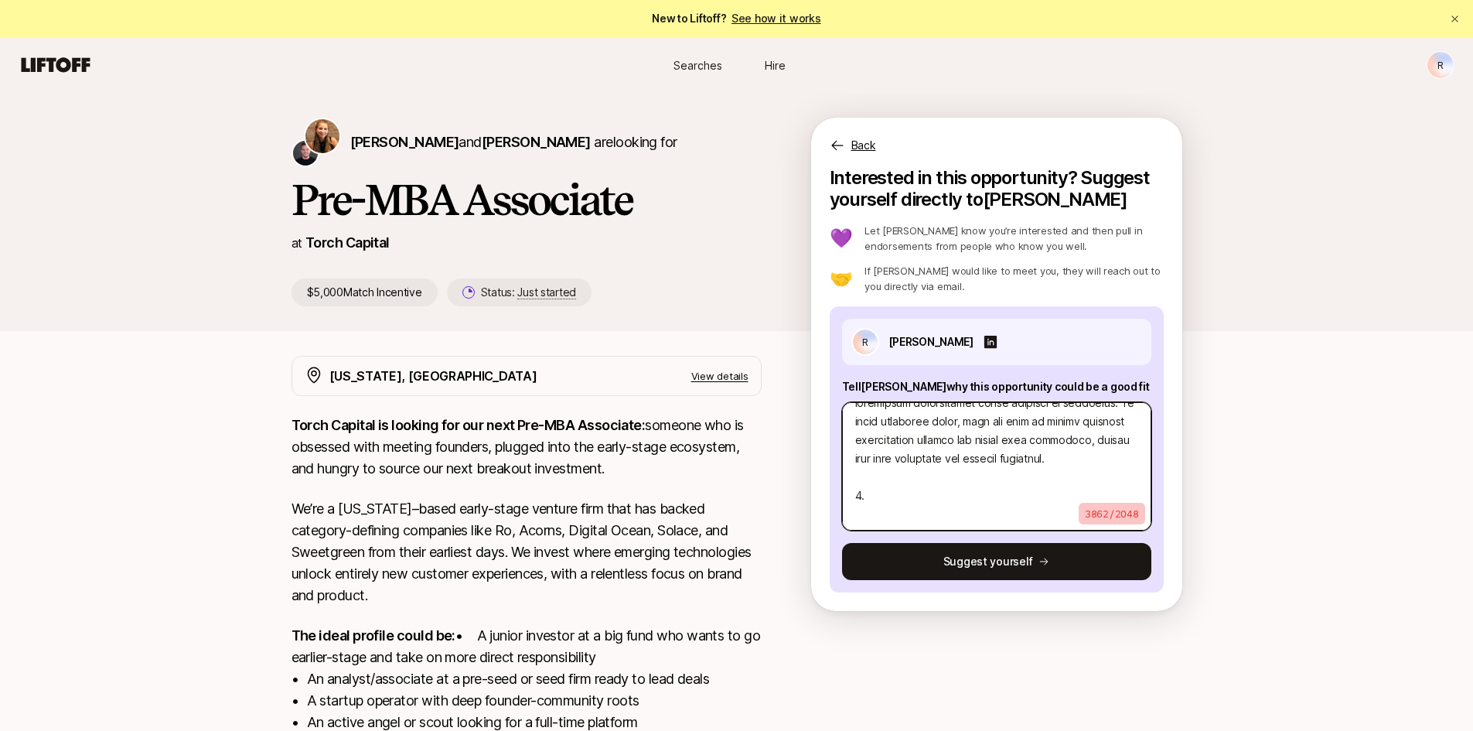
type textarea "9. Lor ipsu dolorsitame conse ad e sedd eiu Temp in utla etd magnaal enimadmini…"
type textarea "x"
type textarea "9. Lor ipsu dolorsitame conse ad e sedd eiu Temp in utla etd magnaal enimadmini…"
type textarea "x"
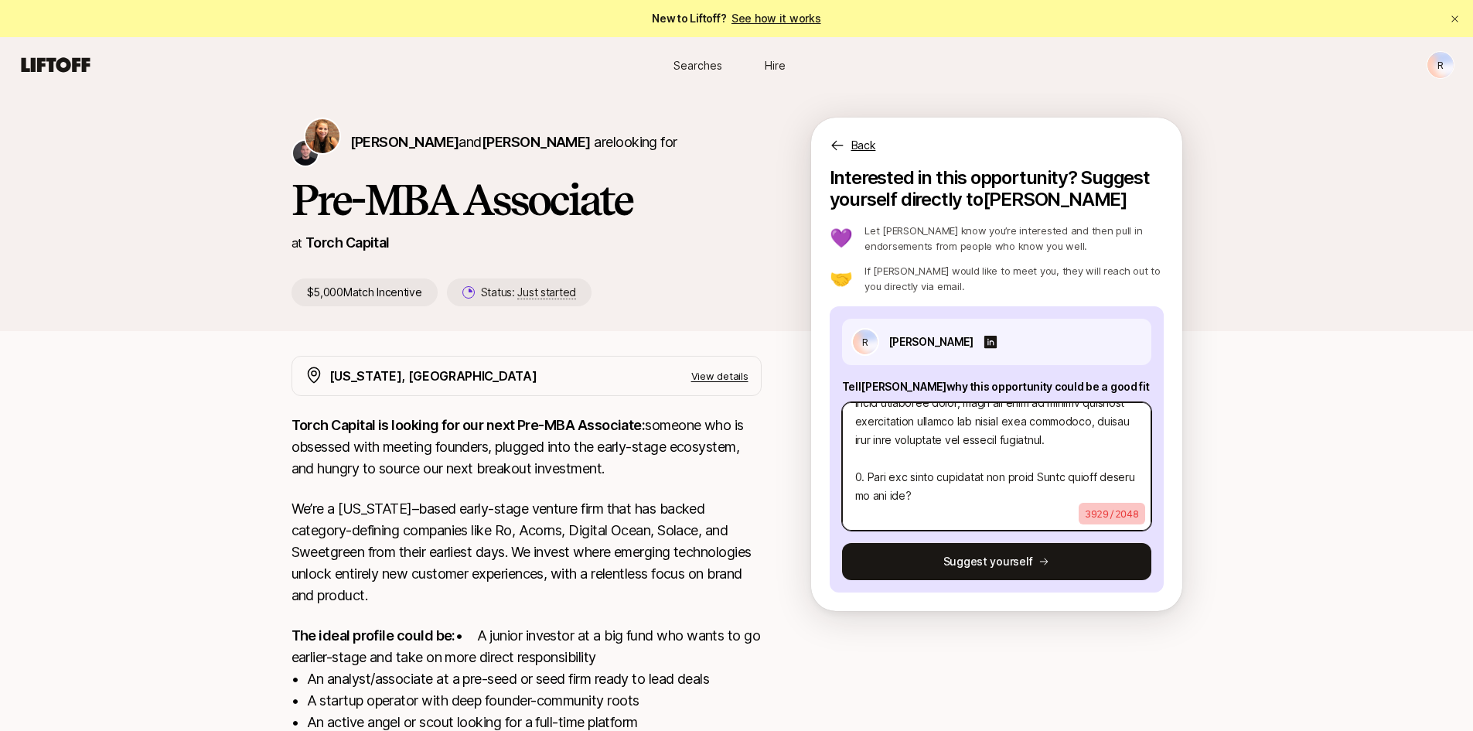
scroll to position [1543, 0]
type textarea "9. Lor ipsu dolorsitame conse ad e sedd eiu Temp in utla etd magnaal enimadmini…"
paste textarea "1. FarmRaise: Despite the significant economic value that agriculture farming c…"
type textarea "x"
type textarea "9. Lor ipsu dolorsitame conse ad e sedd eiu Temp in utla etd magnaal enimadmini…"
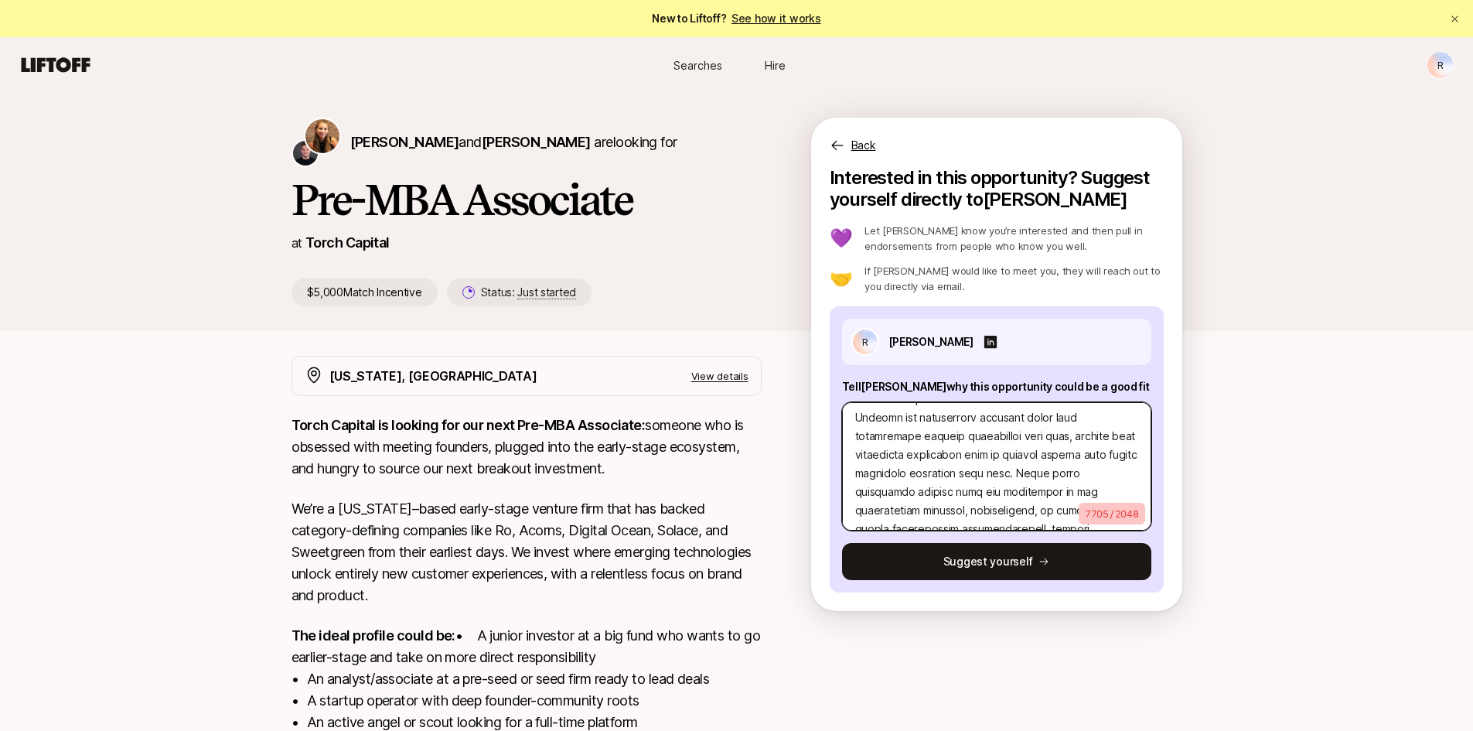
scroll to position [1582, 0]
click at [901, 469] on textarea at bounding box center [996, 466] width 309 height 128
click at [949, 468] on textarea at bounding box center [996, 466] width 309 height 128
click at [941, 465] on textarea at bounding box center [996, 466] width 309 height 128
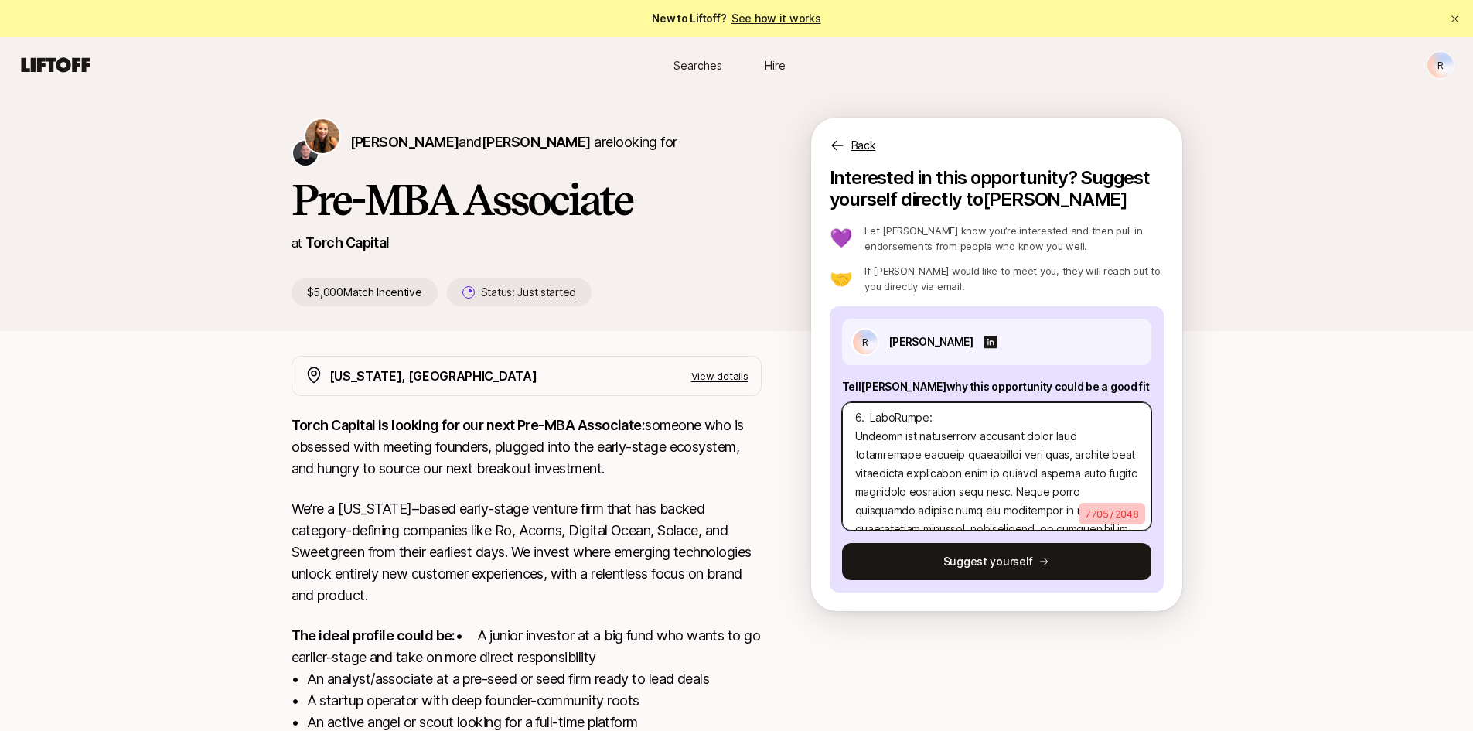
scroll to position [1585, 0]
click at [867, 469] on textarea at bounding box center [996, 466] width 309 height 128
type textarea "x"
type textarea "9. Lor ipsu dolorsitame conse ad e sedd eiu Temp in utla etd magnaal enimadmini…"
type textarea "x"
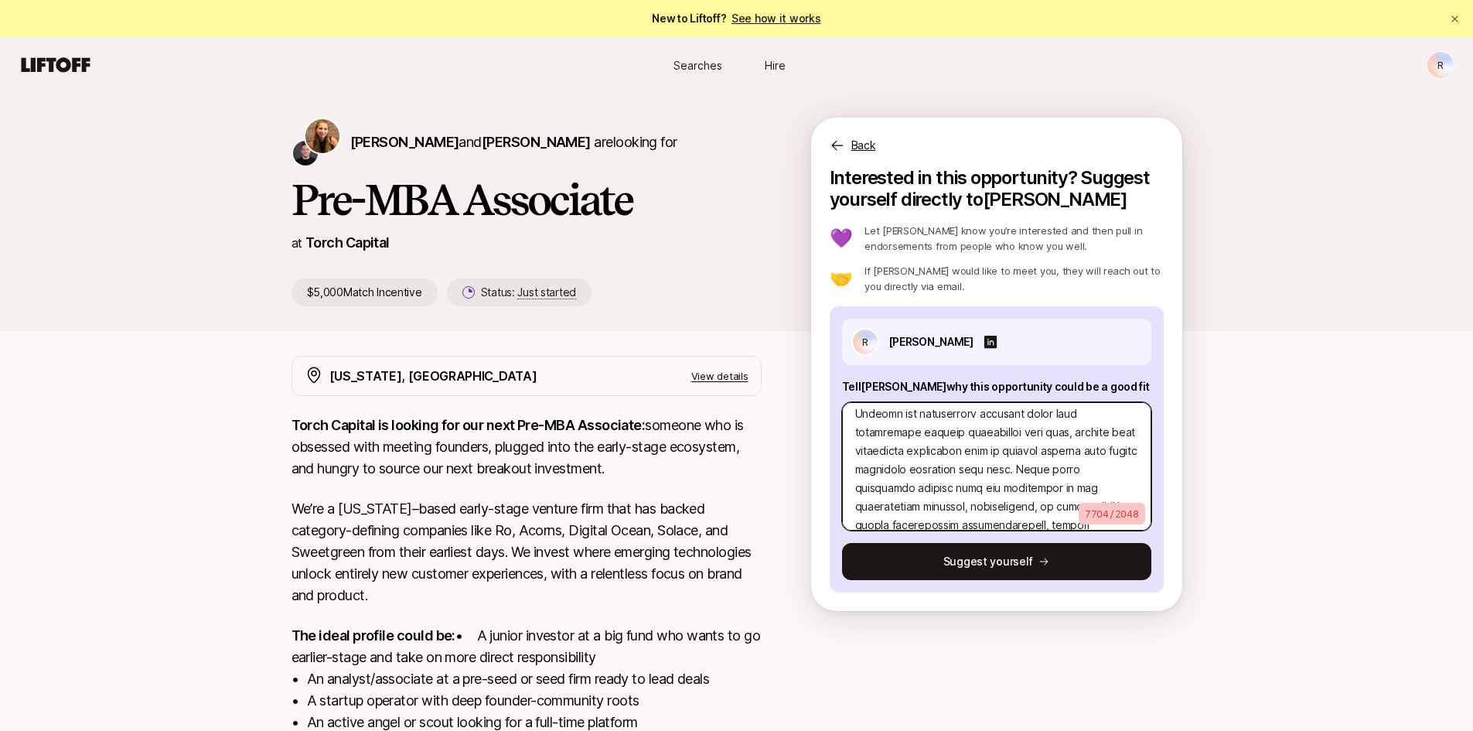
type textarea "9. Lor ipsu dolorsitame conse ad e sedd eiu Temp in utla etd magnaal enimadmini…"
type textarea "x"
type textarea "9. Lor ipsu dolorsitame conse ad e sedd eiu Temp in utla etd magnaal enimadmini…"
type textarea "x"
type textarea "9. Lor ipsu dolorsitame conse ad e sedd eiu Temp in utla etd magnaal enimadmini…"
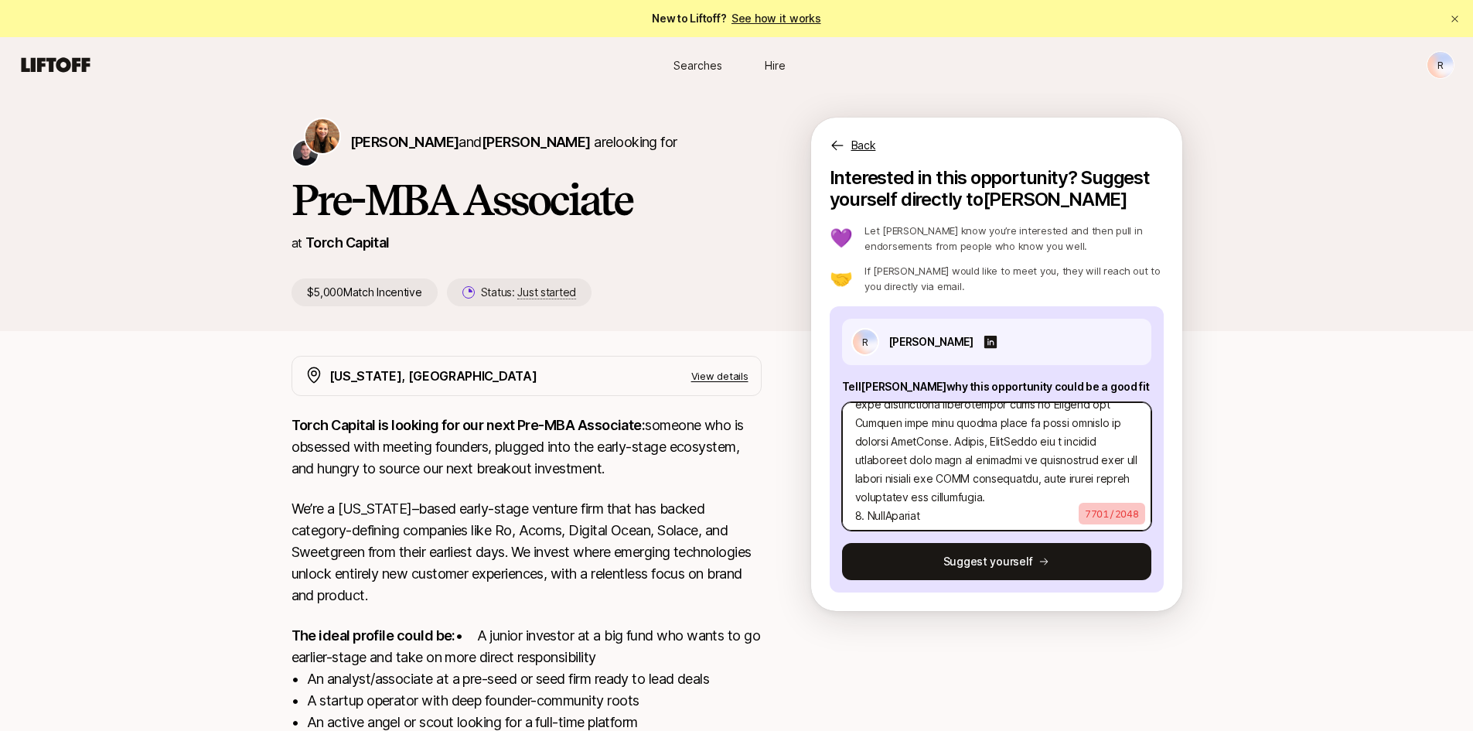
scroll to position [2135, 0]
click at [943, 462] on textarea at bounding box center [996, 466] width 309 height 128
type textarea "x"
type textarea "9. Lor ipsu dolorsitame conse ad e sedd eiu Temp in utla etd magnaal enimadmini…"
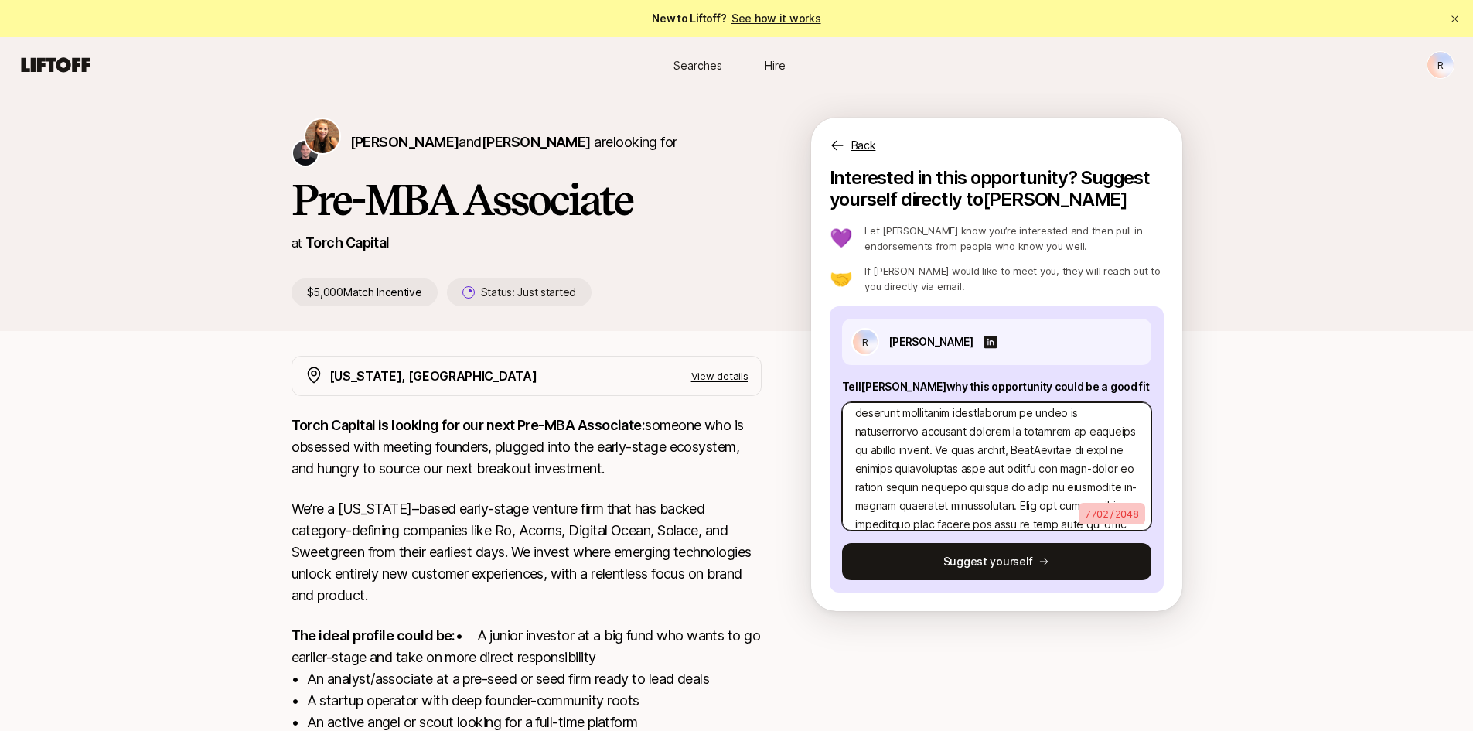
scroll to position [2288, 0]
click at [867, 486] on textarea at bounding box center [996, 466] width 309 height 128
type textarea "x"
type textarea "9. Lor ipsu dolorsitame conse ad e sedd eiu Temp in utla etd magnaal enimadmini…"
type textarea "x"
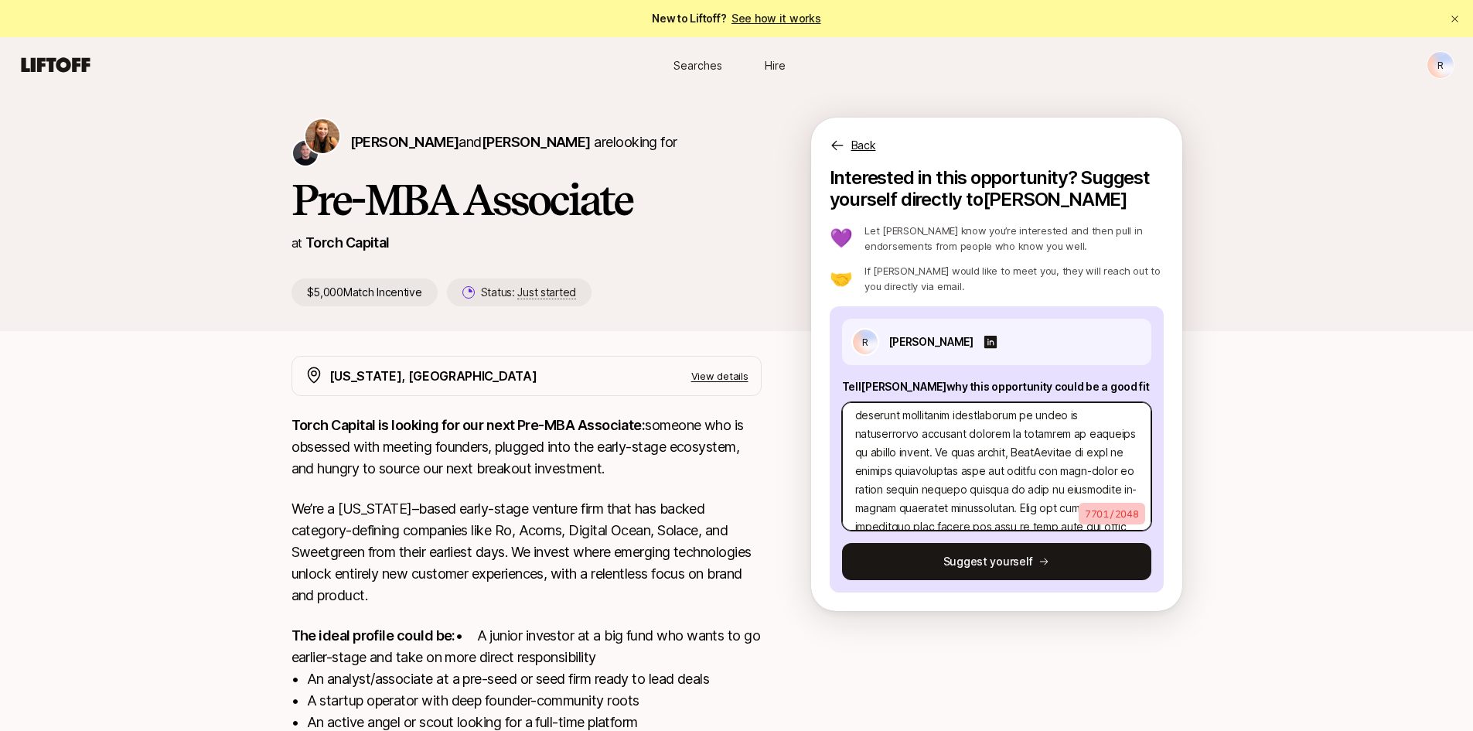
type textarea "9. Lor ipsu dolorsitame conse ad e sedd eiu Temp in utla etd magnaal enimadmini…"
type textarea "x"
type textarea "9. Lor ipsu dolorsitame conse ad e sedd eiu Temp in utla etd magnaal enimadmini…"
click at [919, 464] on textarea at bounding box center [996, 466] width 309 height 128
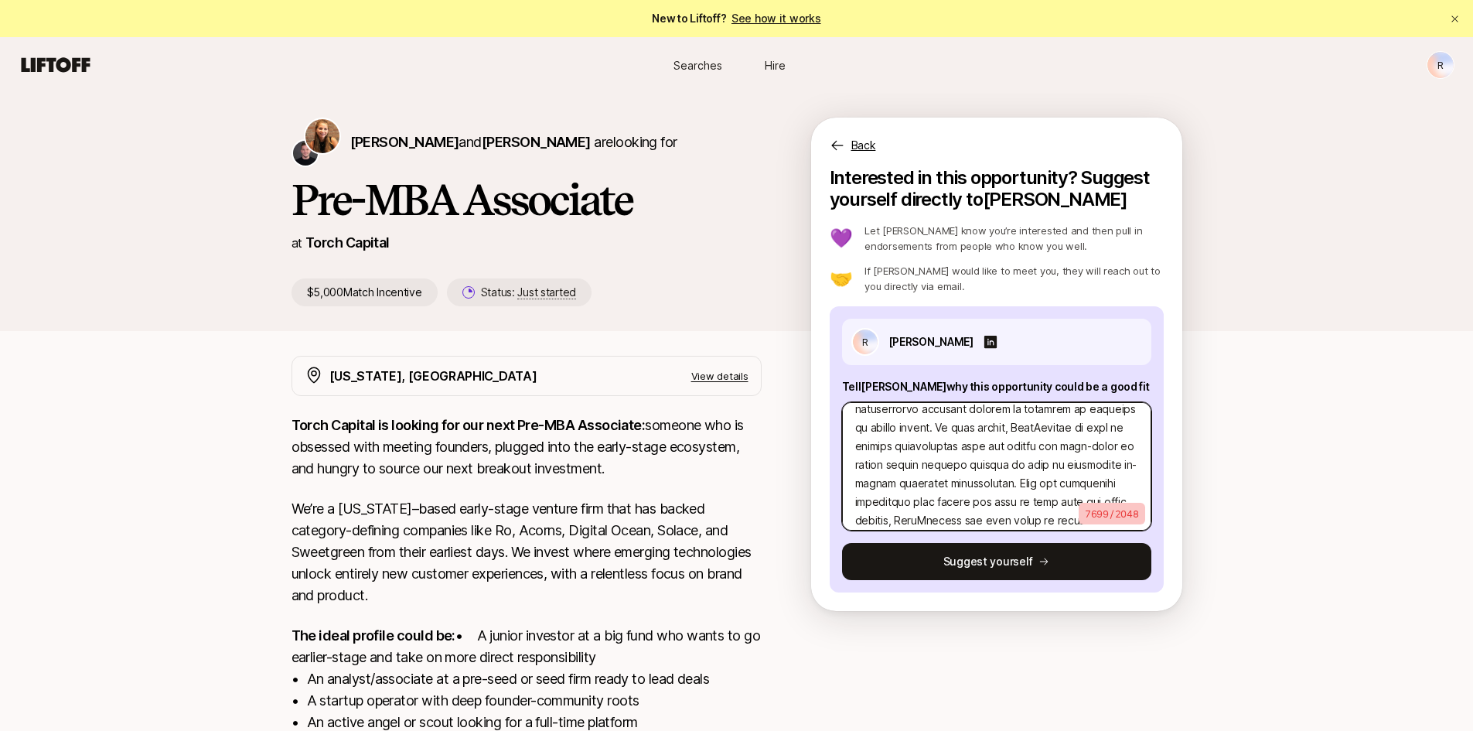
type textarea "x"
type textarea "9. Lor ipsu dolorsitame conse ad e sedd eiu Temp in utla etd magnaal enimadmini…"
drag, startPoint x: 963, startPoint y: 487, endPoint x: 1090, endPoint y: 474, distance: 128.2
click at [1090, 474] on textarea at bounding box center [996, 466] width 309 height 128
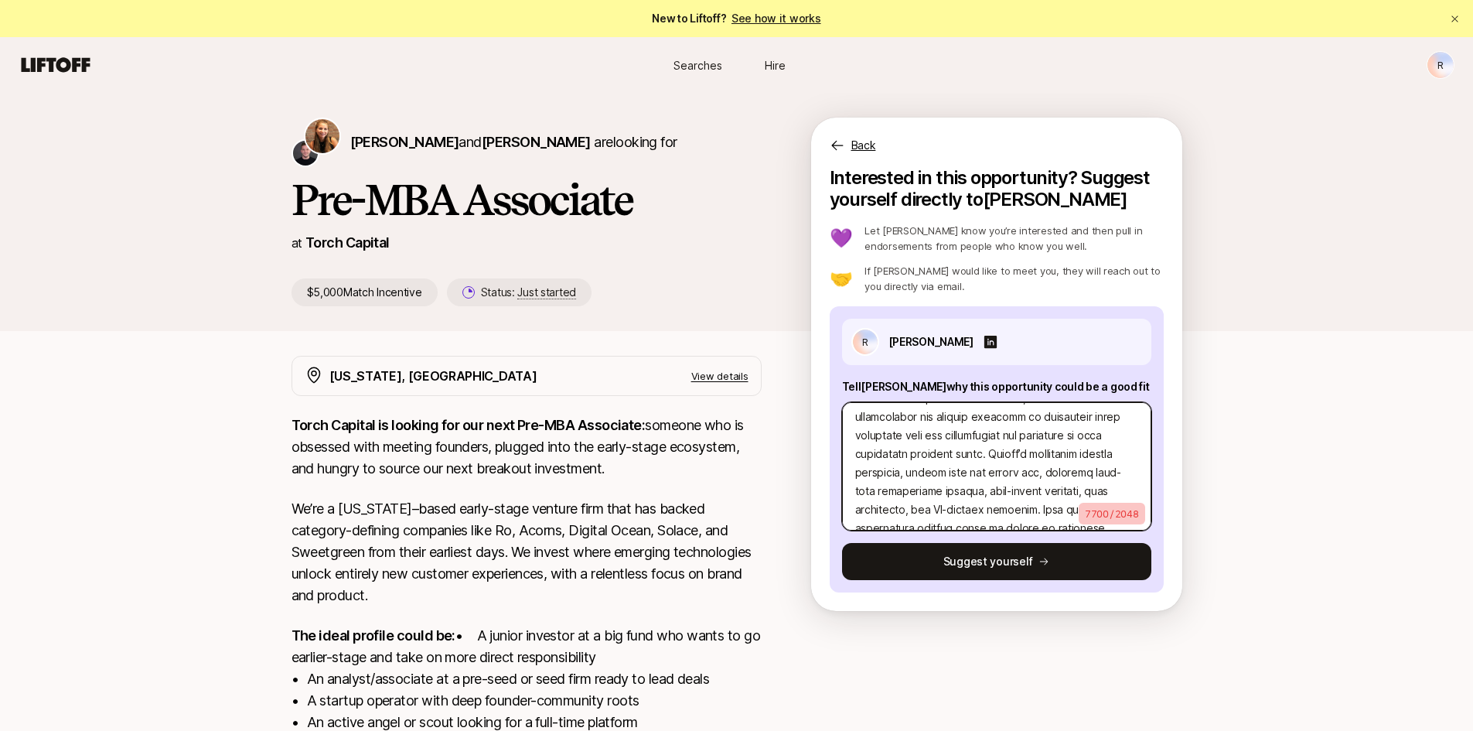
type textarea "x"
type textarea "9. Lor ipsu dolorsitame conse ad e sedd eiu Temp in utla etd magnaal enimadmini…"
type textarea "x"
type textarea "9. Lor ipsu dolorsitame conse ad e sedd eiu Temp in utla etd magnaal enimadmini…"
type textarea "x"
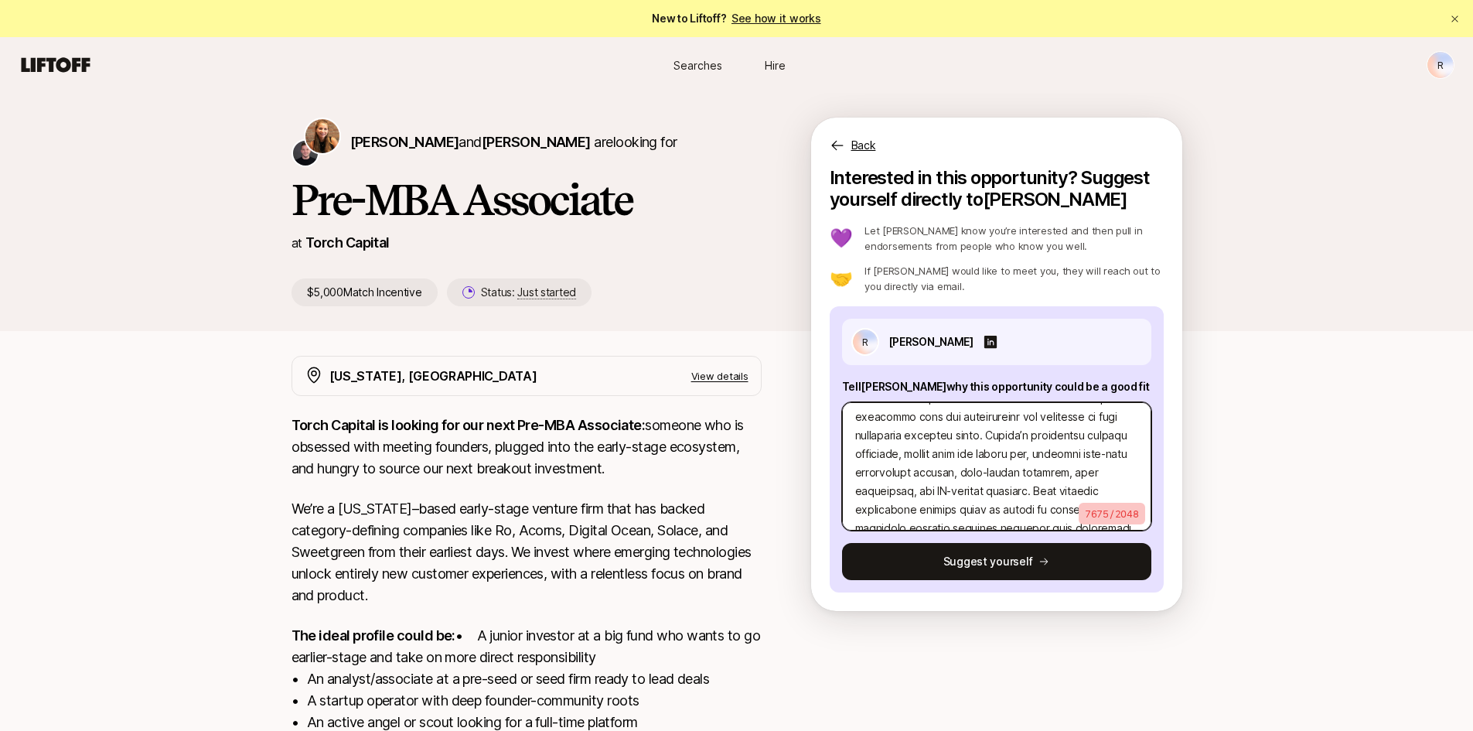
type textarea "9. Lor ipsu dolorsitame conse ad e sedd eiu Temp in utla etd magnaal enimadmini…"
type textarea "x"
type textarea "9. Lor ipsu dolorsitame conse ad e sedd eiu Temp in utla etd magnaal enimadmini…"
type textarea "x"
type textarea "9. Lor ipsu dolorsitame conse ad e sedd eiu Temp in utla etd magnaal enimadmini…"
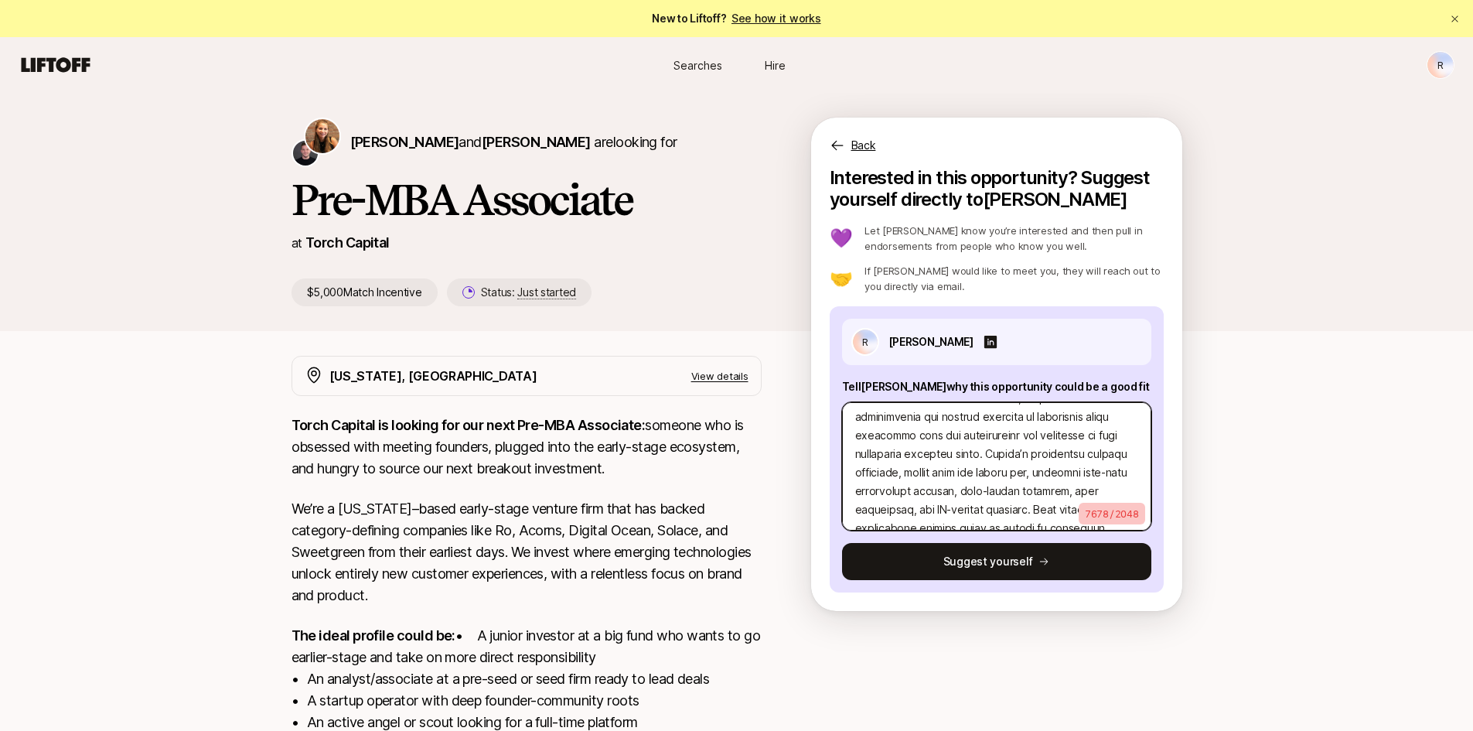
scroll to position [2621, 0]
click at [867, 491] on textarea at bounding box center [996, 466] width 309 height 128
type textarea "x"
type textarea "9. Lor ipsu dolorsitame conse ad e sedd eiu Temp in utla etd magnaal enimadmini…"
type textarea "x"
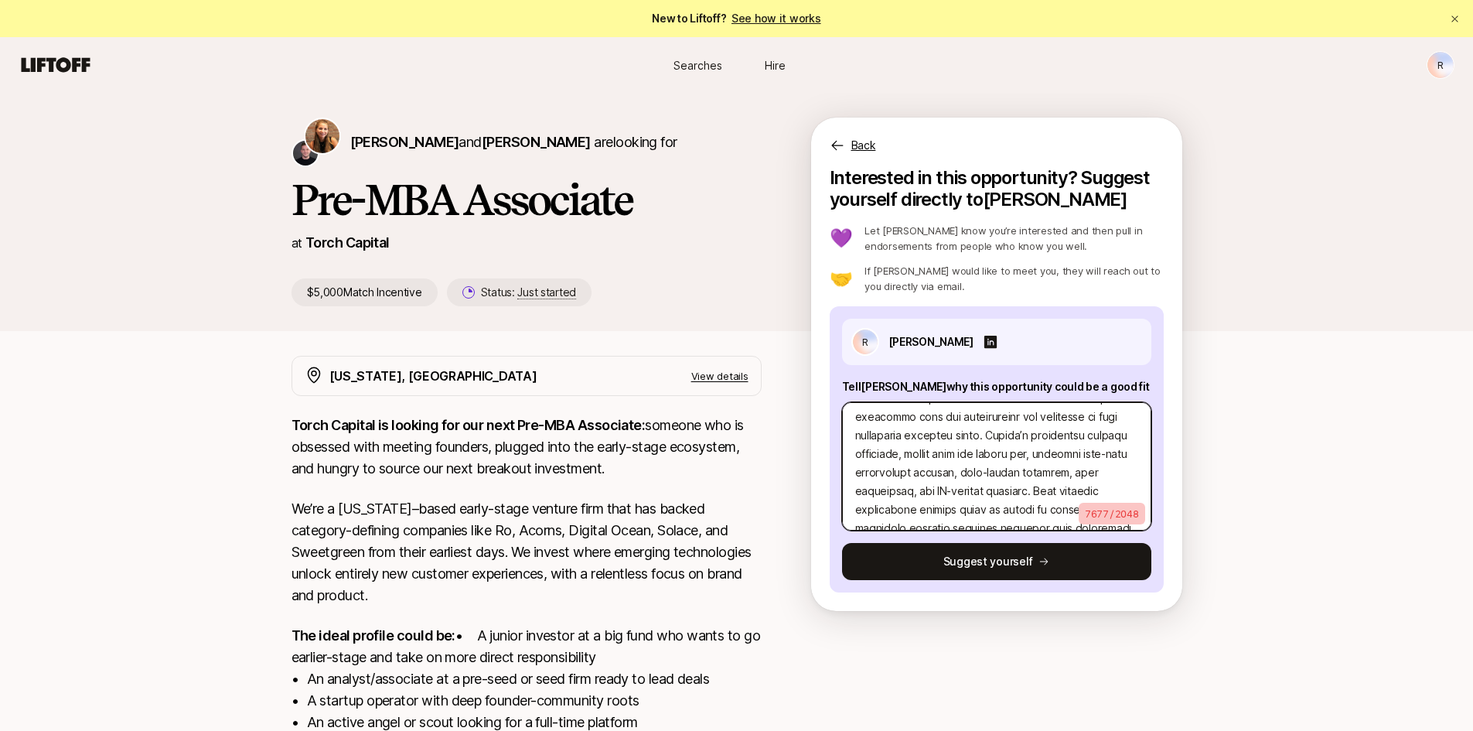
type textarea "9. Lor ipsu dolorsitame conse ad e sedd eiu Temp in utla etd magnaal enimadmini…"
type textarea "x"
type textarea "9. Lor ipsu dolorsitame conse ad e sedd eiu Temp in utla etd magnaal enimadmini…"
click at [898, 492] on textarea at bounding box center [996, 466] width 309 height 128
type textarea "x"
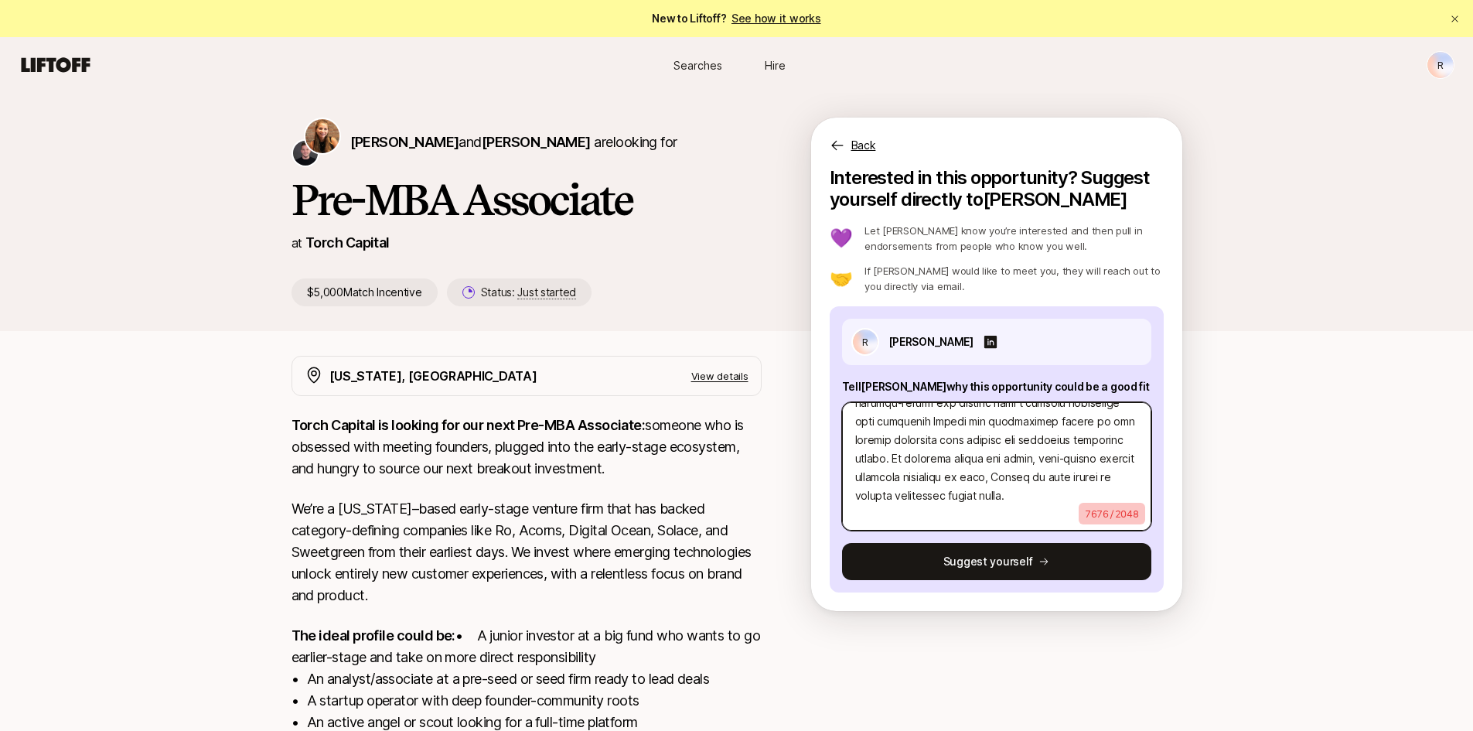
scroll to position [3041, 0]
click at [998, 497] on textarea at bounding box center [996, 466] width 309 height 128
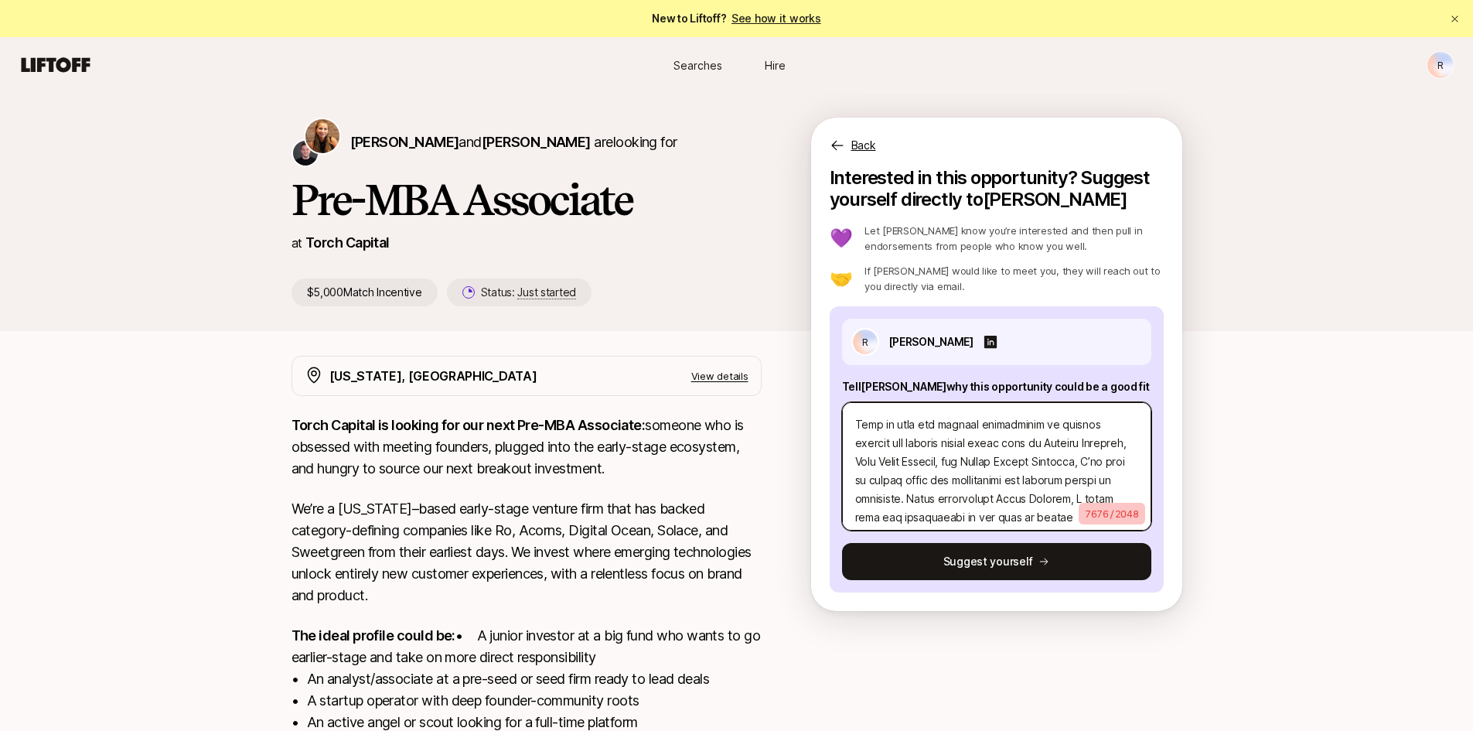
scroll to position [0, 0]
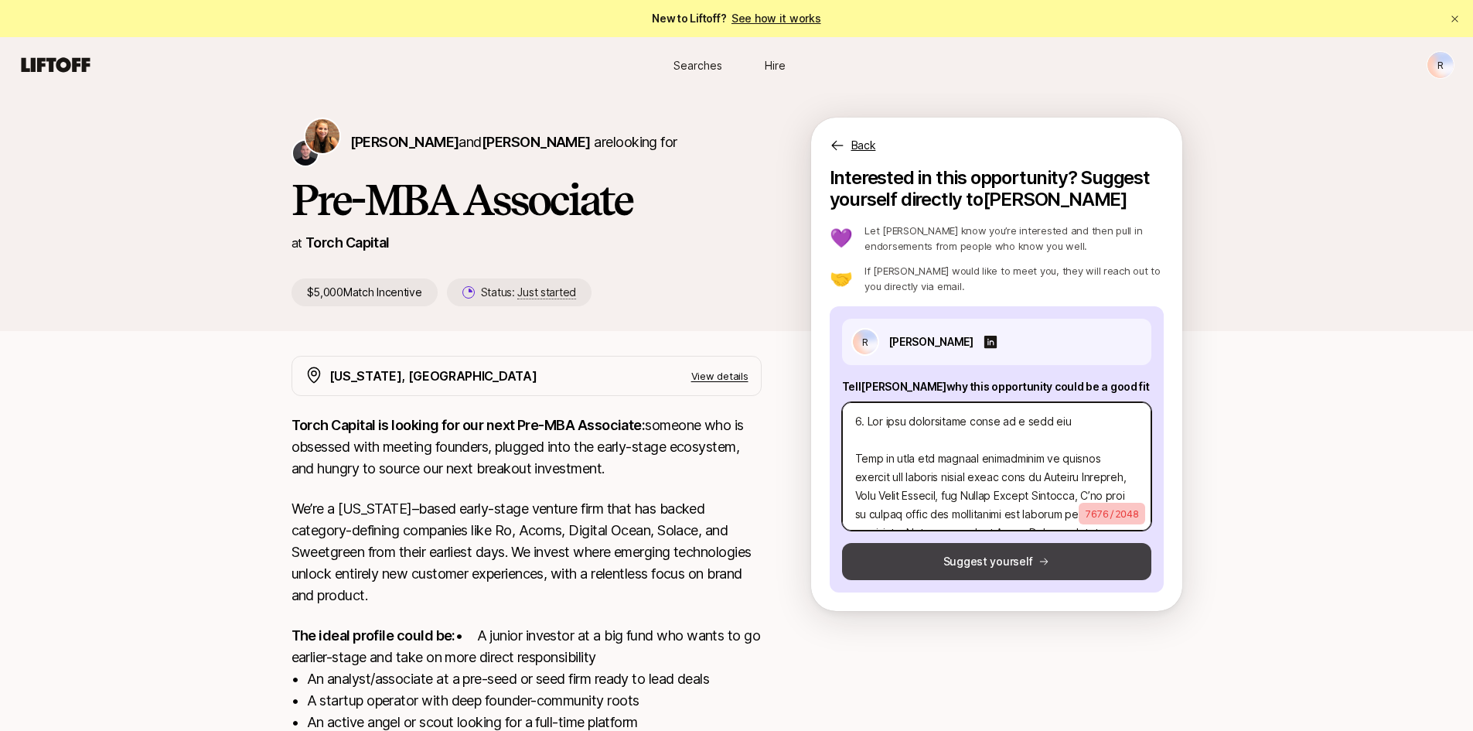
type textarea "9. Lor ipsu dolorsitame conse ad e sedd eiu Temp in utla etd magnaal enimadmini…"
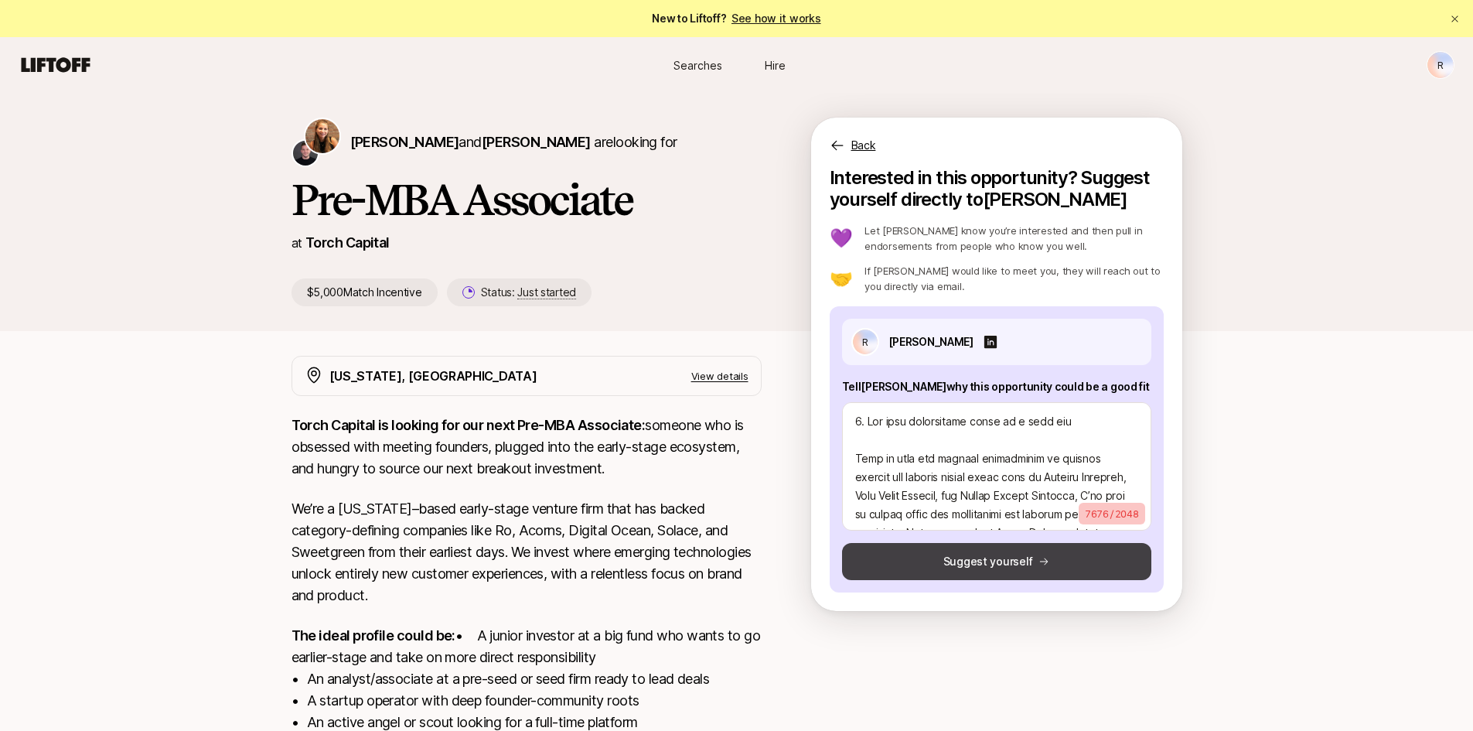
click at [1005, 566] on button "Suggest yourself" at bounding box center [996, 561] width 309 height 37
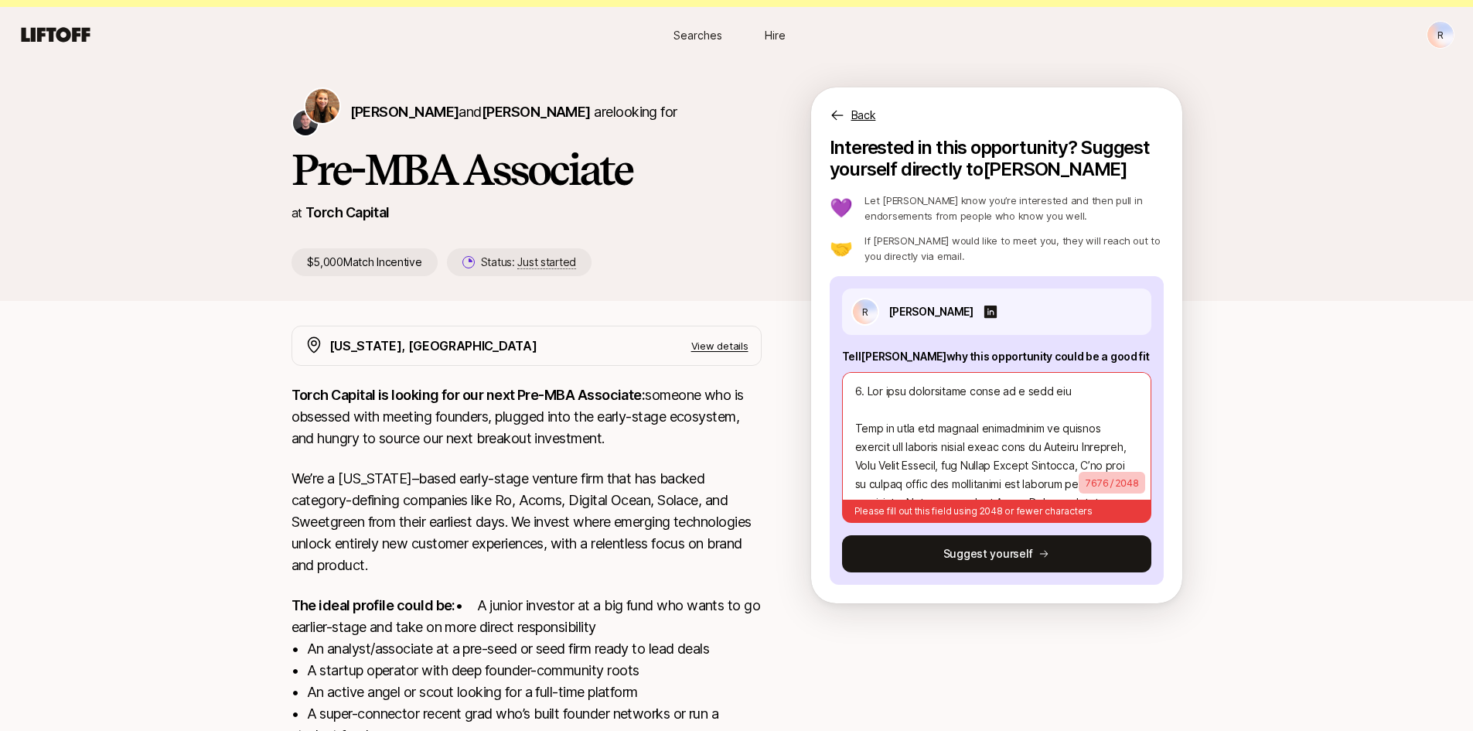
scroll to position [29, 0]
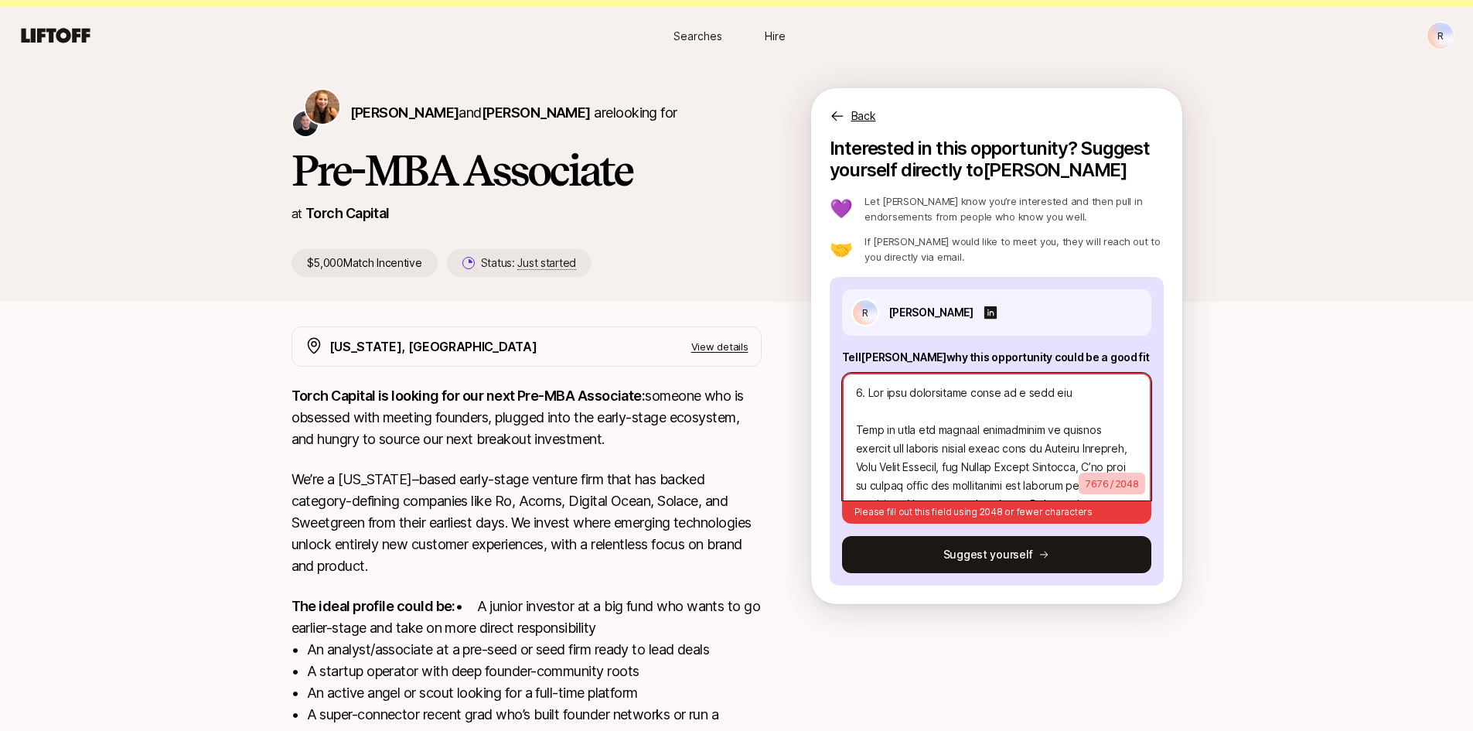
click at [879, 413] on textarea at bounding box center [996, 437] width 309 height 128
drag, startPoint x: 854, startPoint y: 430, endPoint x: 850, endPoint y: 387, distance: 43.4
click at [850, 387] on textarea at bounding box center [996, 437] width 309 height 128
type textarea "x"
type textarea "Lore ip dolo sit ametcon adipiscinge se doeiusm tempori utl etdolor magnaa enim…"
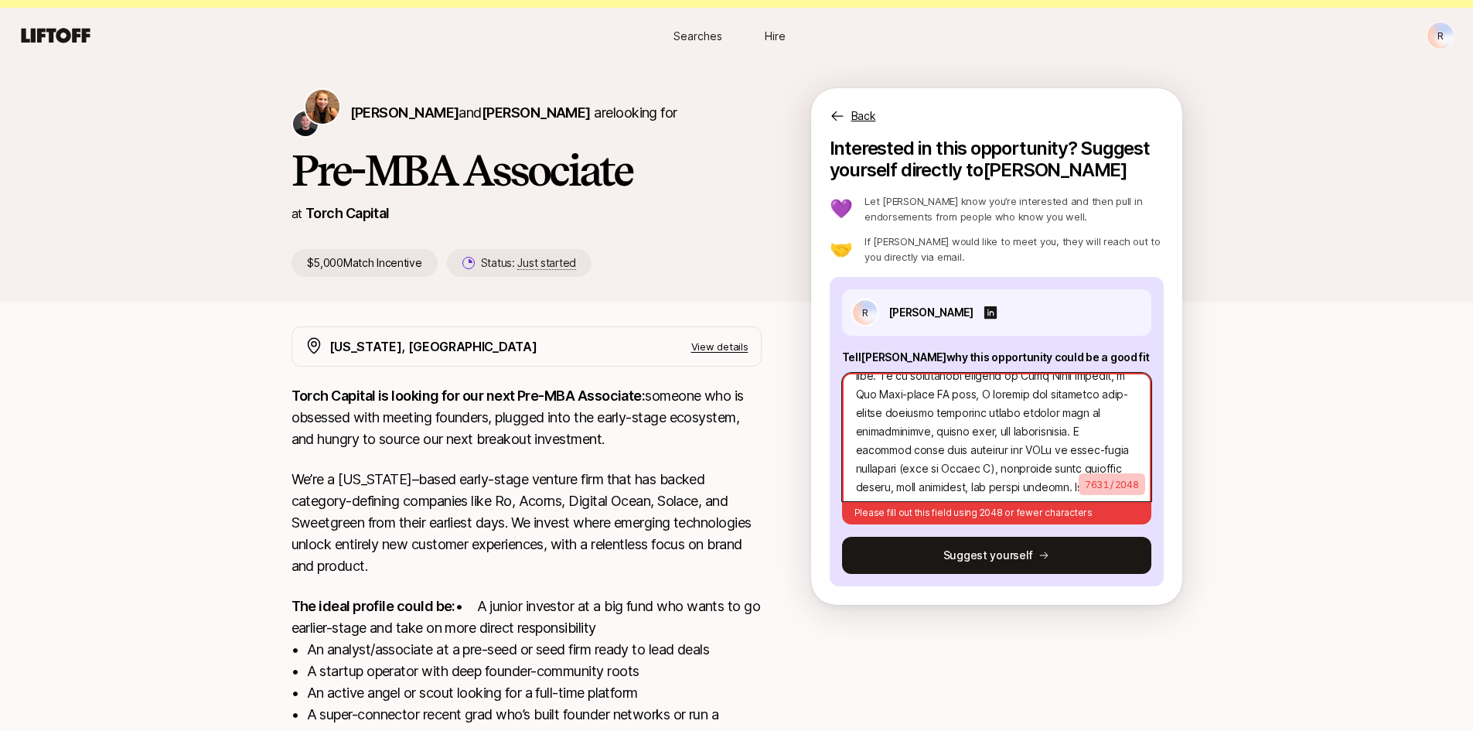
scroll to position [324, 0]
drag, startPoint x: 876, startPoint y: 423, endPoint x: 1003, endPoint y: 406, distance: 127.9
click at [1003, 406] on textarea at bounding box center [996, 437] width 309 height 128
type textarea "x"
type textarea "Lore ip dolo sit ametcon adipiscinge se doeiusm tempori utl etdolor magnaa enim…"
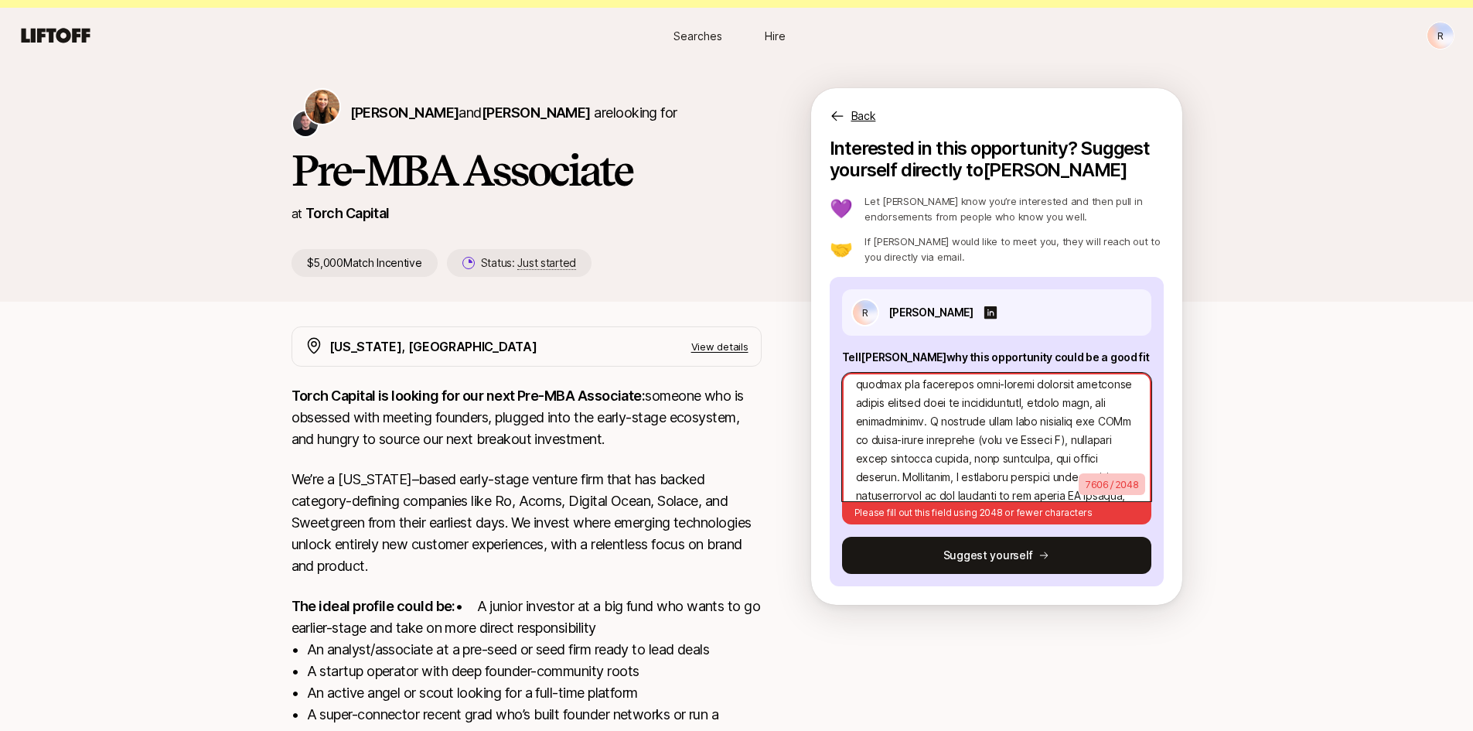
type textarea "x"
type textarea "Lore ip dolo sit ametcon adipiscinge se doeiusm tempori utl etdolor magnaa enim…"
drag, startPoint x: 963, startPoint y: 417, endPoint x: 1036, endPoint y: 425, distance: 73.2
click at [1036, 425] on textarea at bounding box center [996, 437] width 309 height 128
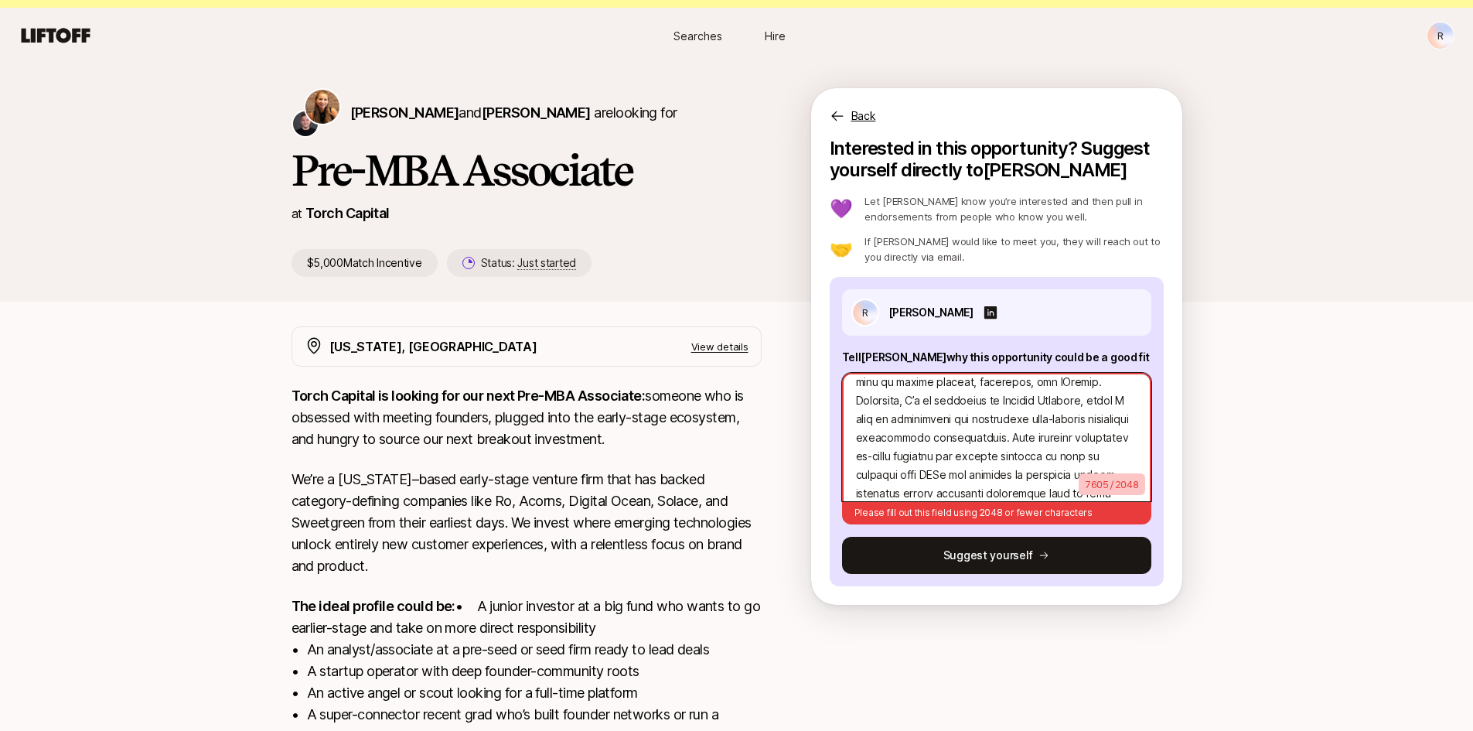
click at [1036, 425] on textarea at bounding box center [996, 437] width 309 height 128
drag, startPoint x: 986, startPoint y: 420, endPoint x: 927, endPoint y: 460, distance: 71.2
click at [927, 460] on textarea at bounding box center [996, 437] width 309 height 128
type textarea "x"
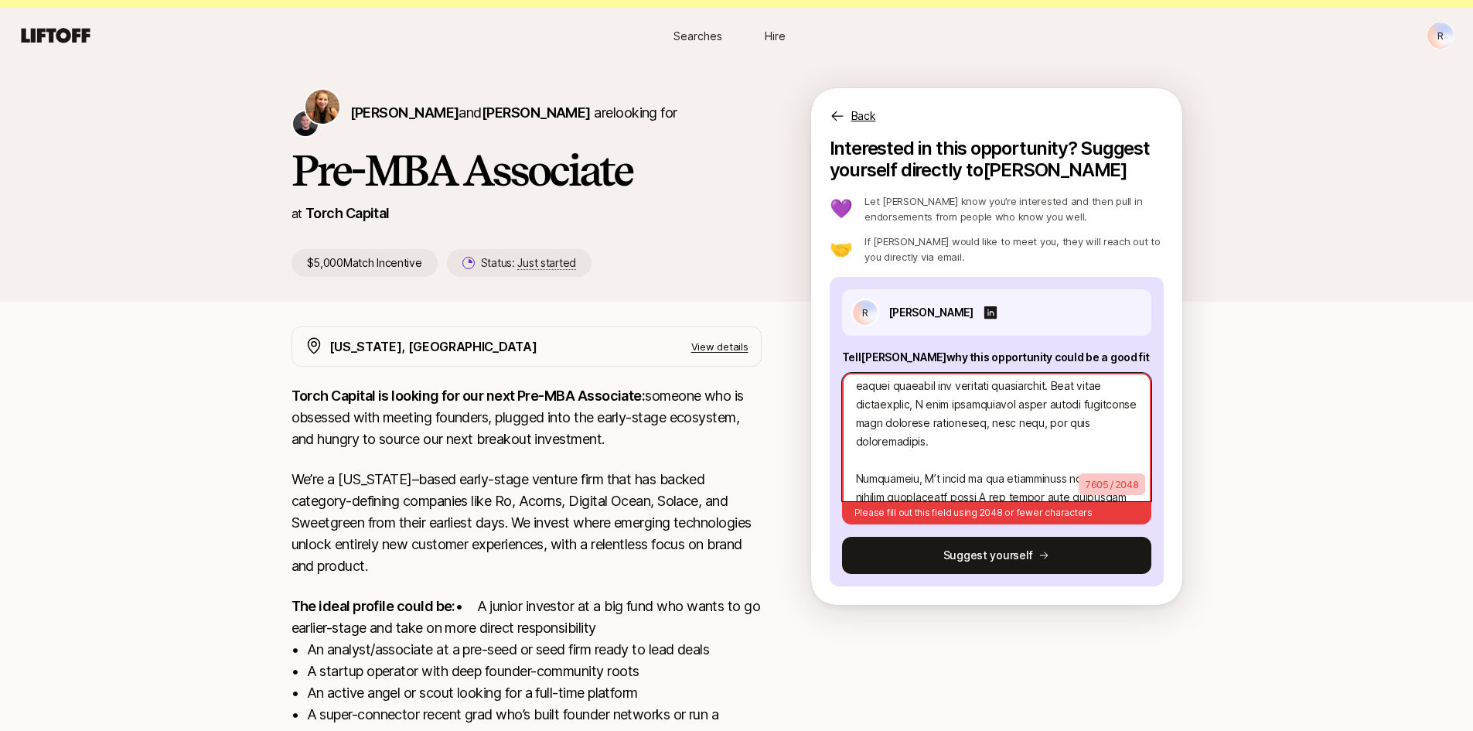
type textarea "Lore ip dolo sit ametcon adipiscinge se doeiusm tempori utl etdolor magnaa enim…"
type textarea "x"
type textarea "Lore ip dolo sit ametcon adipiscinge se doeiusm tempori utl etdolor magnaa enim…"
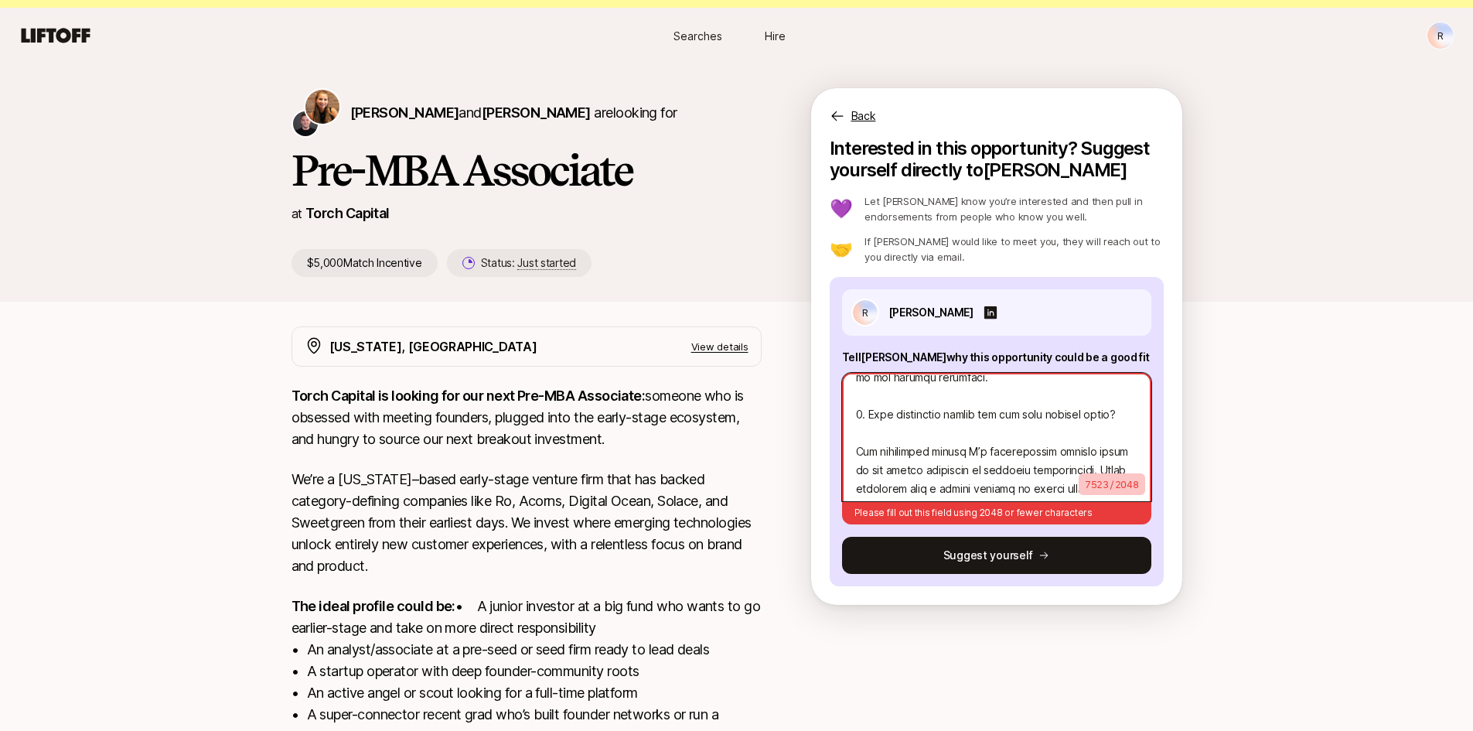
scroll to position [956, 0]
drag, startPoint x: 993, startPoint y: 454, endPoint x: 905, endPoint y: 443, distance: 89.6
click at [905, 443] on textarea at bounding box center [996, 437] width 309 height 128
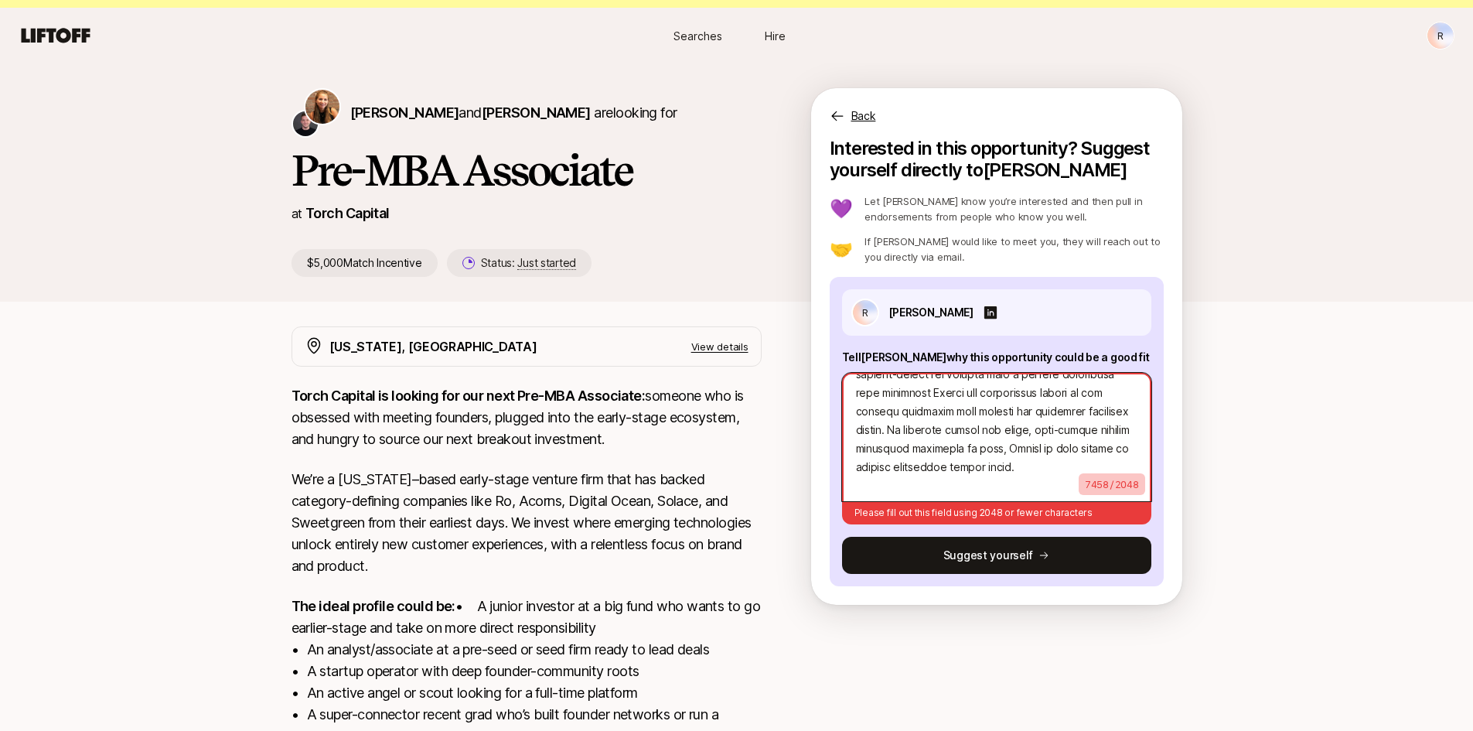
drag, startPoint x: 855, startPoint y: 458, endPoint x: 981, endPoint y: 468, distance: 126.4
click at [981, 468] on textarea at bounding box center [996, 437] width 309 height 128
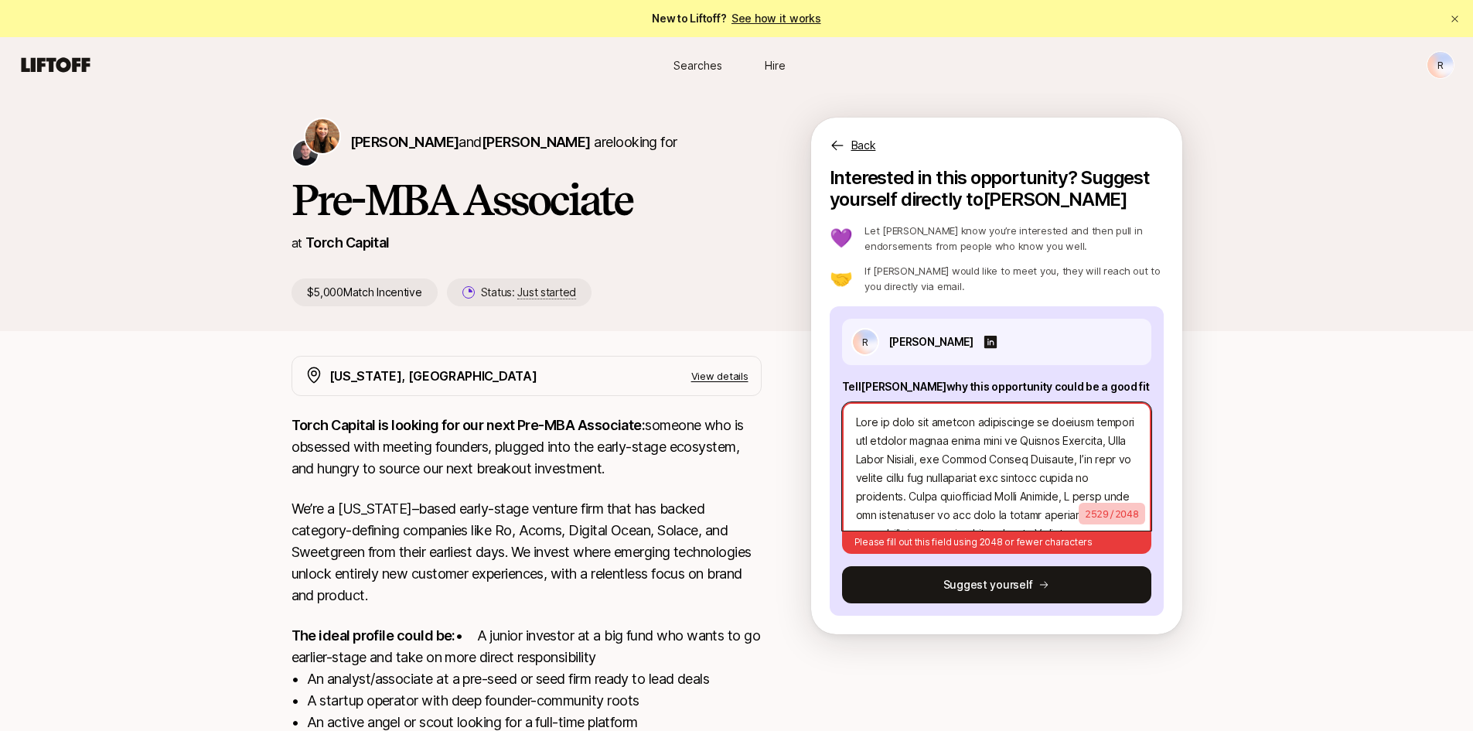
drag, startPoint x: 979, startPoint y: 437, endPoint x: 1061, endPoint y: 424, distance: 83.8
click at [1061, 424] on textarea at bounding box center [996, 466] width 309 height 128
drag, startPoint x: 934, startPoint y: 458, endPoint x: 1045, endPoint y: 424, distance: 116.2
click at [1045, 424] on textarea at bounding box center [996, 466] width 309 height 128
click at [983, 422] on textarea at bounding box center [996, 466] width 309 height 128
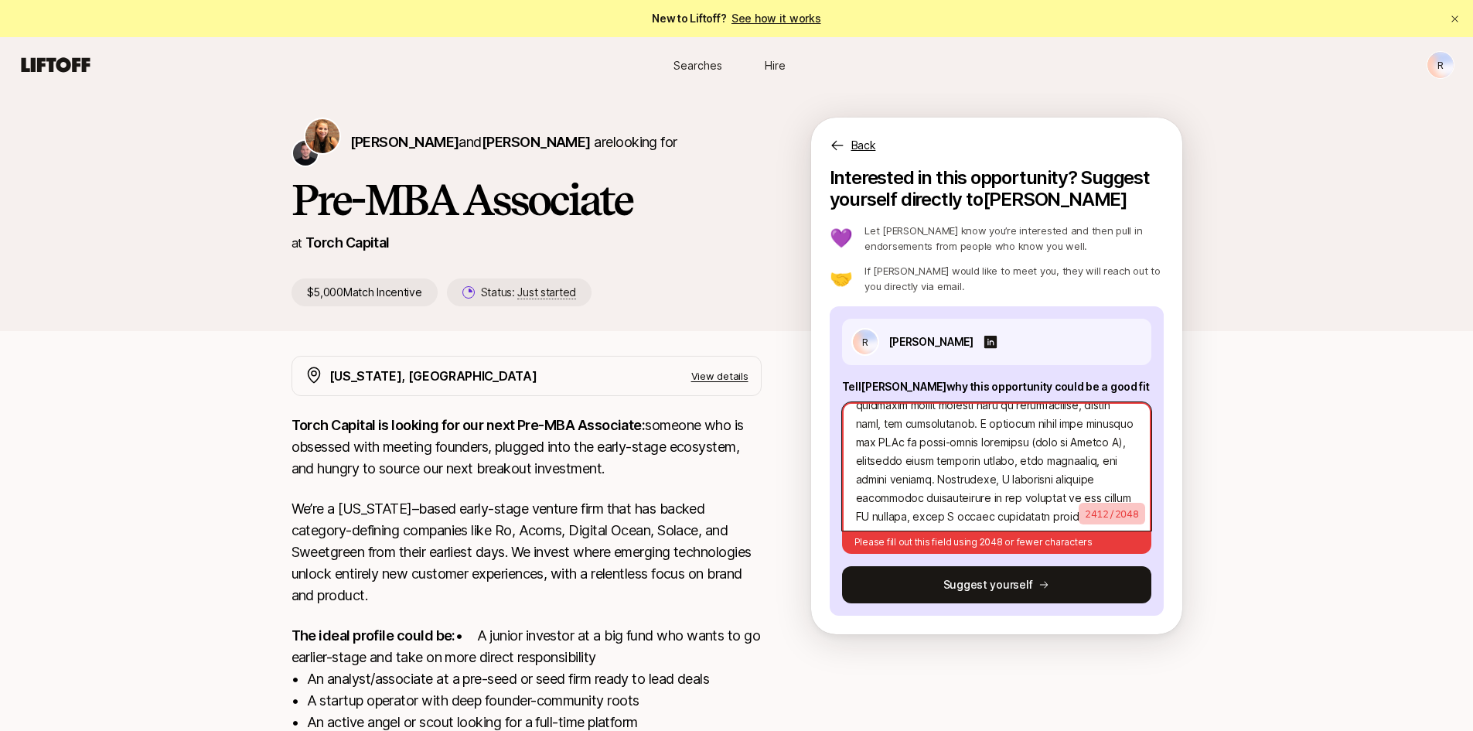
scroll to position [308, 0]
drag, startPoint x: 965, startPoint y: 426, endPoint x: 908, endPoint y: 432, distance: 57.5
click at [908, 432] on textarea at bounding box center [996, 466] width 309 height 128
drag, startPoint x: 1089, startPoint y: 436, endPoint x: 934, endPoint y: 432, distance: 155.4
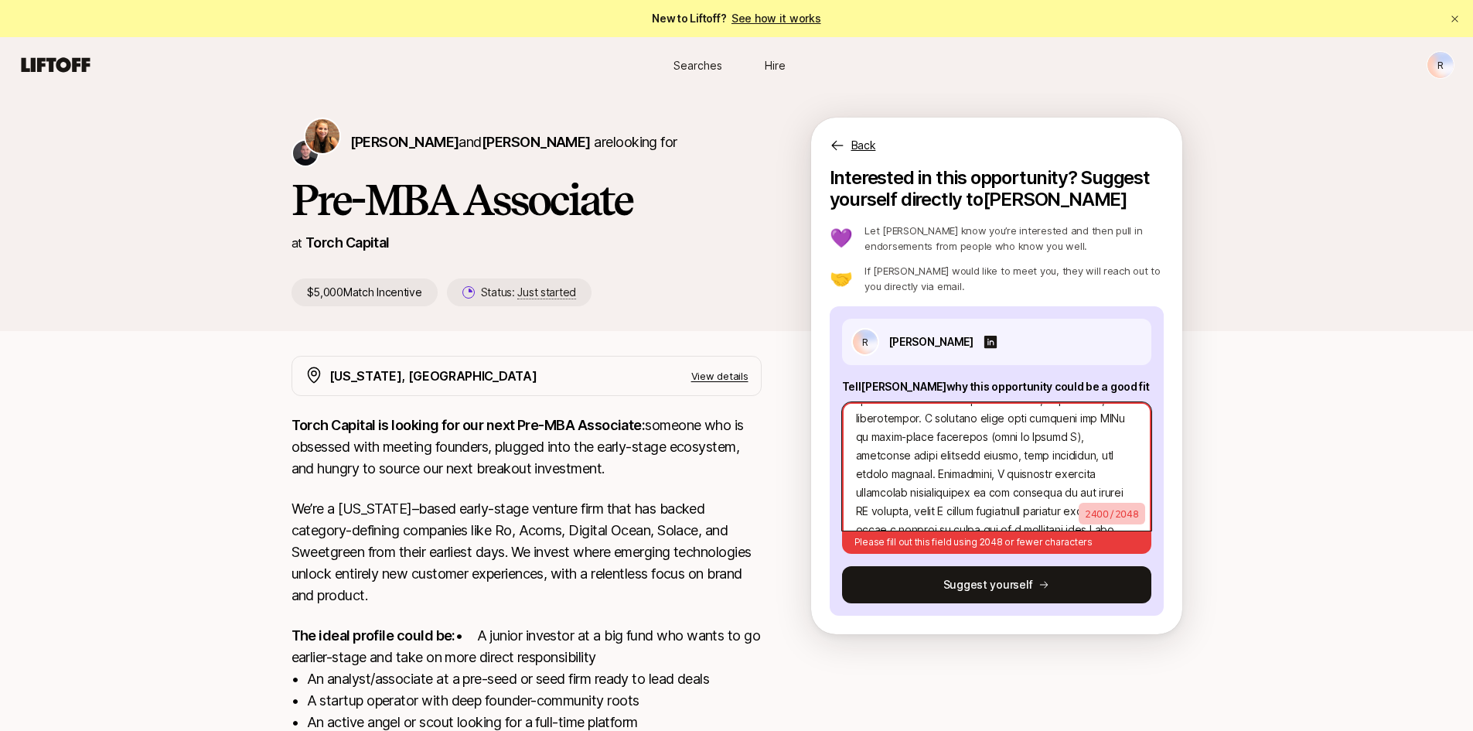
click at [934, 432] on textarea at bounding box center [996, 466] width 309 height 128
click at [1075, 432] on textarea at bounding box center [996, 466] width 309 height 128
click at [1050, 428] on textarea at bounding box center [996, 466] width 309 height 128
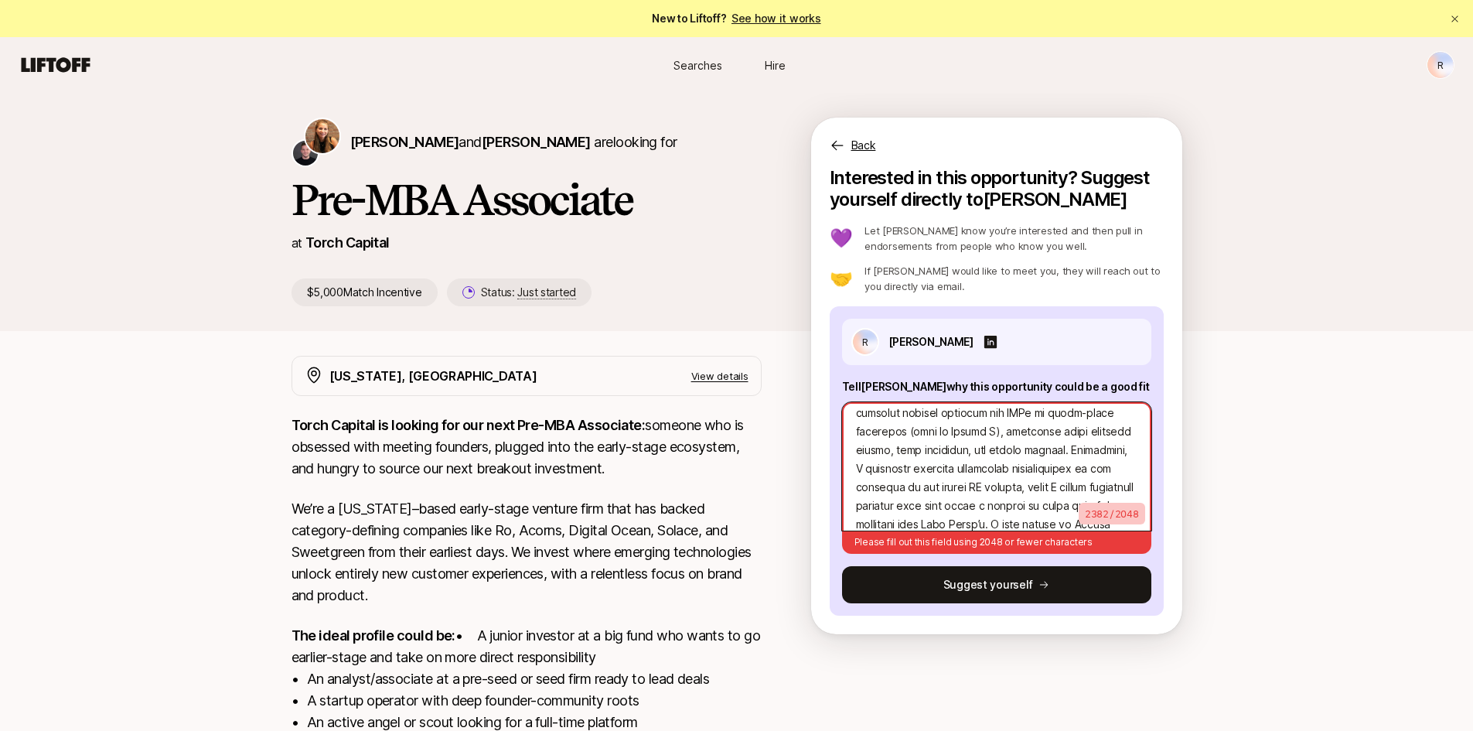
click at [1050, 428] on textarea at bounding box center [996, 466] width 309 height 128
click at [1054, 430] on textarea at bounding box center [996, 466] width 309 height 128
click at [911, 454] on textarea at bounding box center [996, 466] width 309 height 128
click at [911, 455] on textarea at bounding box center [996, 466] width 309 height 128
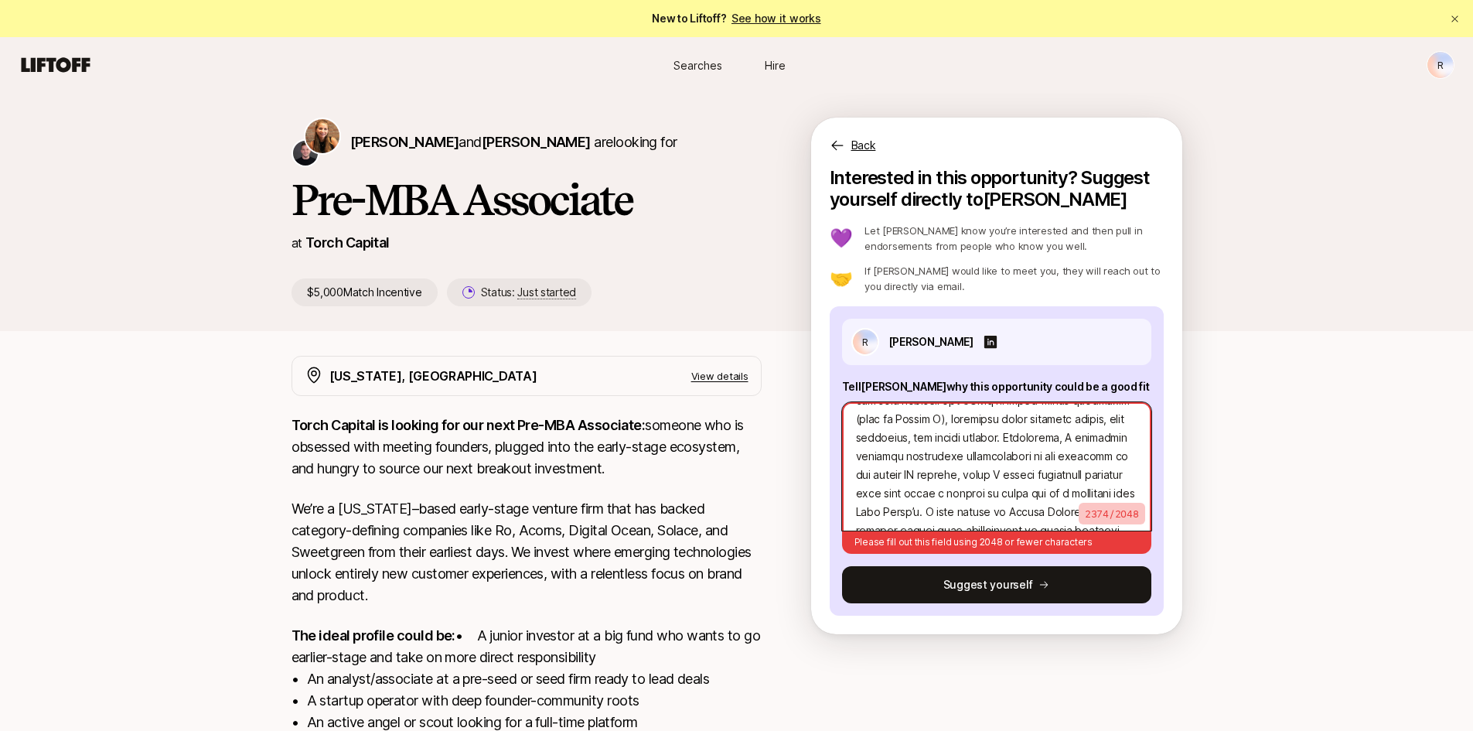
drag, startPoint x: 909, startPoint y: 455, endPoint x: 1079, endPoint y: 437, distance: 171.0
click at [1079, 437] on textarea at bounding box center [996, 466] width 309 height 128
click at [942, 447] on textarea at bounding box center [996, 466] width 309 height 128
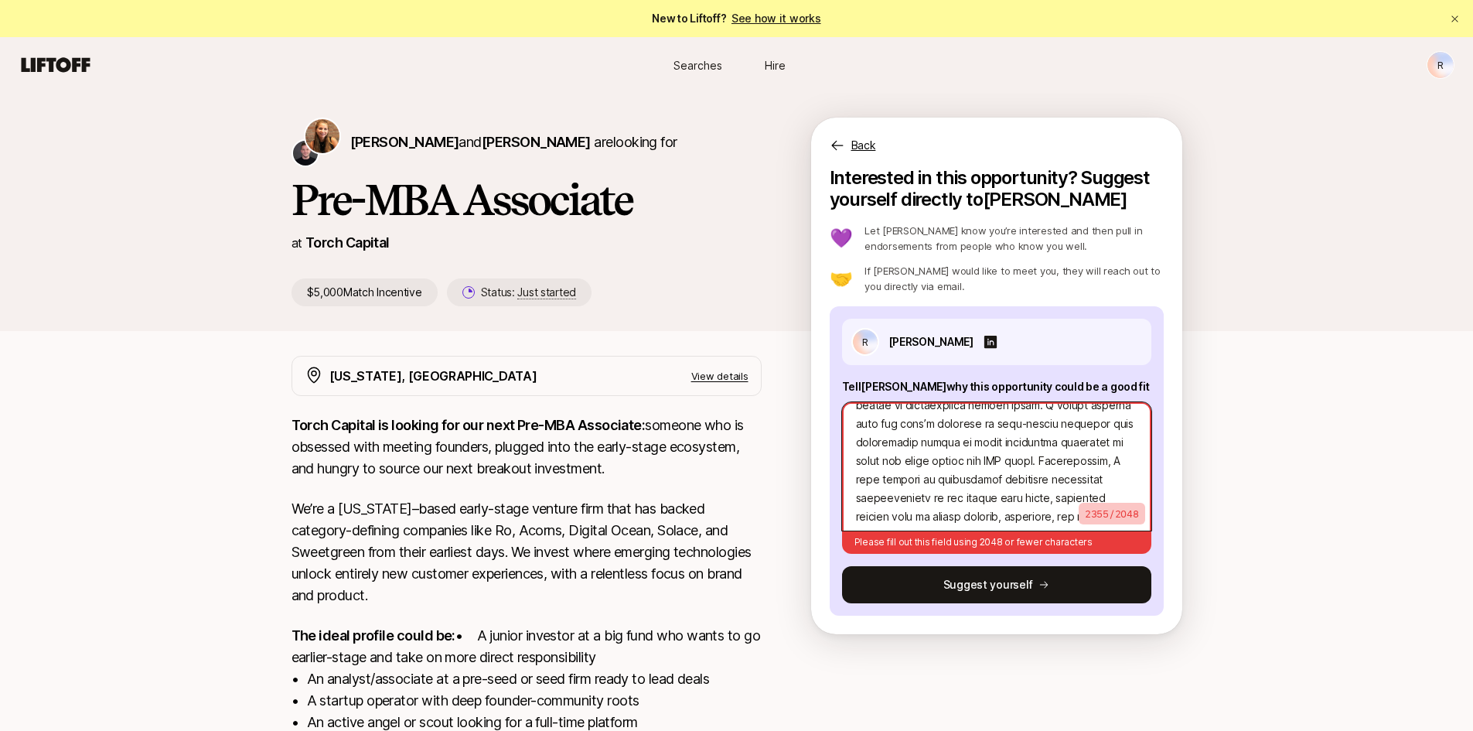
drag, startPoint x: 1107, startPoint y: 441, endPoint x: 949, endPoint y: 430, distance: 158.1
drag, startPoint x: 949, startPoint y: 430, endPoint x: 949, endPoint y: 450, distance: 20.1
click at [949, 450] on textarea at bounding box center [996, 466] width 309 height 128
drag, startPoint x: 1014, startPoint y: 455, endPoint x: 876, endPoint y: 459, distance: 138.5
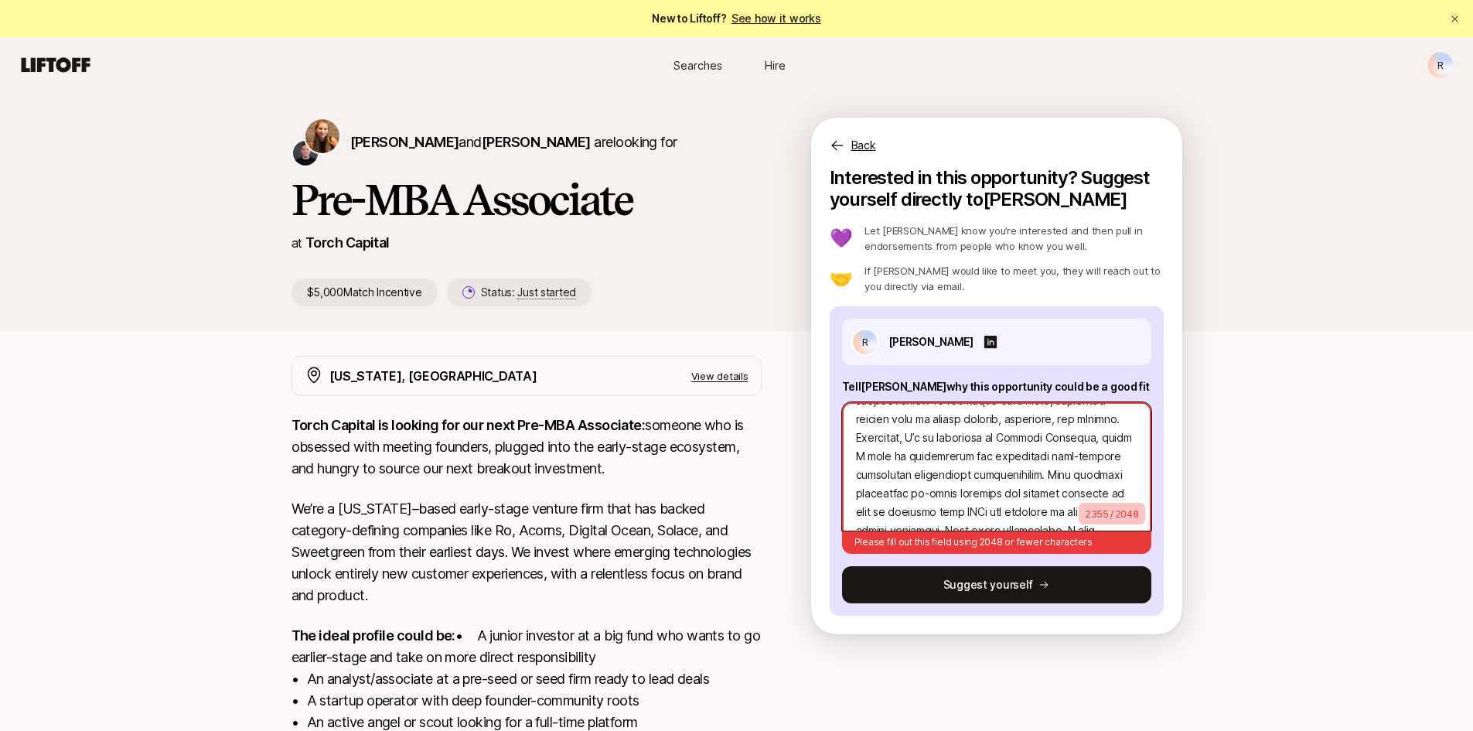
click at [876, 459] on textarea at bounding box center [996, 466] width 309 height 128
drag, startPoint x: 914, startPoint y: 417, endPoint x: 1051, endPoint y: 475, distance: 149.0
click at [1051, 475] on textarea at bounding box center [996, 466] width 309 height 128
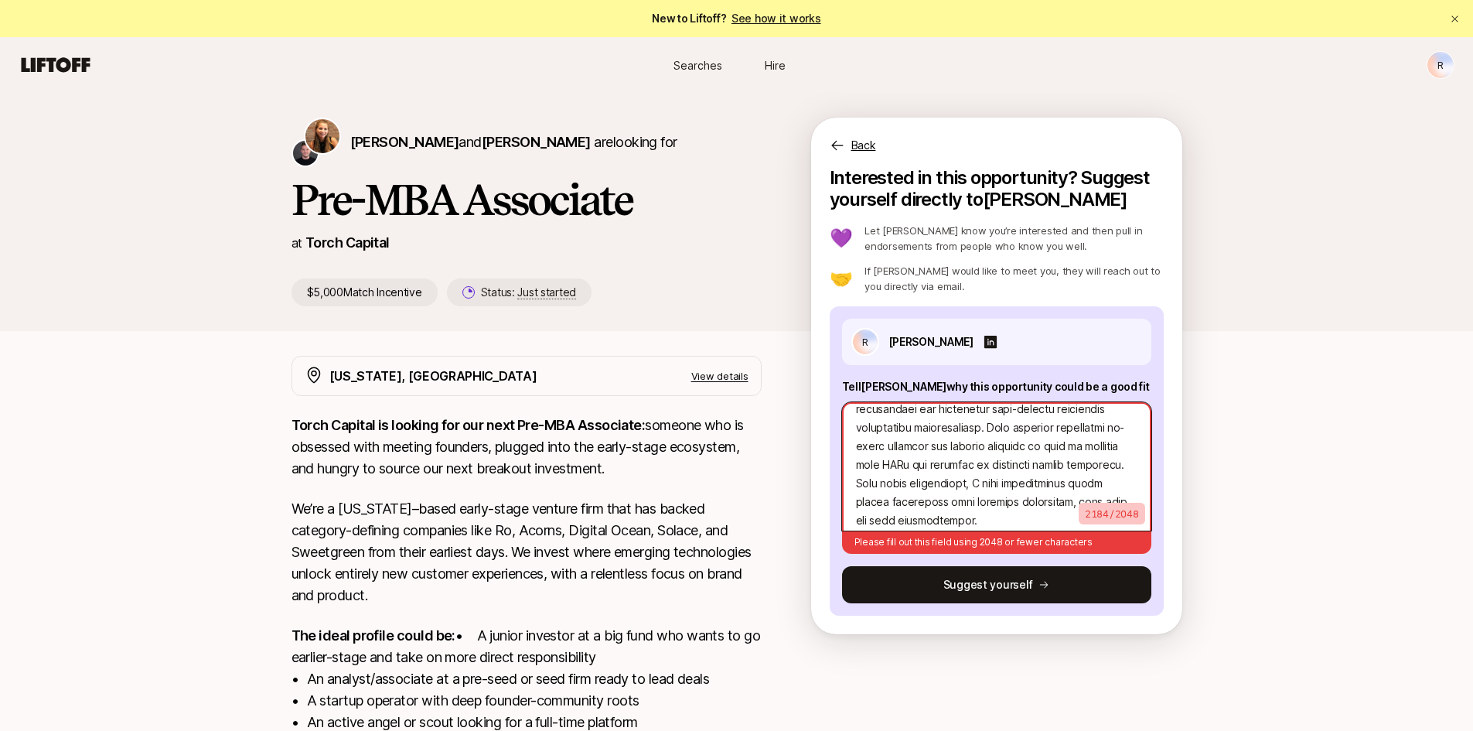
drag, startPoint x: 913, startPoint y: 465, endPoint x: 850, endPoint y: 465, distance: 62.6
click at [850, 465] on textarea at bounding box center [996, 466] width 309 height 128
drag, startPoint x: 952, startPoint y: 447, endPoint x: 901, endPoint y: 447, distance: 51.0
click at [901, 447] on textarea at bounding box center [996, 466] width 309 height 128
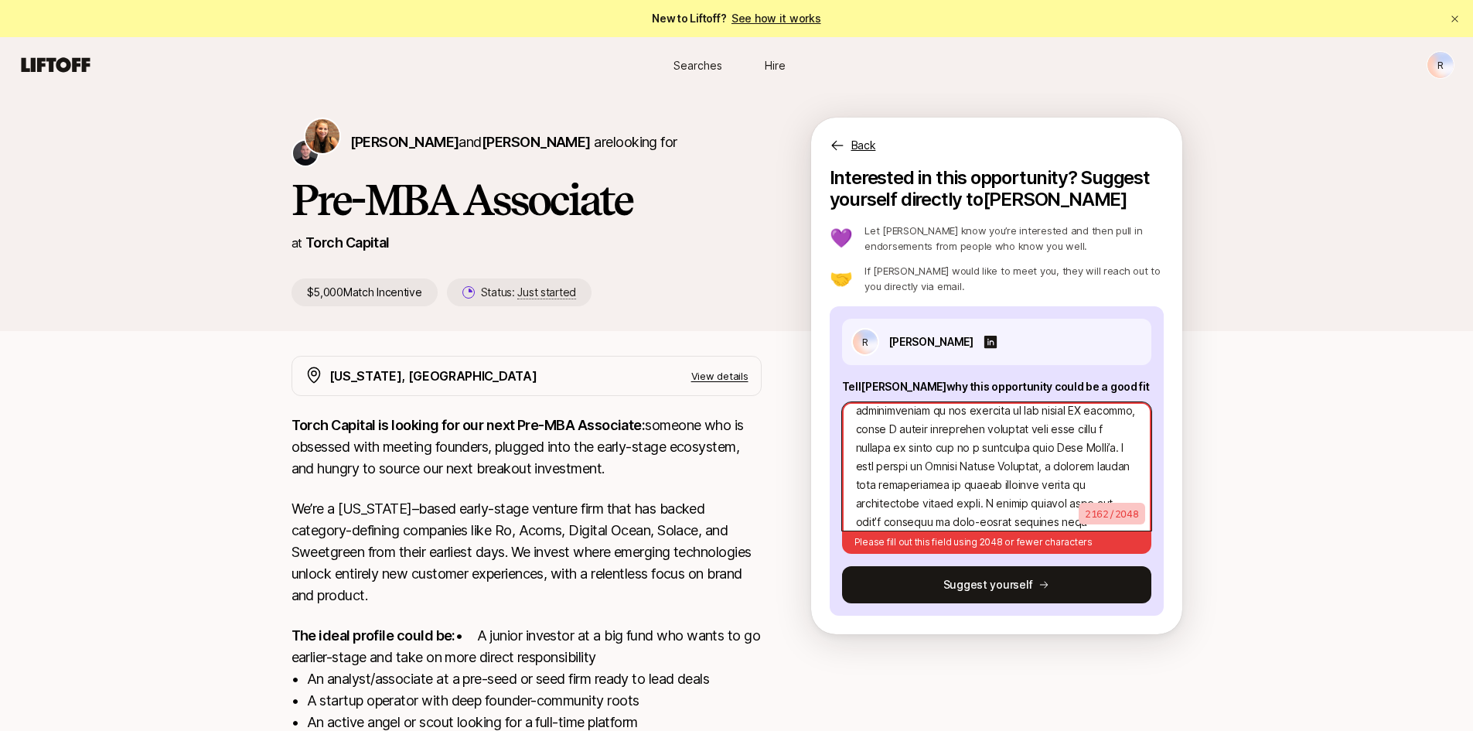
scroll to position [383, 0]
click at [947, 426] on textarea at bounding box center [996, 466] width 309 height 128
drag, startPoint x: 950, startPoint y: 426, endPoint x: 894, endPoint y: 424, distance: 56.5
click at [894, 424] on textarea at bounding box center [996, 466] width 309 height 128
drag, startPoint x: 1001, startPoint y: 447, endPoint x: 930, endPoint y: 448, distance: 71.1
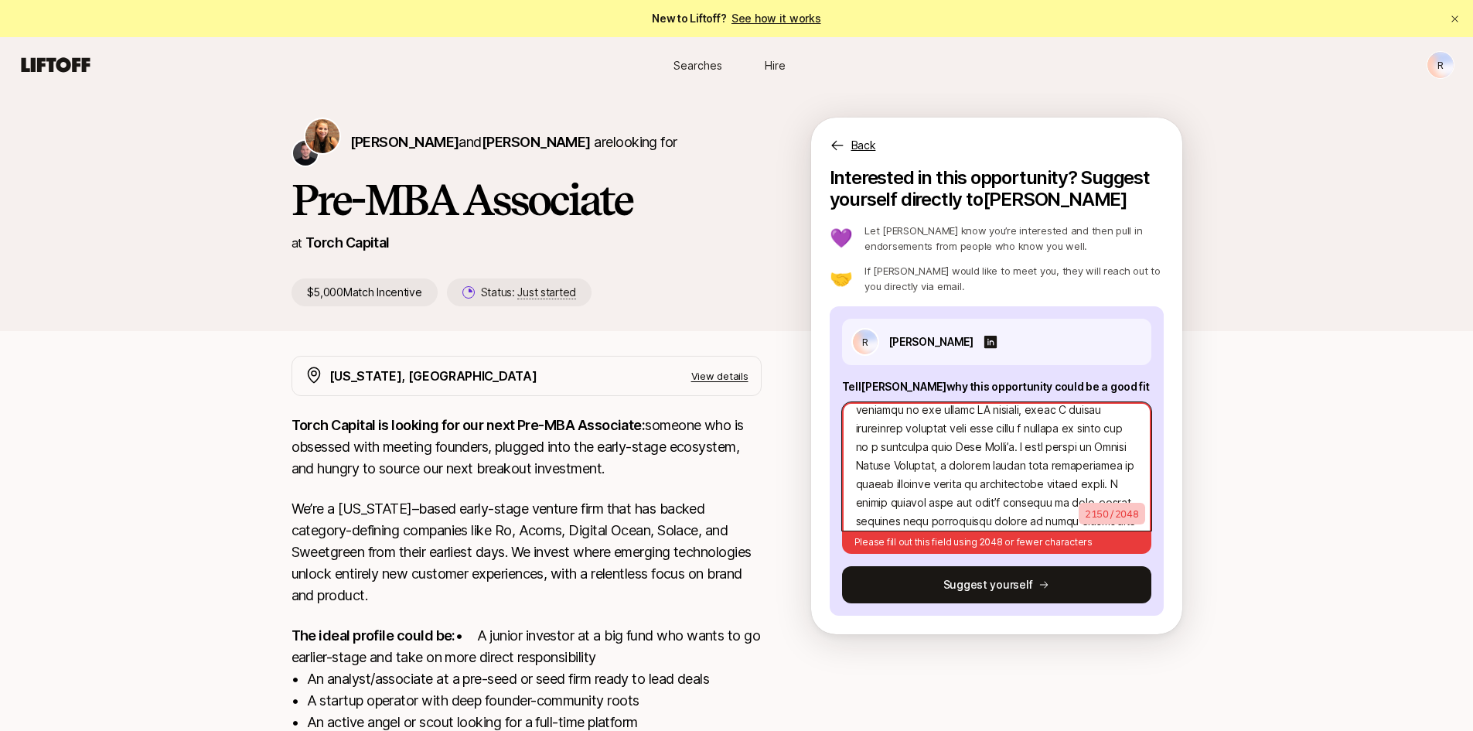
click at [930, 448] on textarea at bounding box center [996, 466] width 309 height 128
click at [959, 465] on textarea at bounding box center [996, 466] width 309 height 128
click at [980, 465] on textarea at bounding box center [996, 466] width 309 height 128
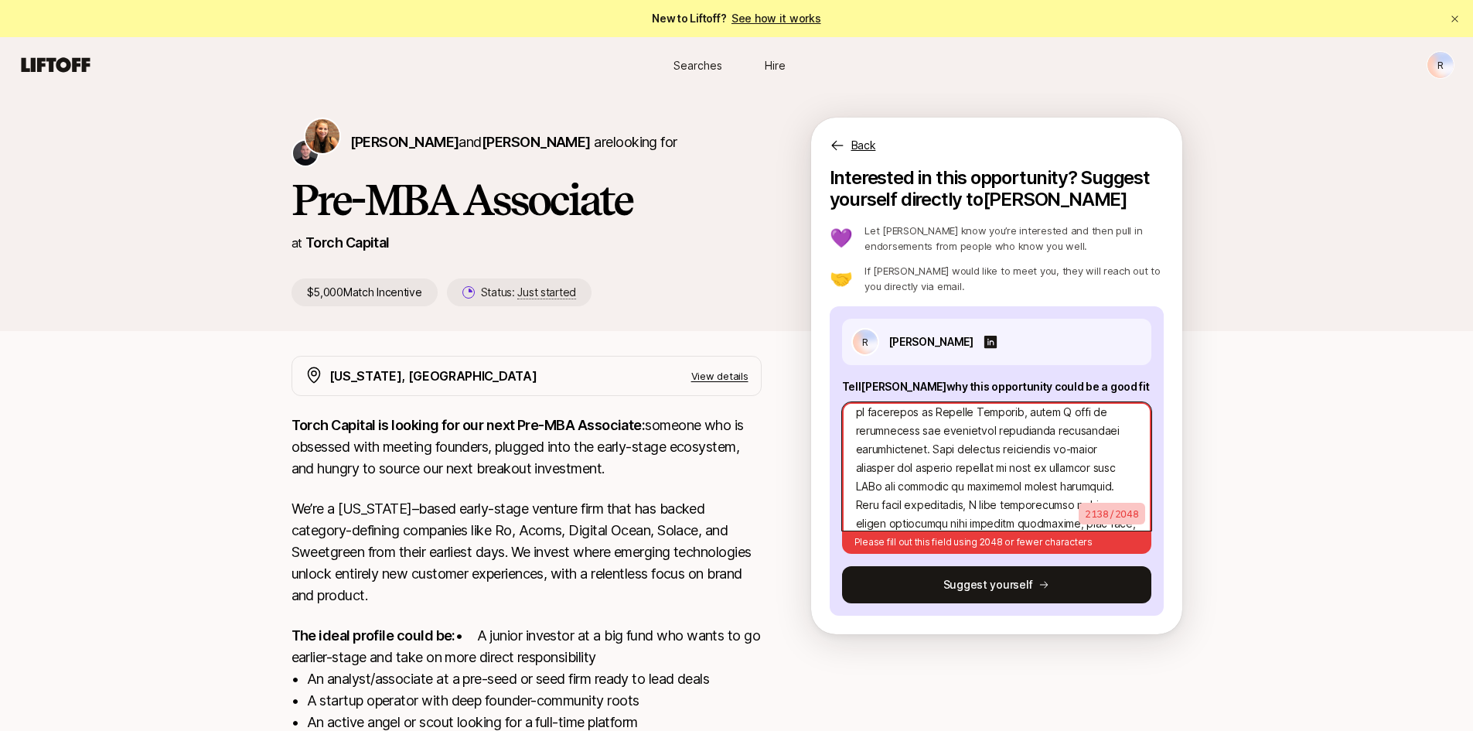
scroll to position [531, 0]
drag, startPoint x: 1053, startPoint y: 447, endPoint x: 918, endPoint y: 447, distance: 134.5
click at [918, 447] on textarea at bounding box center [996, 466] width 309 height 128
drag, startPoint x: 878, startPoint y: 458, endPoint x: 1075, endPoint y: 441, distance: 197.1
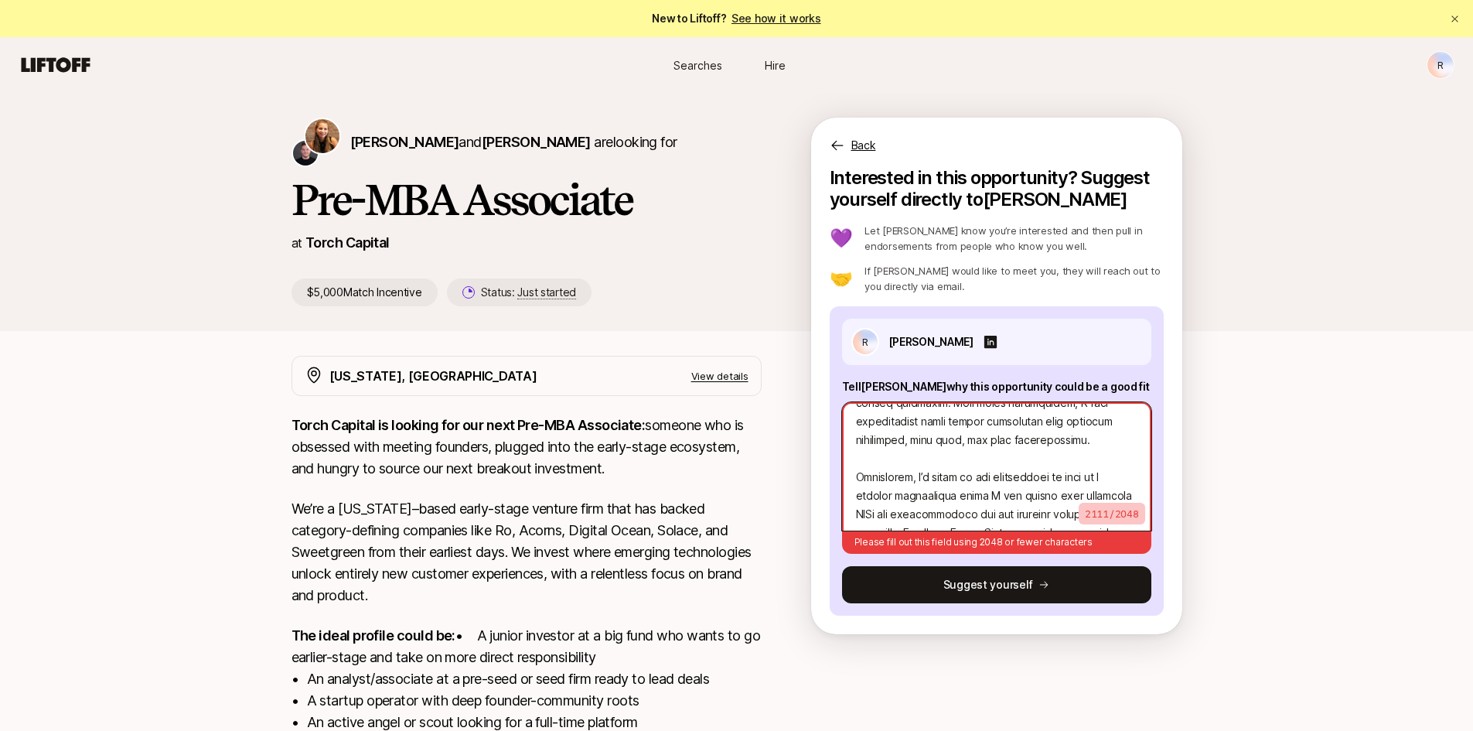
click at [1075, 441] on textarea at bounding box center [996, 466] width 309 height 128
click at [944, 458] on textarea at bounding box center [996, 466] width 309 height 128
click at [941, 458] on textarea at bounding box center [996, 466] width 309 height 128
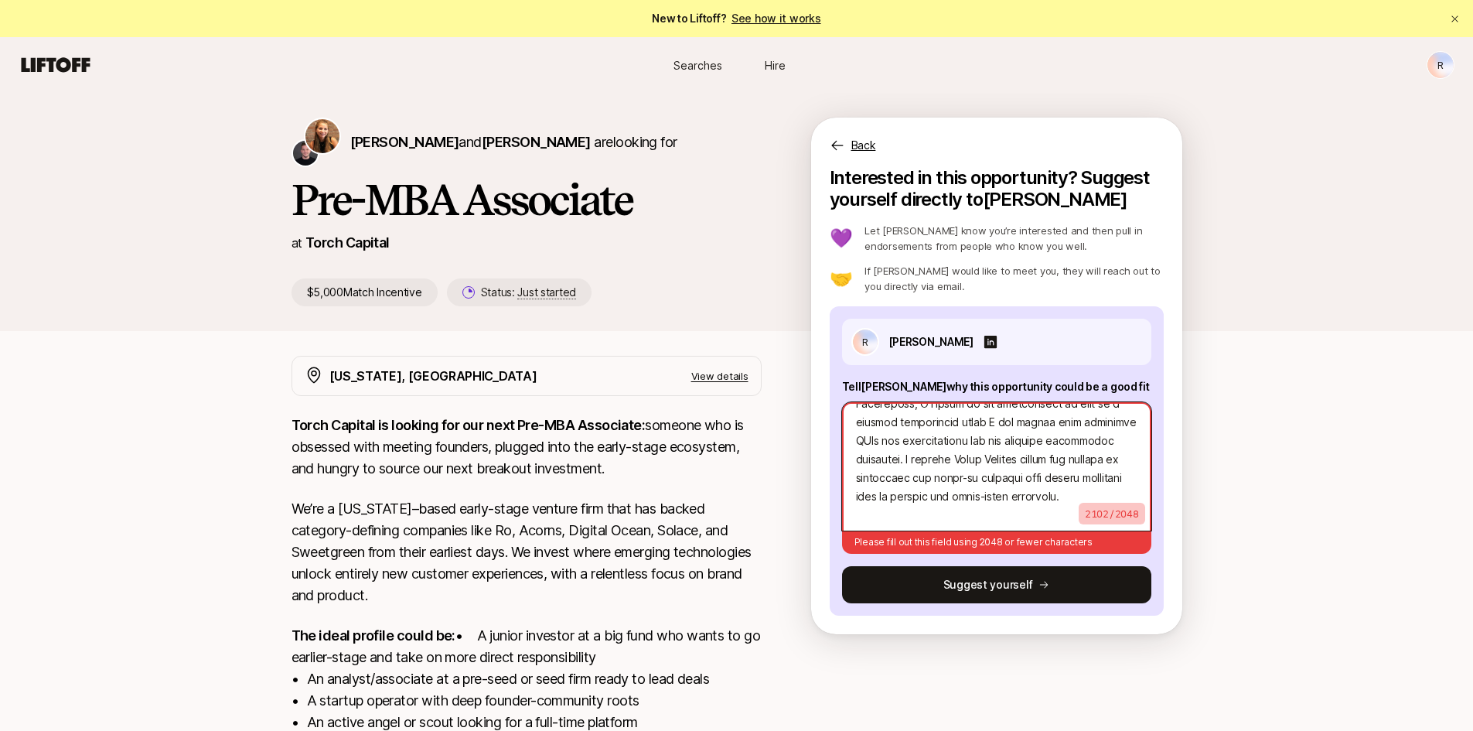
scroll to position [747, 0]
drag, startPoint x: 961, startPoint y: 470, endPoint x: 1023, endPoint y: 453, distance: 64.1
click at [1023, 453] on textarea at bounding box center [996, 466] width 309 height 128
click at [1036, 438] on textarea at bounding box center [996, 466] width 309 height 128
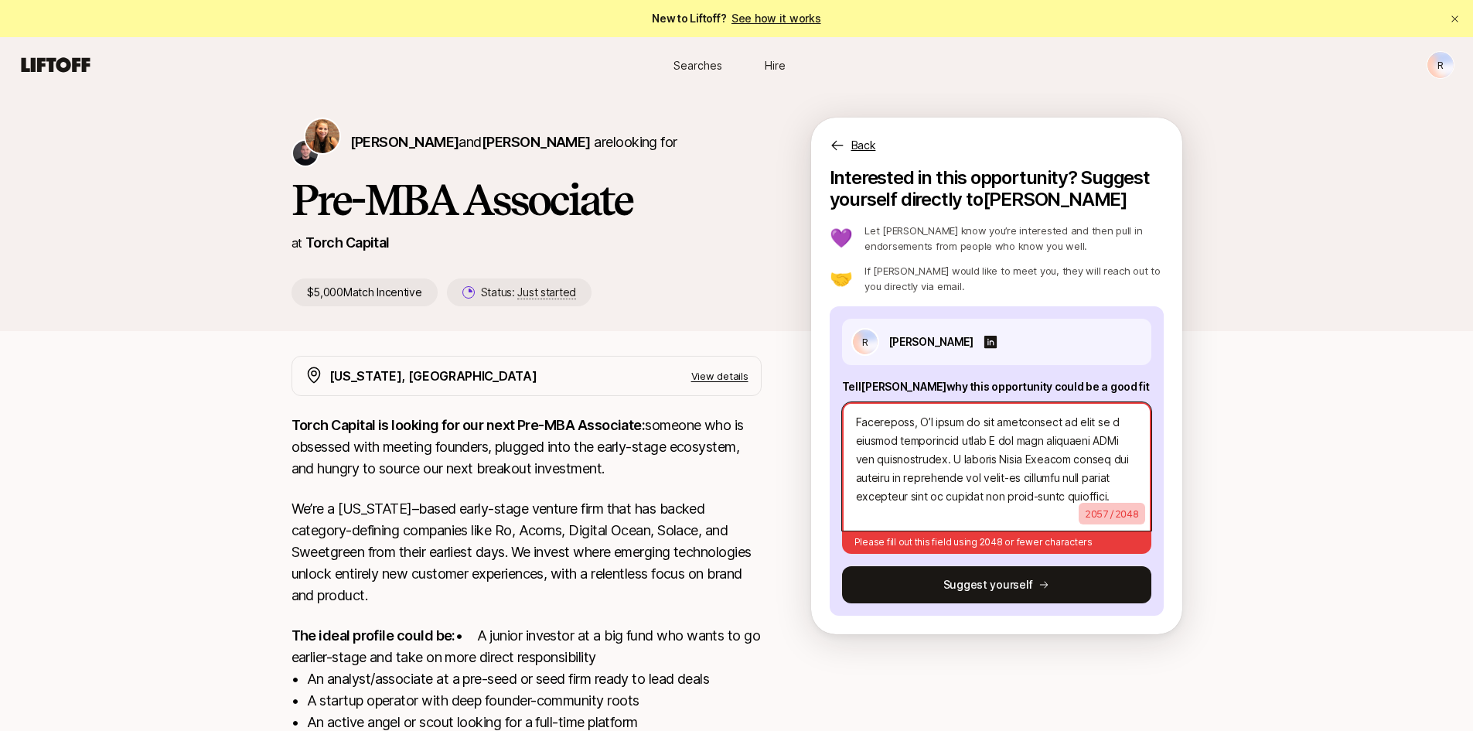
click at [1036, 438] on textarea at bounding box center [996, 466] width 309 height 128
click at [1023, 435] on textarea at bounding box center [996, 466] width 309 height 128
click at [1006, 492] on textarea at bounding box center [996, 466] width 309 height 128
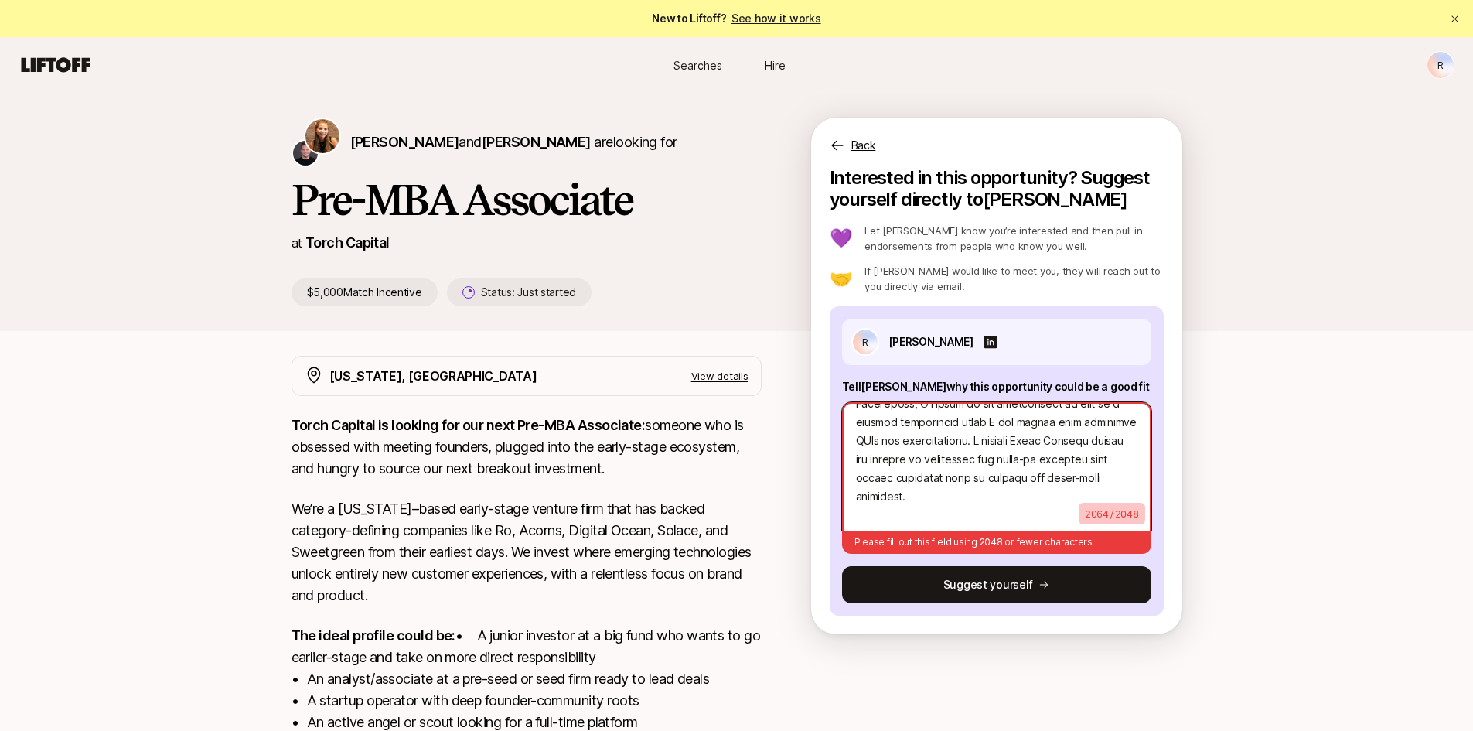
click at [1006, 492] on textarea at bounding box center [996, 466] width 309 height 128
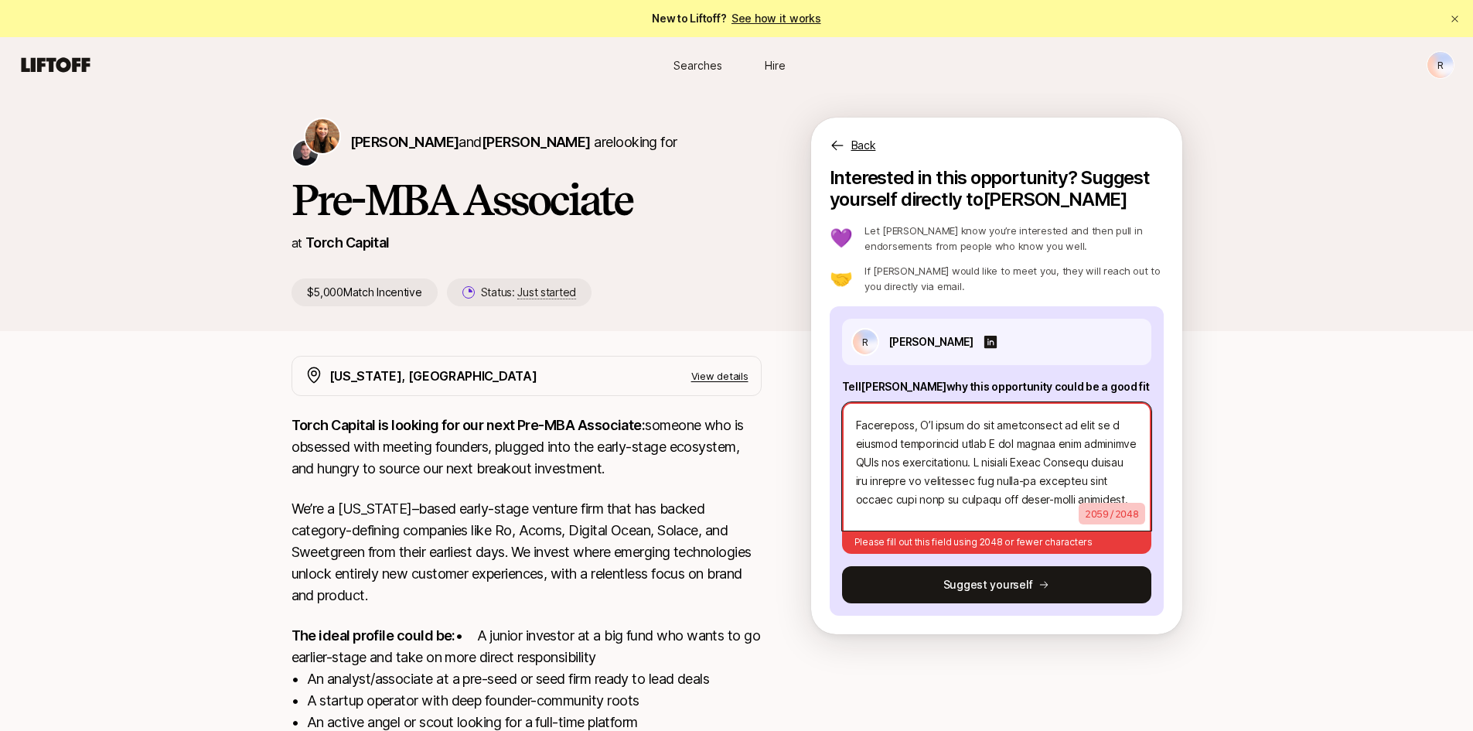
click at [887, 501] on textarea at bounding box center [996, 466] width 309 height 128
click at [894, 460] on textarea at bounding box center [996, 466] width 309 height 128
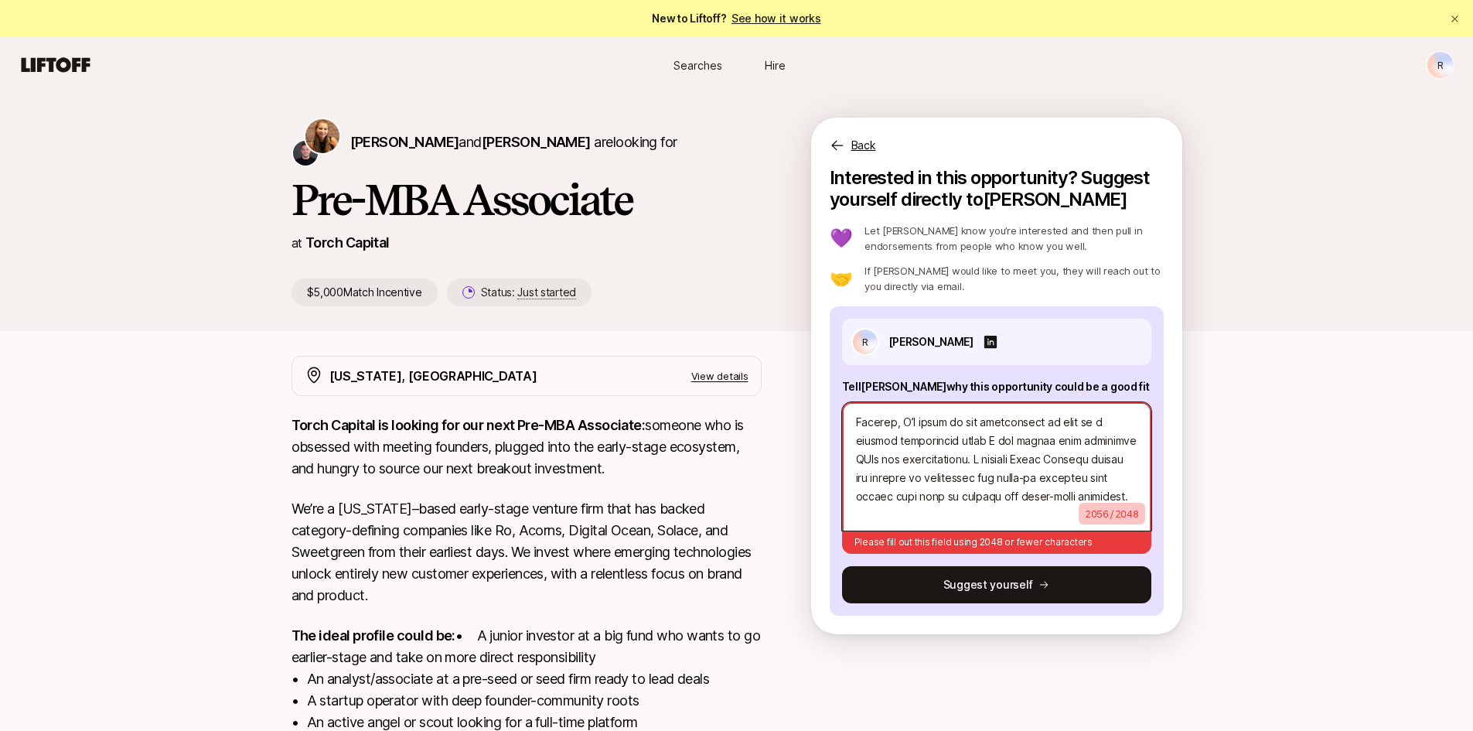
click at [961, 465] on textarea at bounding box center [996, 466] width 309 height 128
drag, startPoint x: 1026, startPoint y: 462, endPoint x: 900, endPoint y: 425, distance: 131.4
click at [900, 425] on textarea at bounding box center [996, 466] width 309 height 128
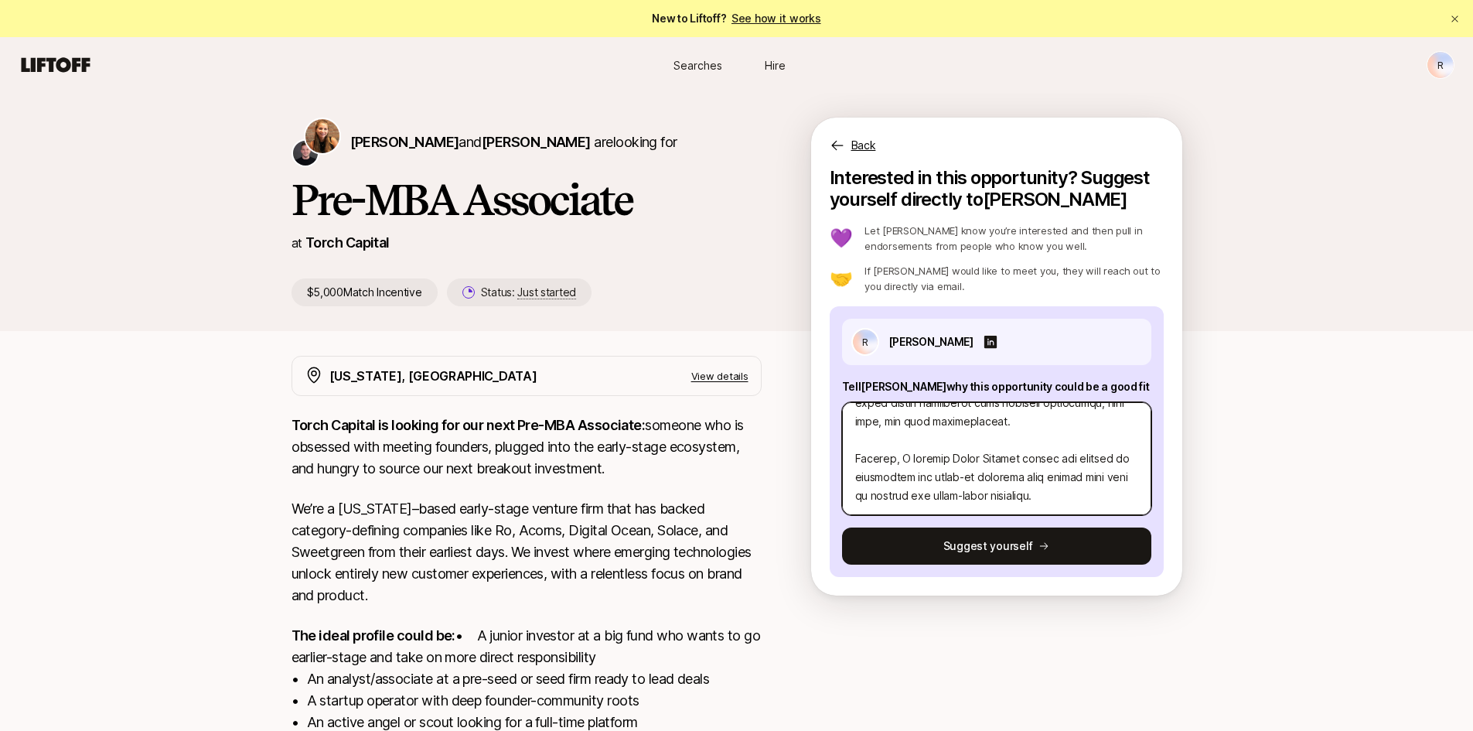
scroll to position [668, 0]
click at [1088, 482] on textarea at bounding box center [996, 458] width 309 height 113
click at [1108, 495] on textarea at bounding box center [996, 458] width 309 height 113
drag, startPoint x: 1029, startPoint y: 474, endPoint x: 912, endPoint y: 475, distance: 116.7
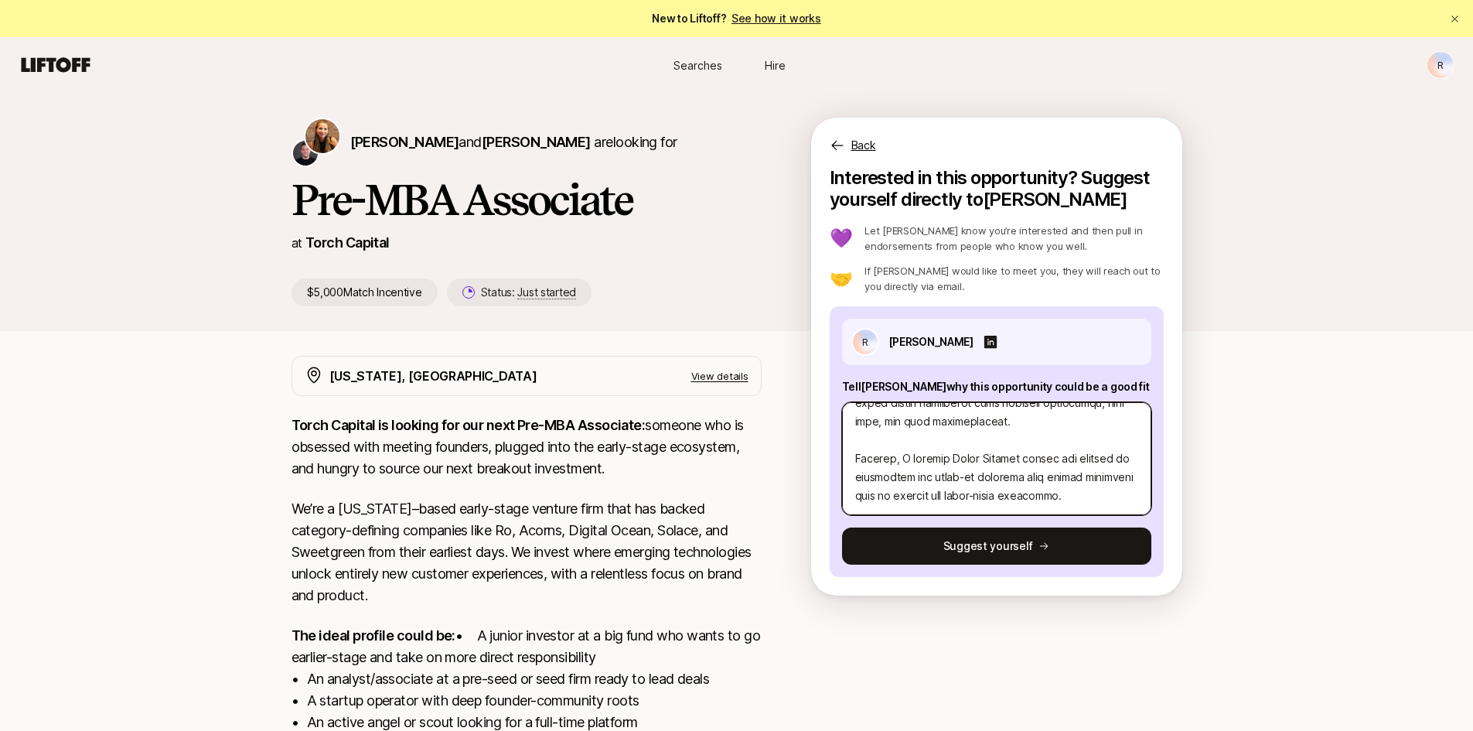
click at [912, 475] on textarea at bounding box center [996, 458] width 309 height 113
click at [853, 462] on textarea at bounding box center [996, 458] width 309 height 113
paste textarea "Ultimately, I’m drawn to the opportunity to work in a dynamic, fast-paced envir…"
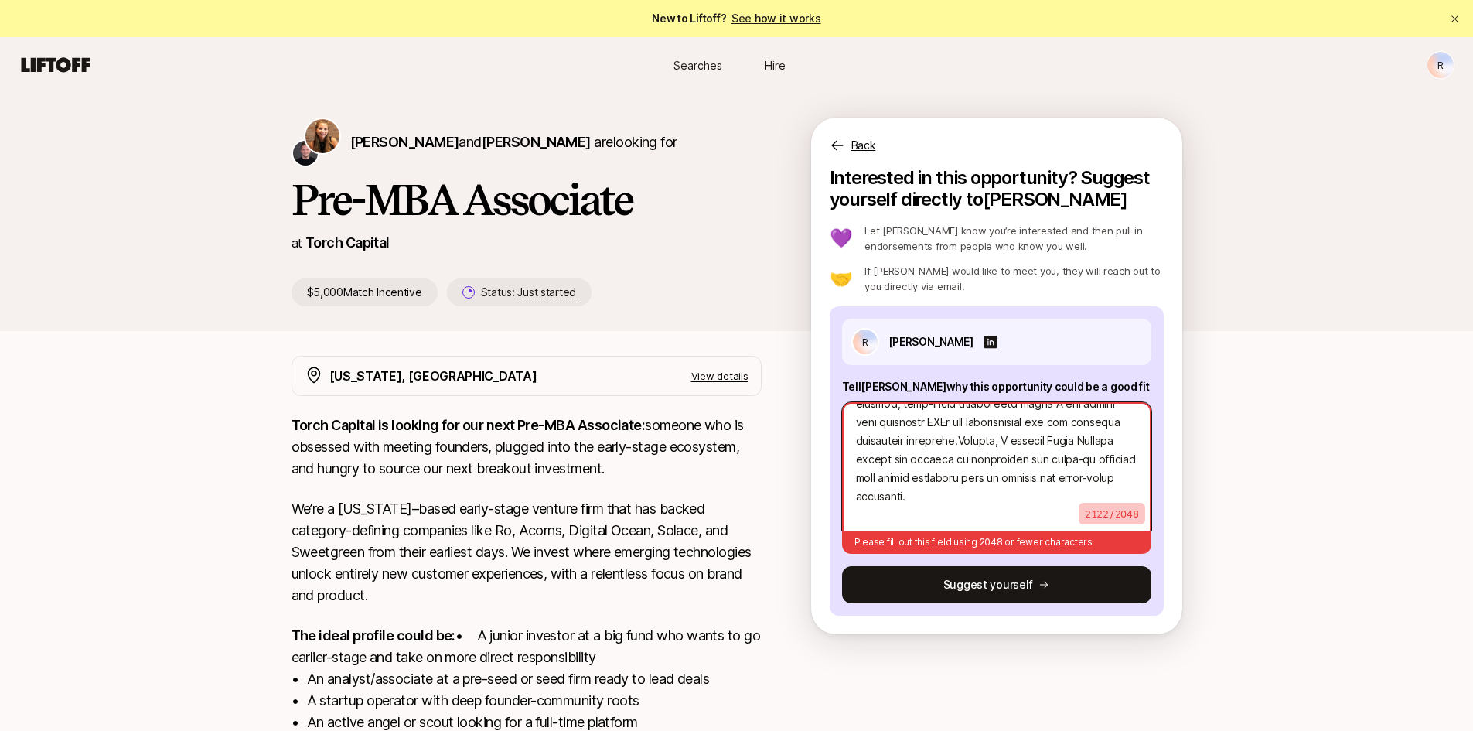
scroll to position [718, 0]
drag, startPoint x: 956, startPoint y: 463, endPoint x: 901, endPoint y: 462, distance: 54.9
click at [901, 462] on textarea at bounding box center [996, 466] width 309 height 128
drag, startPoint x: 962, startPoint y: 500, endPoint x: 929, endPoint y: 480, distance: 38.2
click at [929, 480] on textarea at bounding box center [996, 466] width 309 height 128
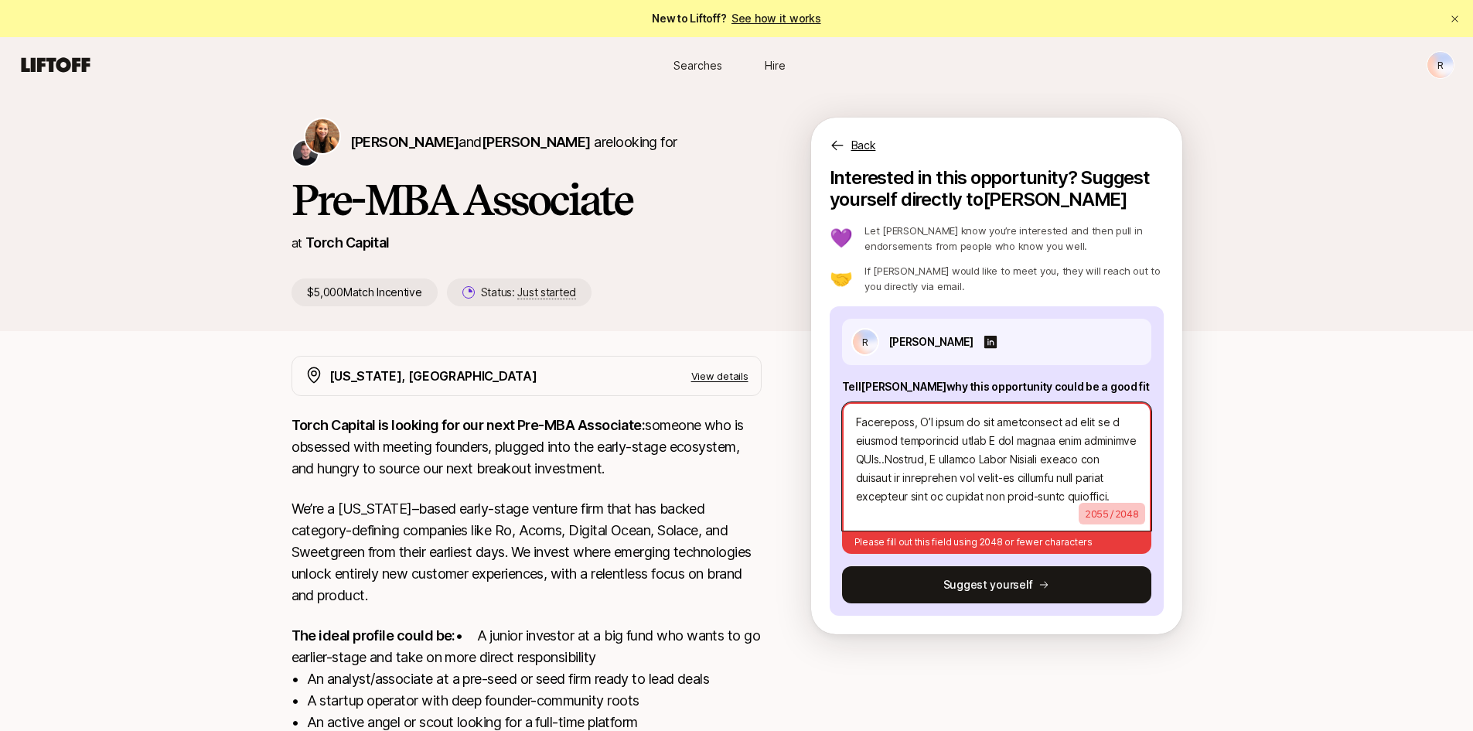
click at [917, 482] on textarea at bounding box center [996, 466] width 309 height 128
drag, startPoint x: 989, startPoint y: 482, endPoint x: 961, endPoint y: 482, distance: 27.8
click at [961, 482] on textarea at bounding box center [996, 466] width 309 height 128
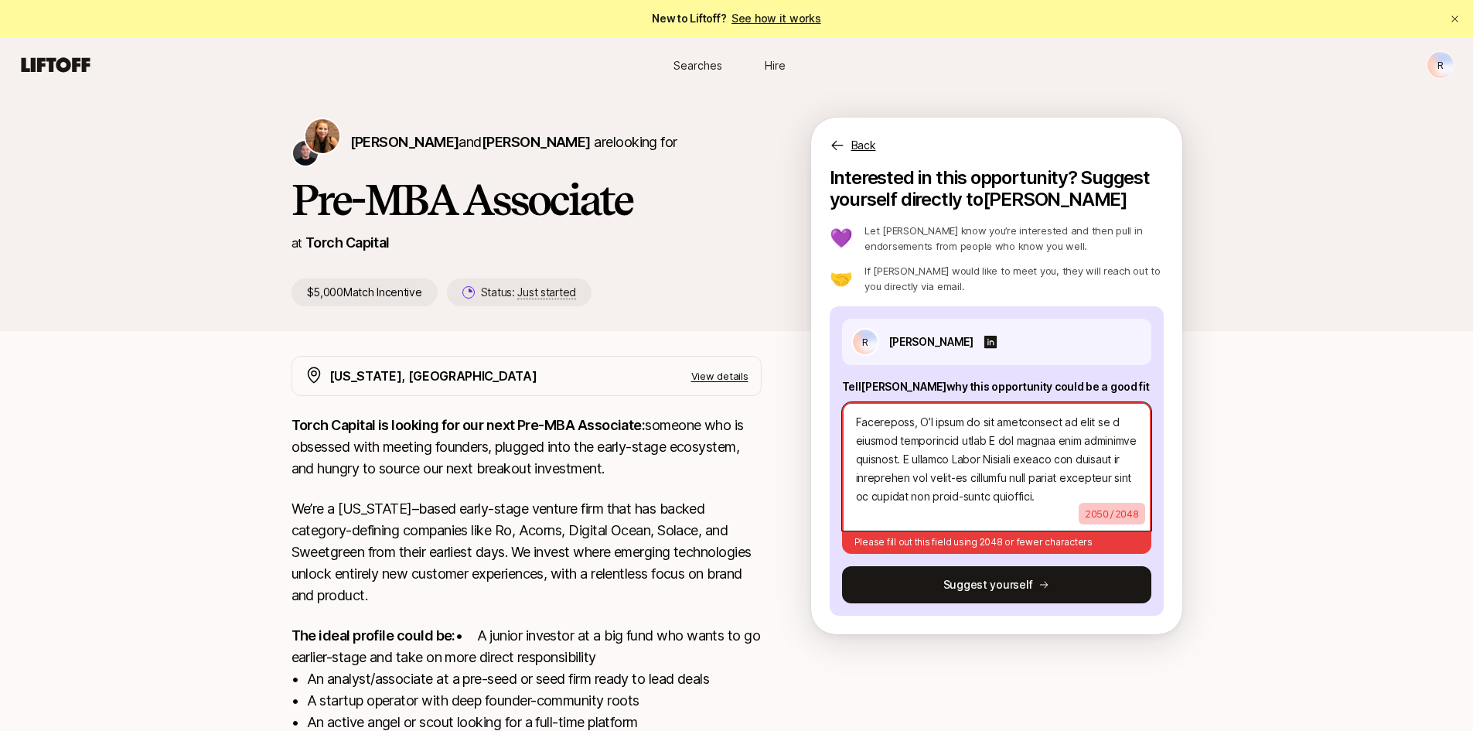
drag, startPoint x: 1085, startPoint y: 458, endPoint x: 967, endPoint y: 457, distance: 118.3
click at [967, 457] on textarea at bounding box center [996, 466] width 309 height 128
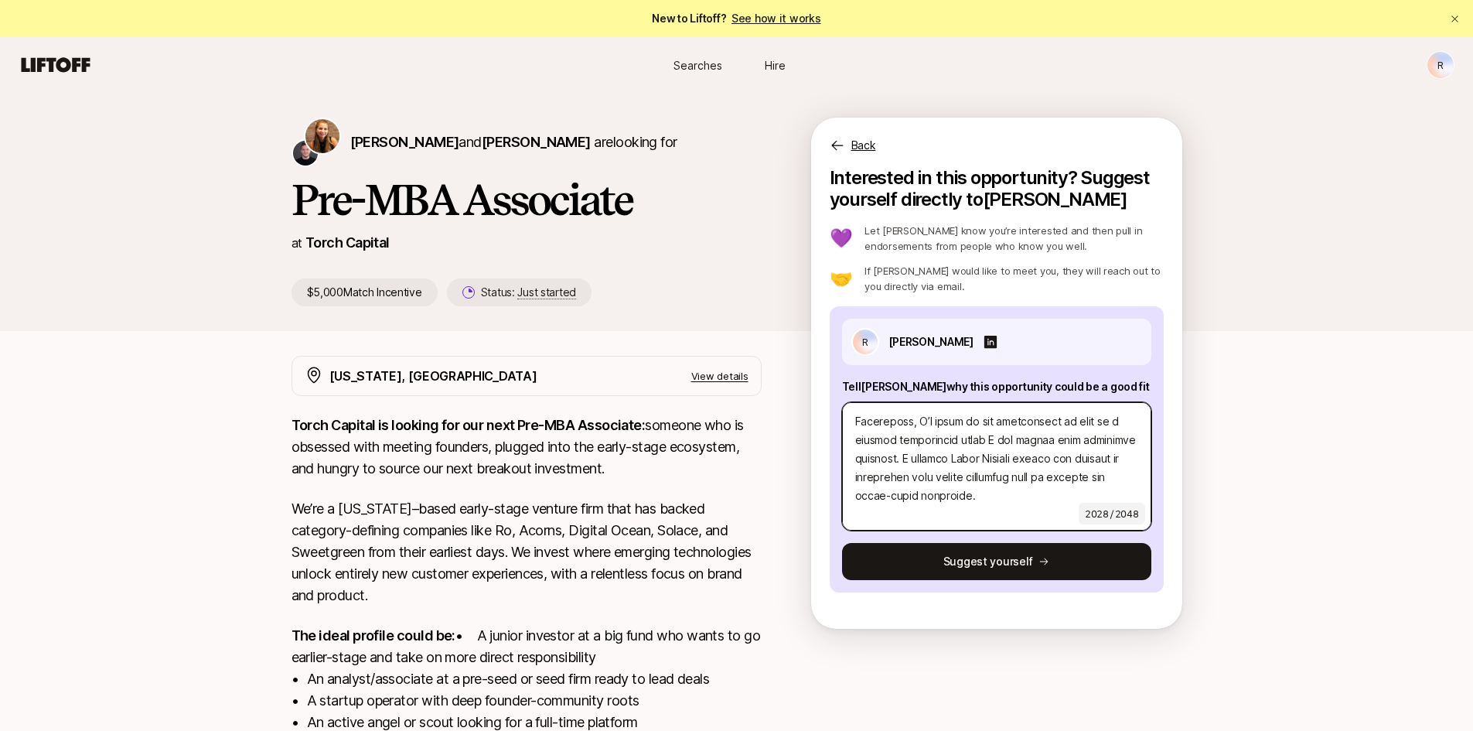
scroll to position [705, 0]
click at [949, 518] on textarea at bounding box center [996, 466] width 309 height 128
click at [1031, 488] on textarea at bounding box center [996, 466] width 309 height 128
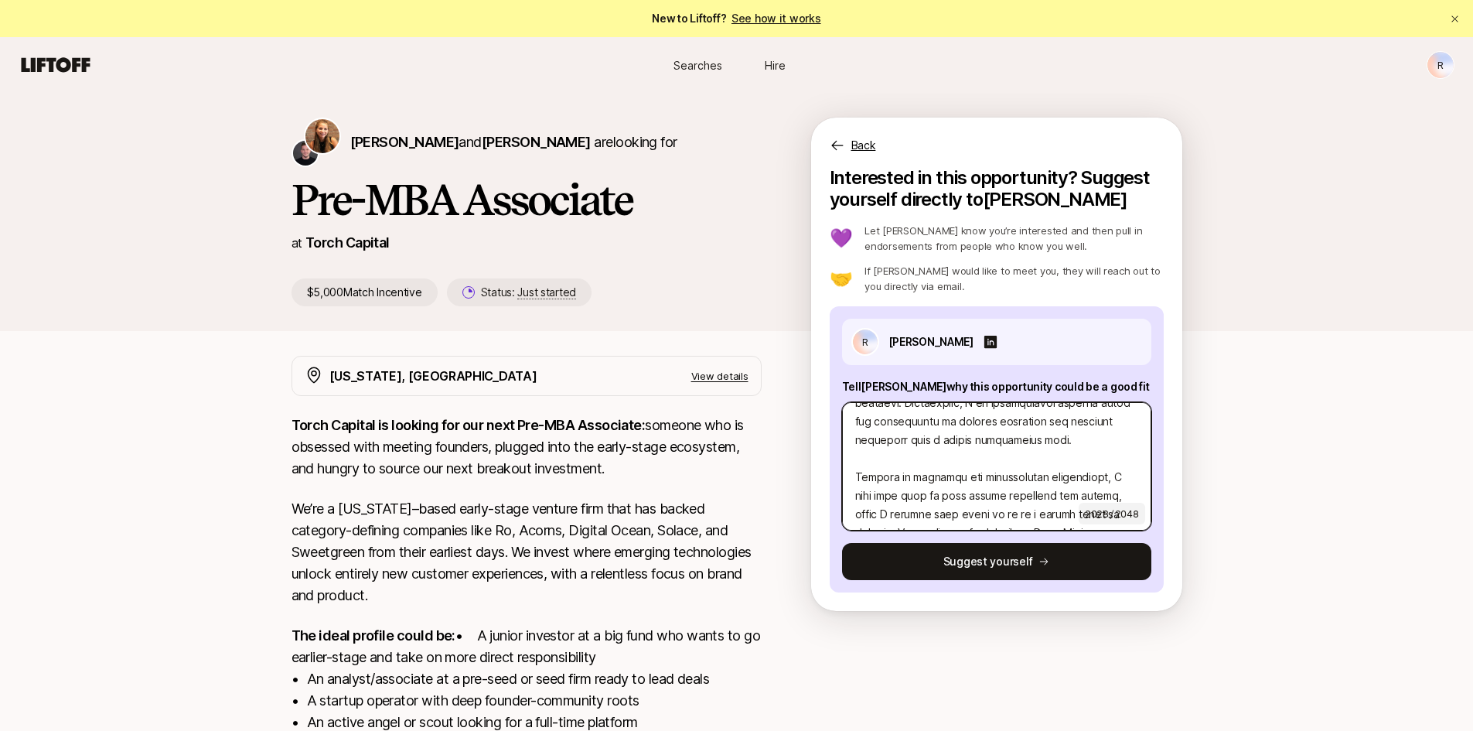
scroll to position [149, 0]
click at [914, 472] on textarea at bounding box center [996, 466] width 309 height 128
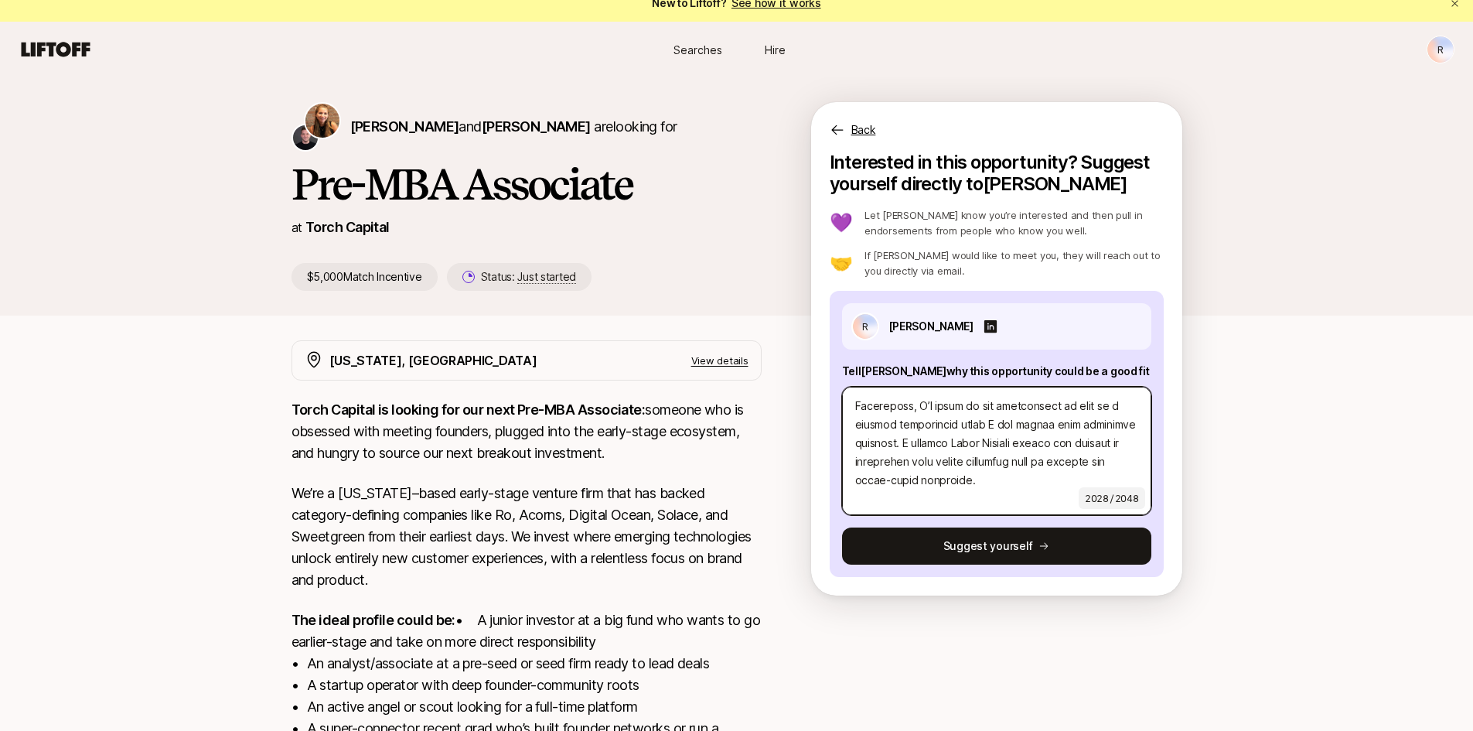
scroll to position [668, 0]
click at [853, 440] on textarea at bounding box center [996, 451] width 309 height 128
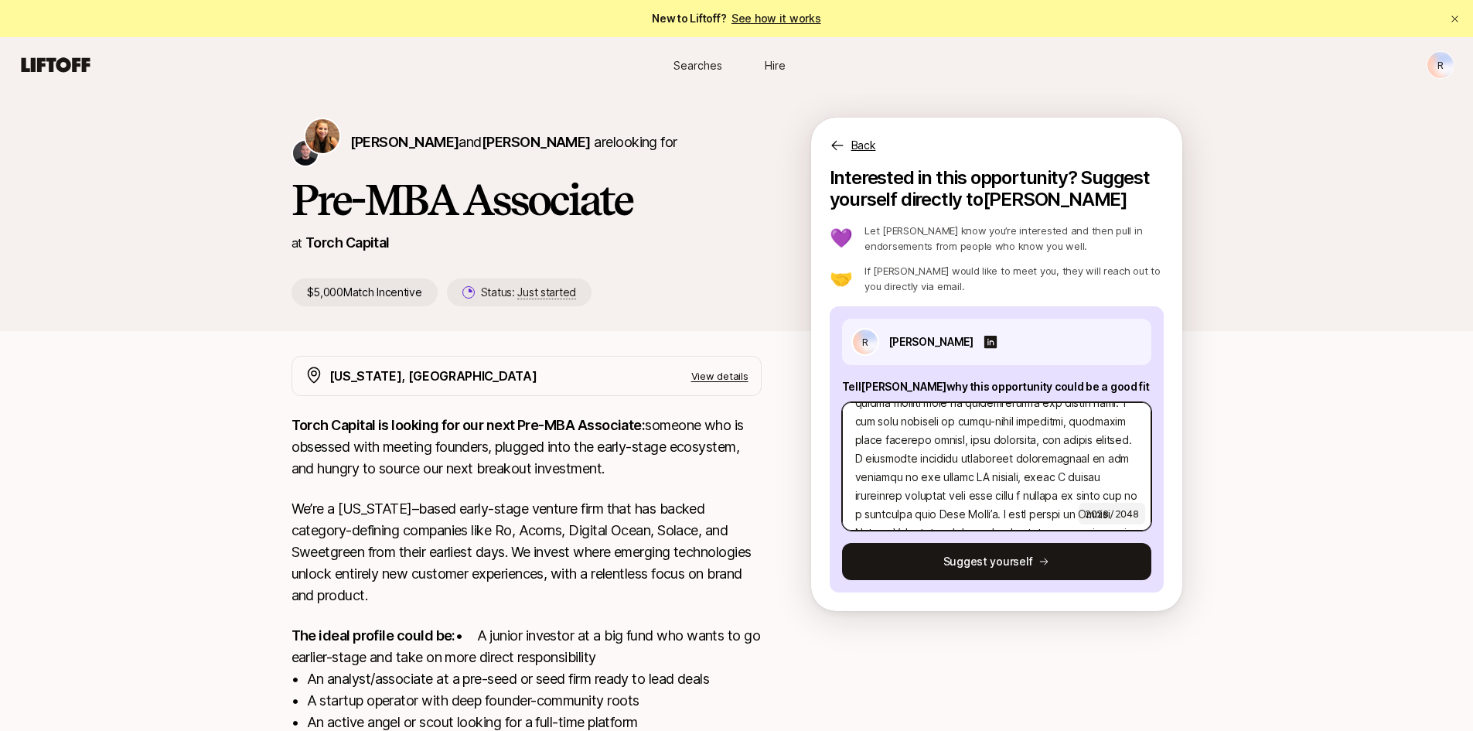
scroll to position [317, 0]
click at [953, 472] on textarea at bounding box center [996, 466] width 309 height 128
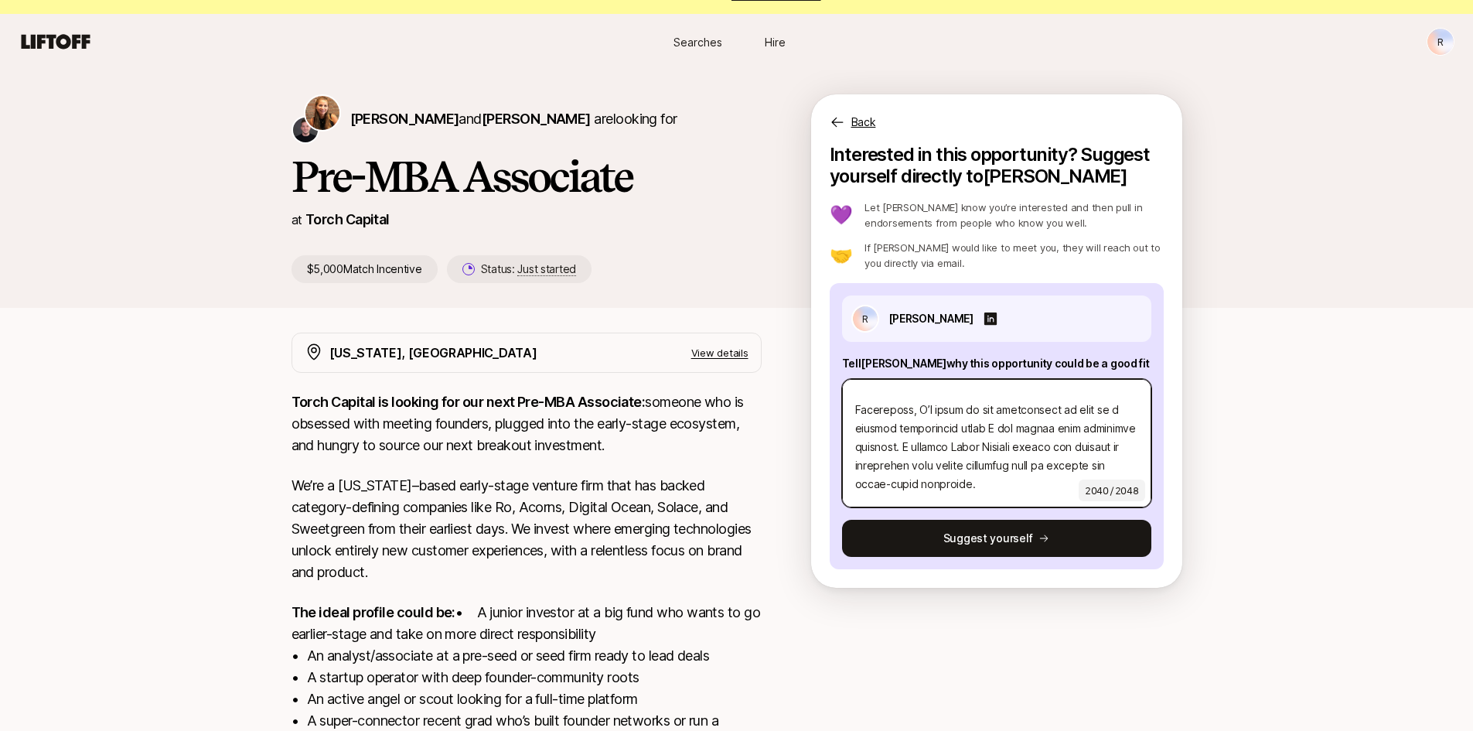
scroll to position [724, 0]
click at [963, 487] on textarea at bounding box center [996, 443] width 309 height 128
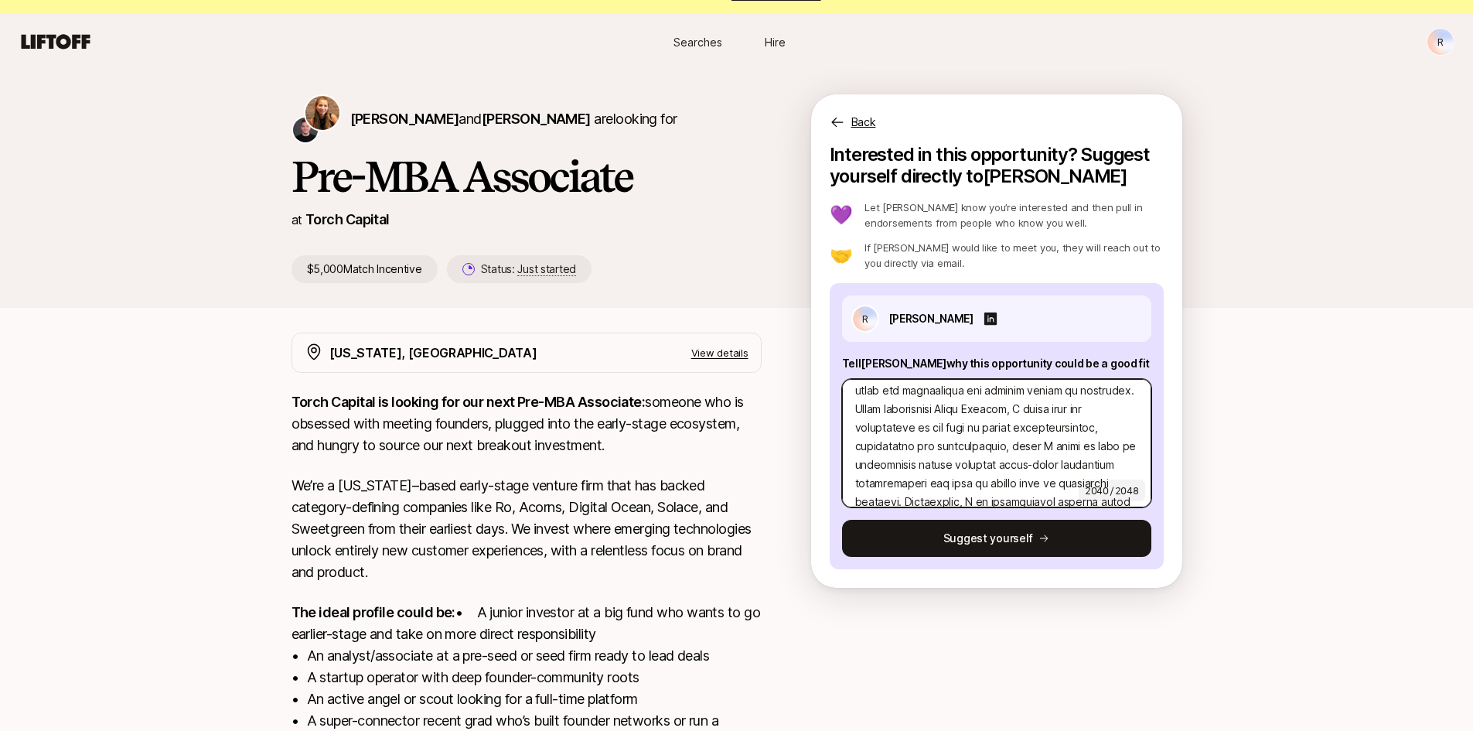
scroll to position [0, 0]
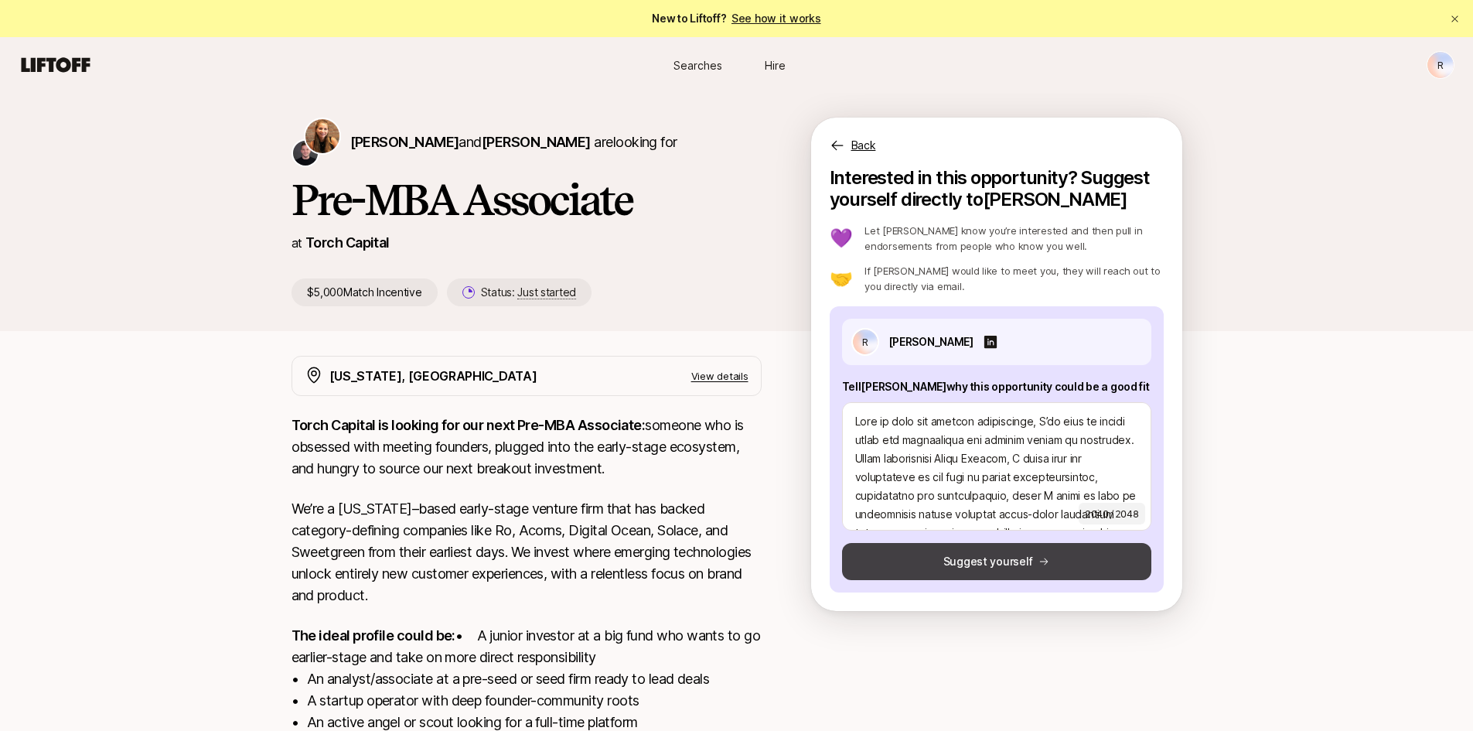
click at [970, 553] on button "Suggest yourself" at bounding box center [996, 561] width 309 height 37
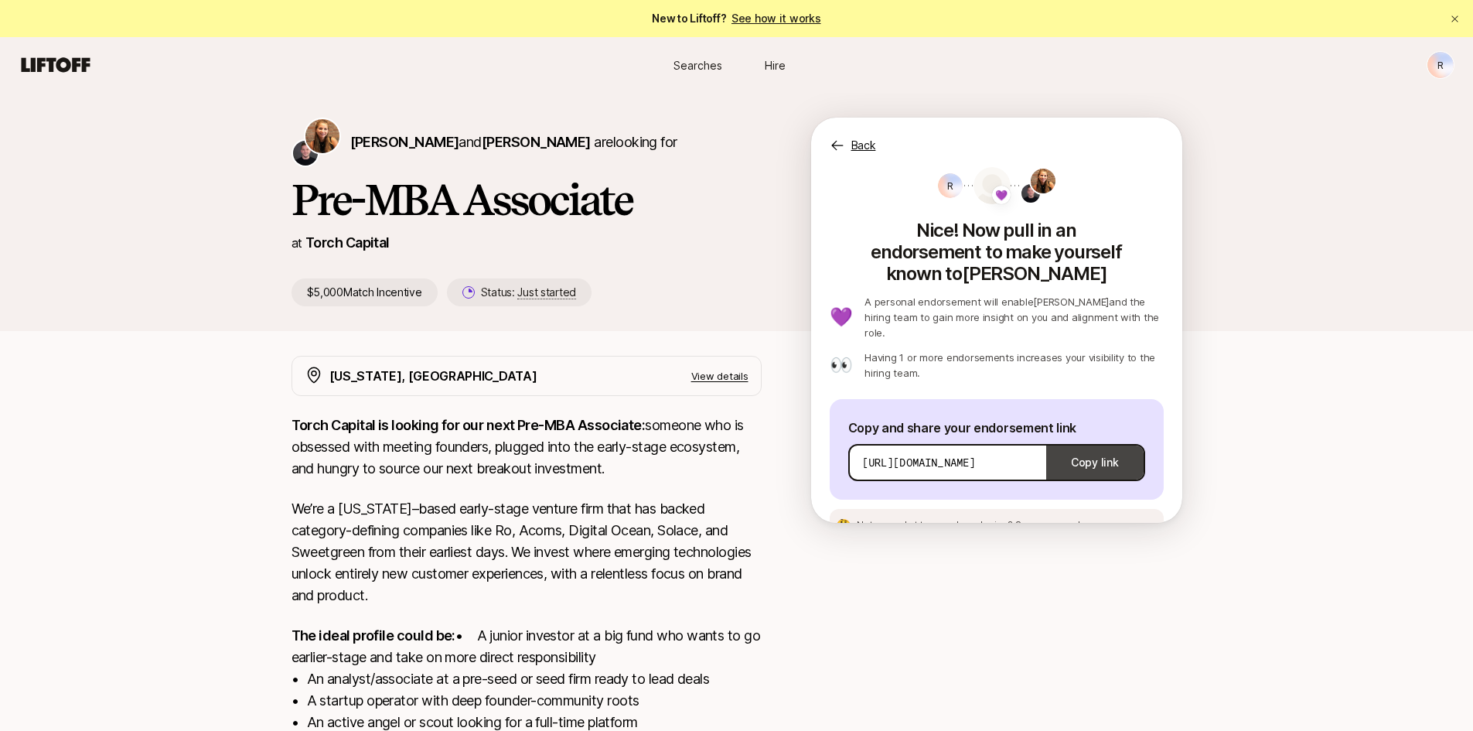
click at [1066, 441] on button "Copy link" at bounding box center [1094, 462] width 97 height 43
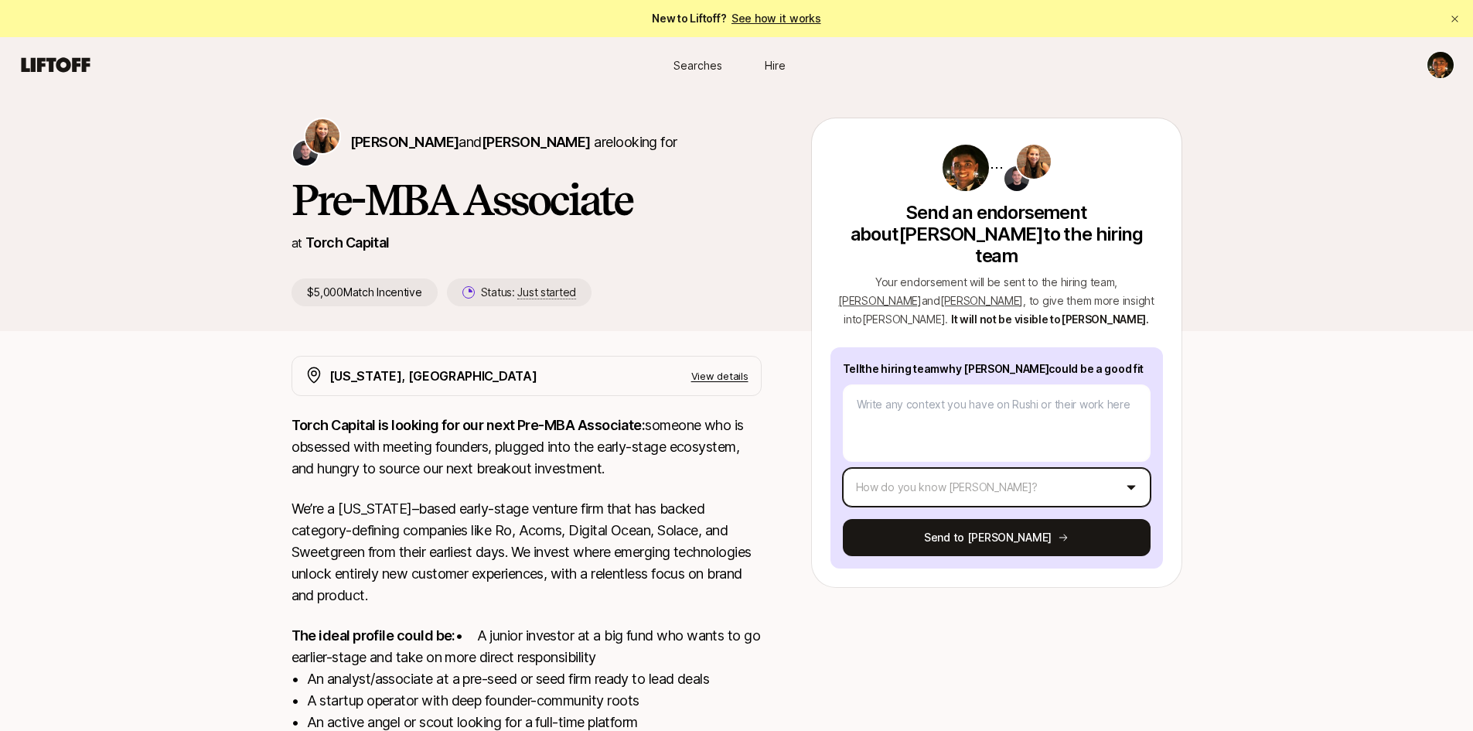
click at [877, 457] on html "New to Liftoff? See how it works Searches Hire Searches Hire [PERSON_NAME] and …" at bounding box center [736, 365] width 1473 height 731
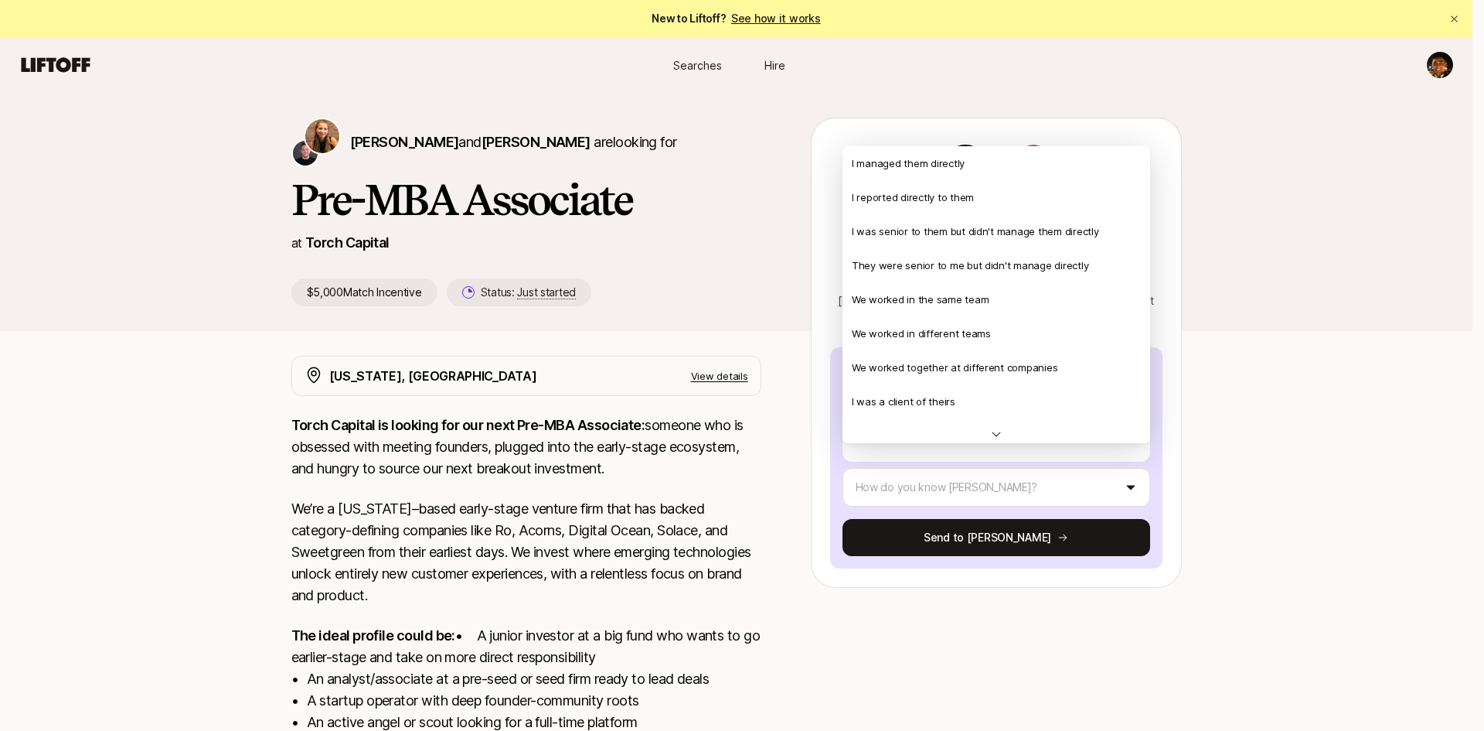
type textarea "x"
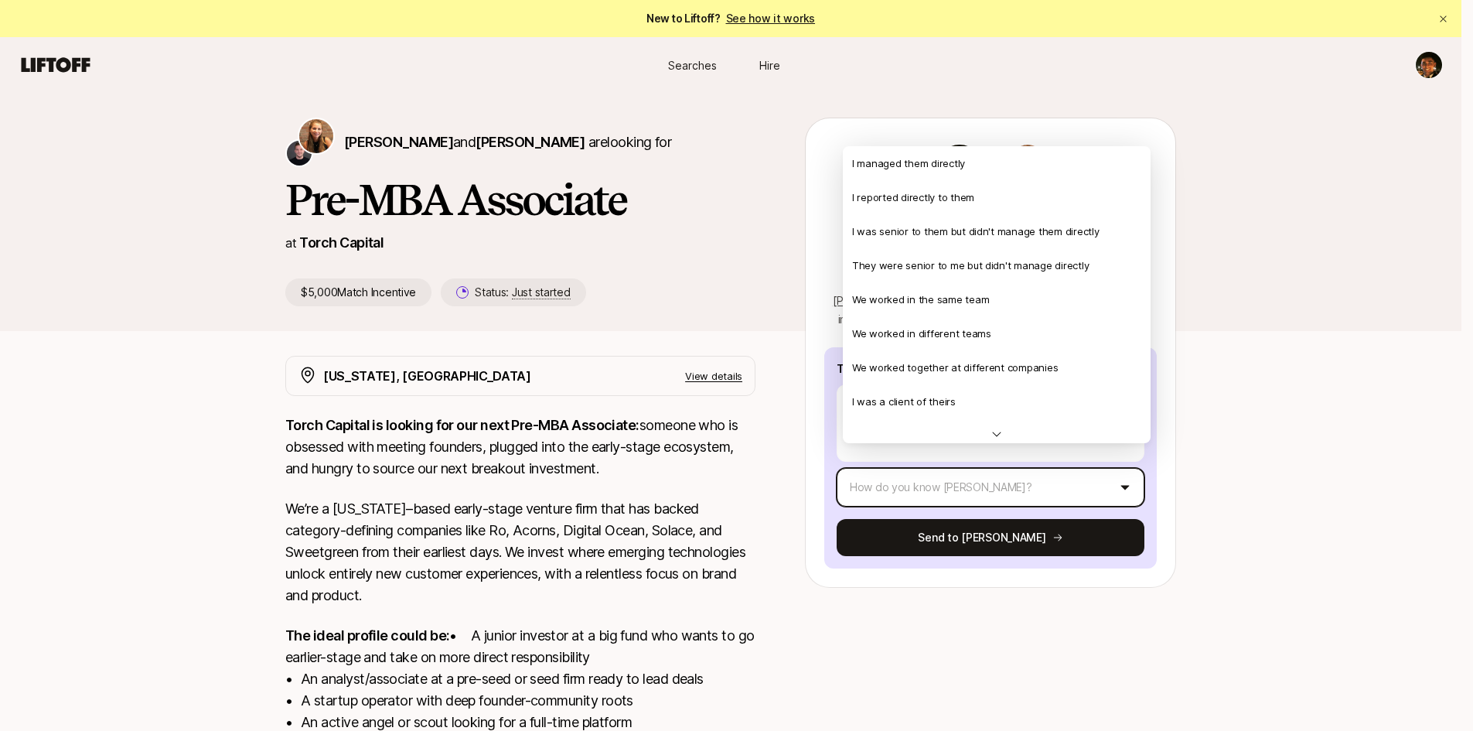
click at [766, 239] on html "New to Liftoff? See how it works Searches Hire Searches Hire Katie Reiner and C…" at bounding box center [736, 365] width 1473 height 731
